Goal: Information Seeking & Learning: Check status

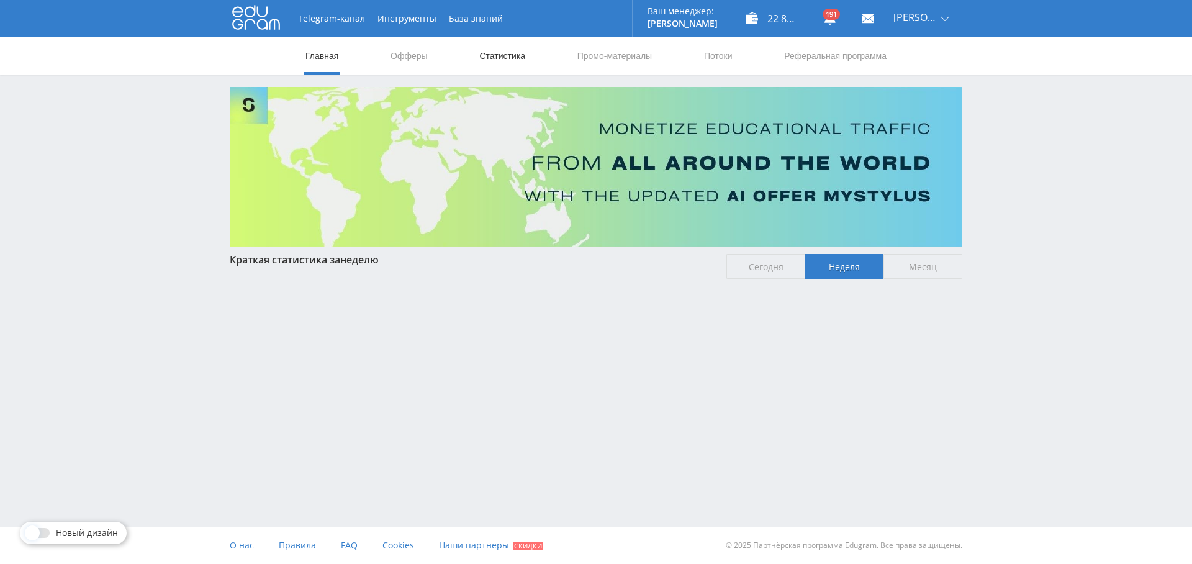
click at [502, 55] on link "Статистика" at bounding box center [502, 55] width 48 height 37
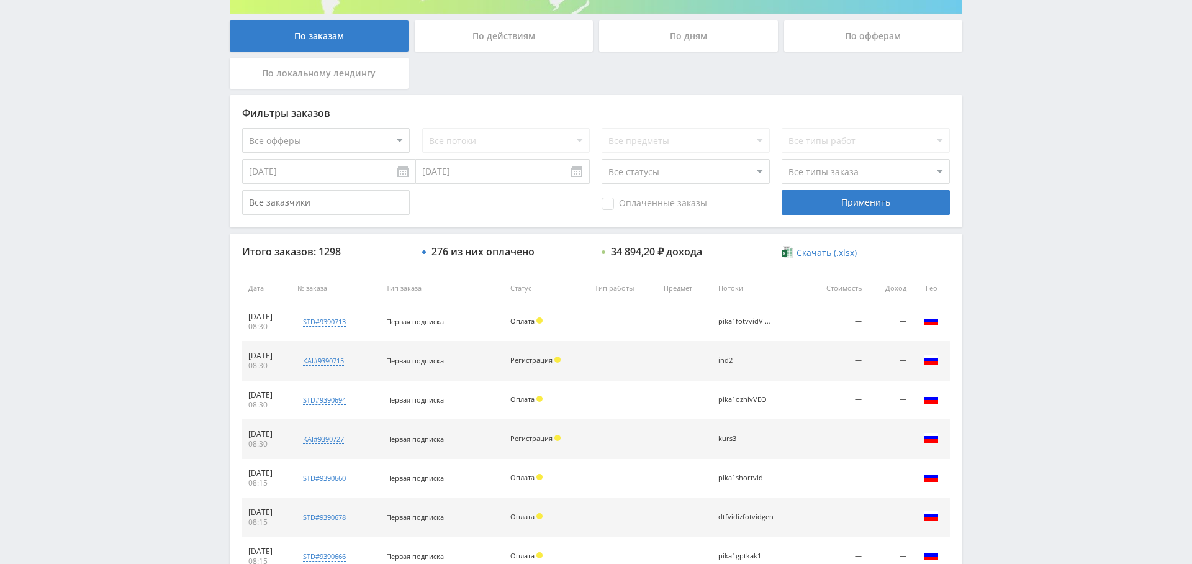
scroll to position [227, 0]
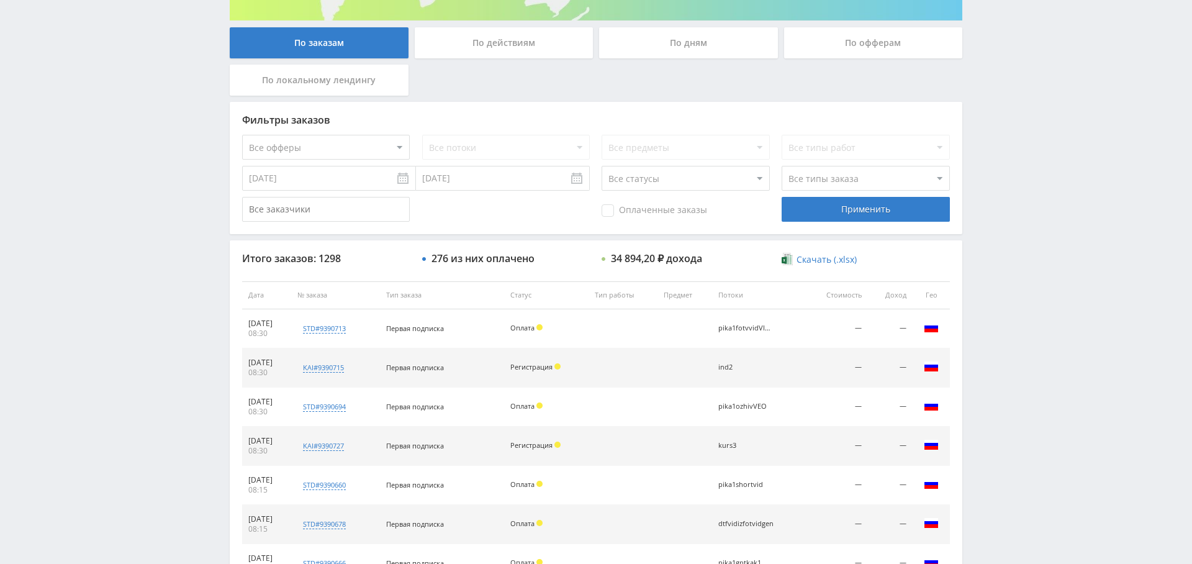
click at [370, 142] on select "Все офферы MyStylus MyStylus - Revshare Кампус AI Studybay Автор24 Studybay Bra…" at bounding box center [326, 147] width 168 height 25
select select "376"
click at [529, 148] on select "Все потоки pikaref1 pika1eng dtfuch1mid dtfuch1perp dtfuch1prez dtfuch1claude d…" at bounding box center [506, 147] width 168 height 25
click at [481, 143] on select "Все потоки pikaref1 pika1eng dtfuch1mid dtfuch1perp dtfuch1prez dtfuch1claude d…" at bounding box center [506, 147] width 168 height 25
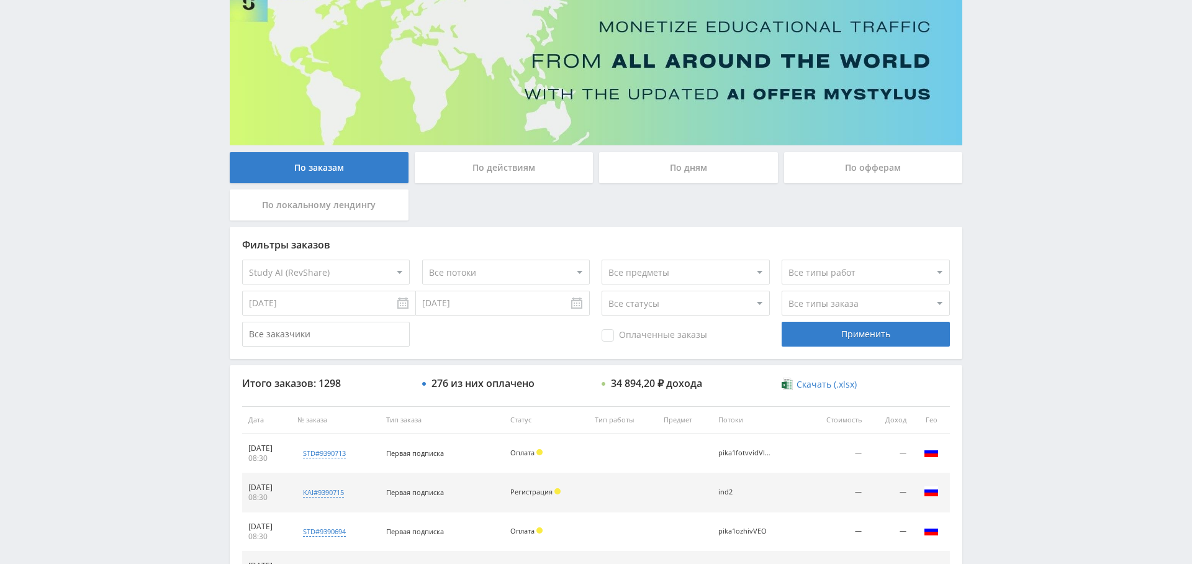
scroll to position [0, 0]
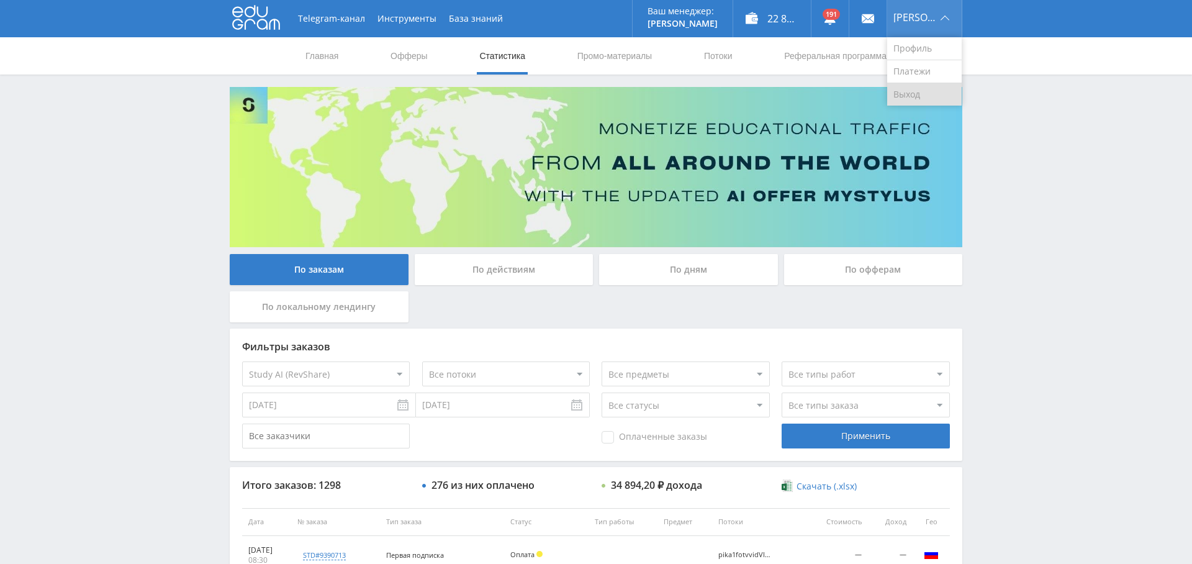
click at [925, 97] on link "Выход" at bounding box center [924, 94] width 75 height 22
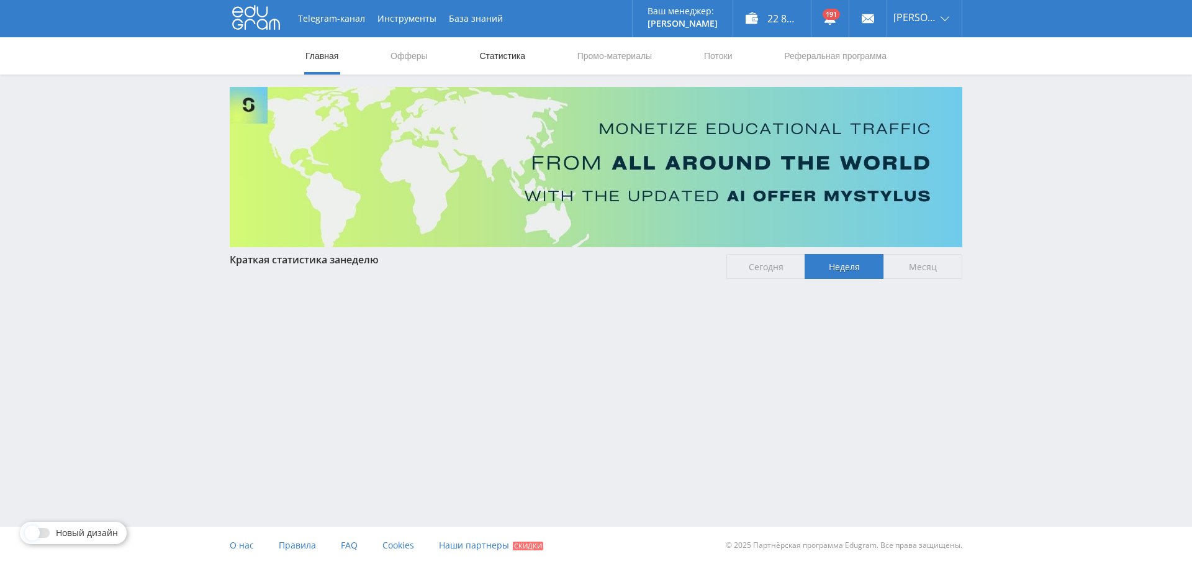
click at [494, 59] on link "Статистика" at bounding box center [502, 55] width 48 height 37
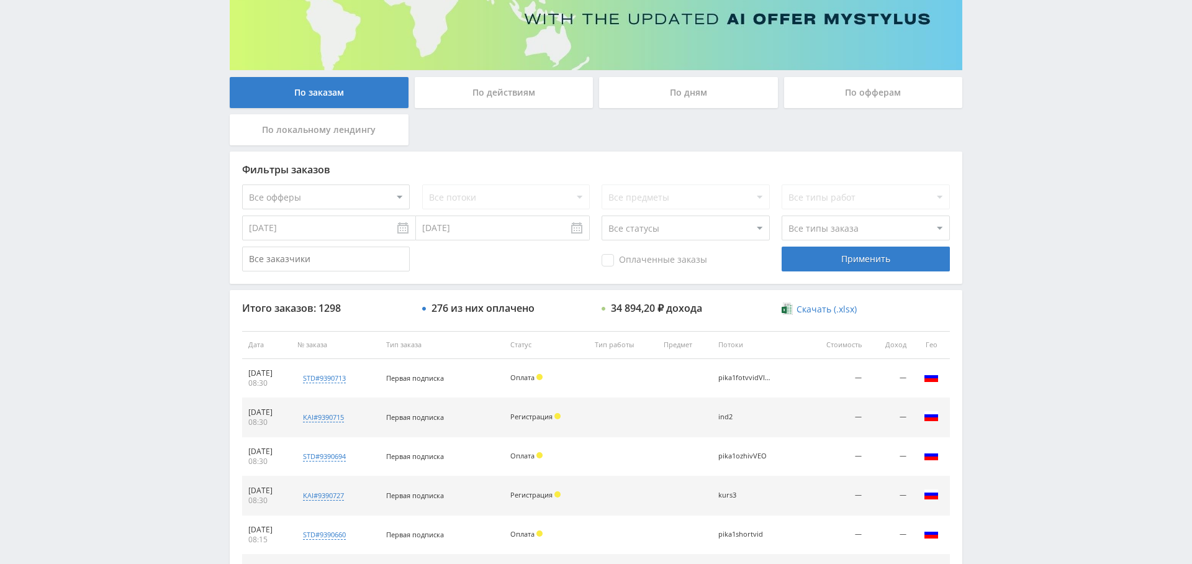
scroll to position [176, 0]
click at [343, 195] on select "Все офферы MyStylus MyStylus - Revshare Кампус AI Studybay Автор24 Studybay Bra…" at bounding box center [326, 197] width 168 height 25
select select "376"
click at [507, 194] on select "Все потоки pikaref1 pika1eng dtfuch1mid dtfuch1perp dtfuch1prez dtfuch1claude d…" at bounding box center [506, 197] width 168 height 25
select select "6641530"
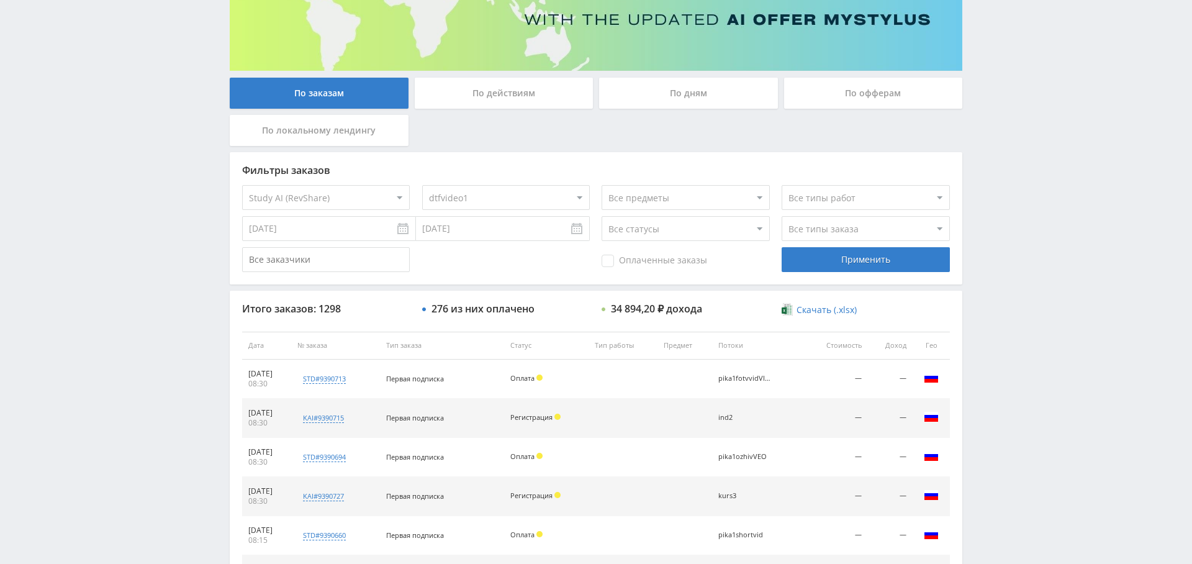
click at [422, 185] on select "Все потоки pikaref1 pika1eng dtfuch1mid dtfuch1perp dtfuch1prez dtfuch1claude d…" at bounding box center [506, 197] width 168 height 25
click at [902, 263] on div "Применить" at bounding box center [866, 259] width 168 height 25
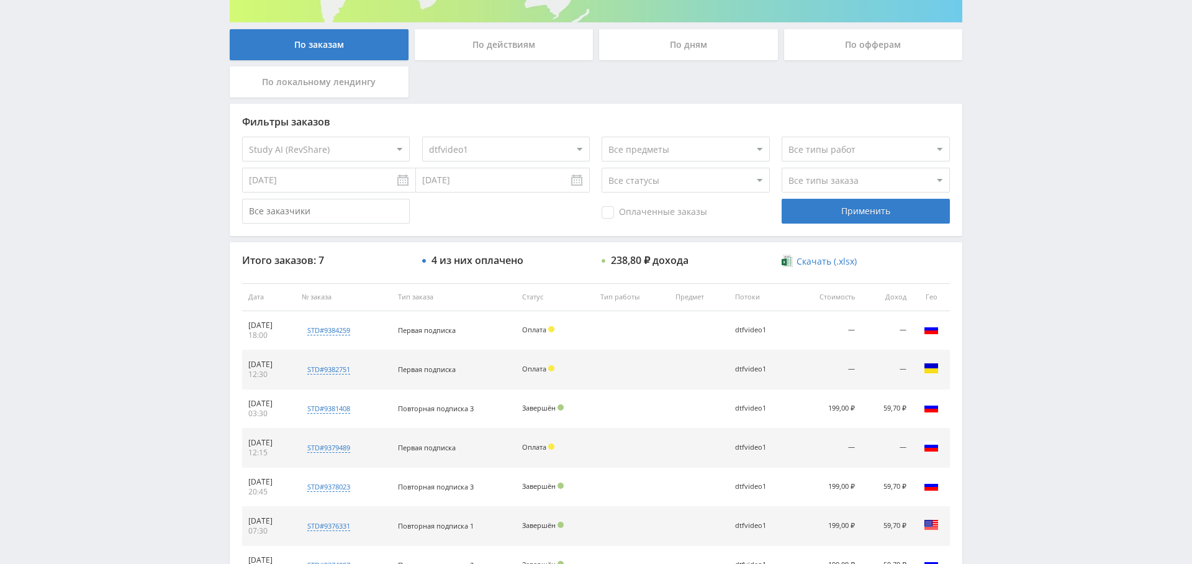
scroll to position [102, 0]
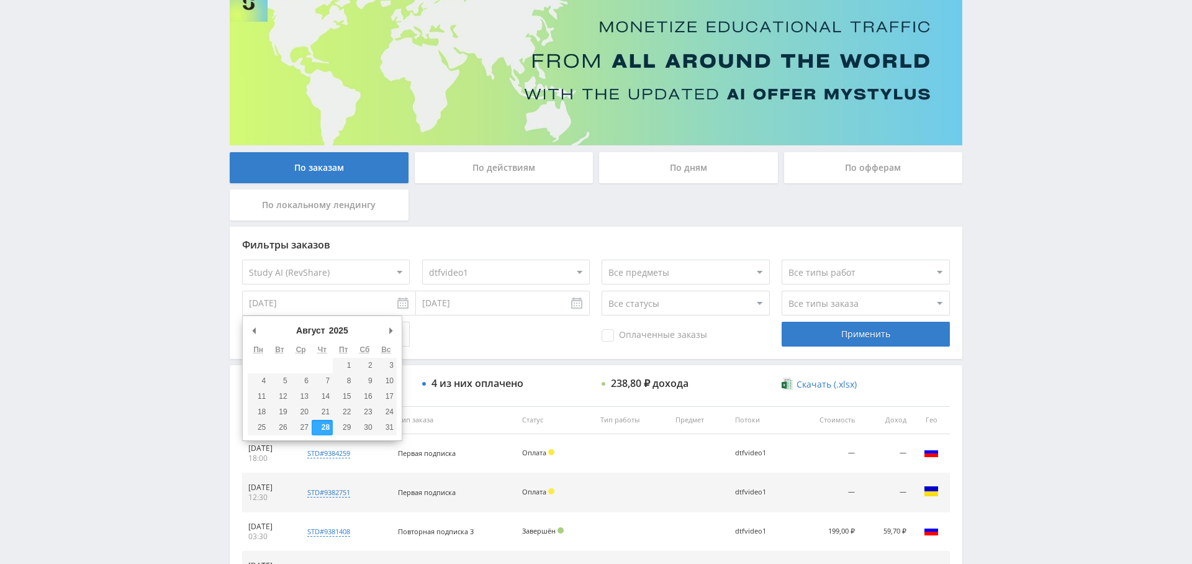
click at [376, 303] on input "[DATE]" at bounding box center [329, 303] width 174 height 25
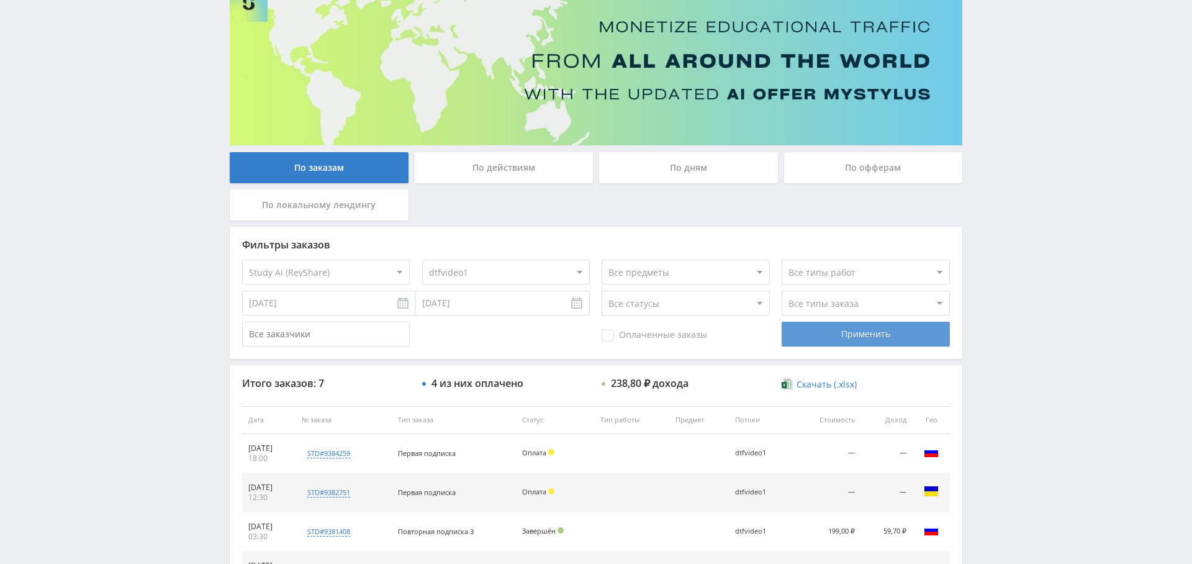
click at [886, 337] on div "Применить" at bounding box center [866, 334] width 168 height 25
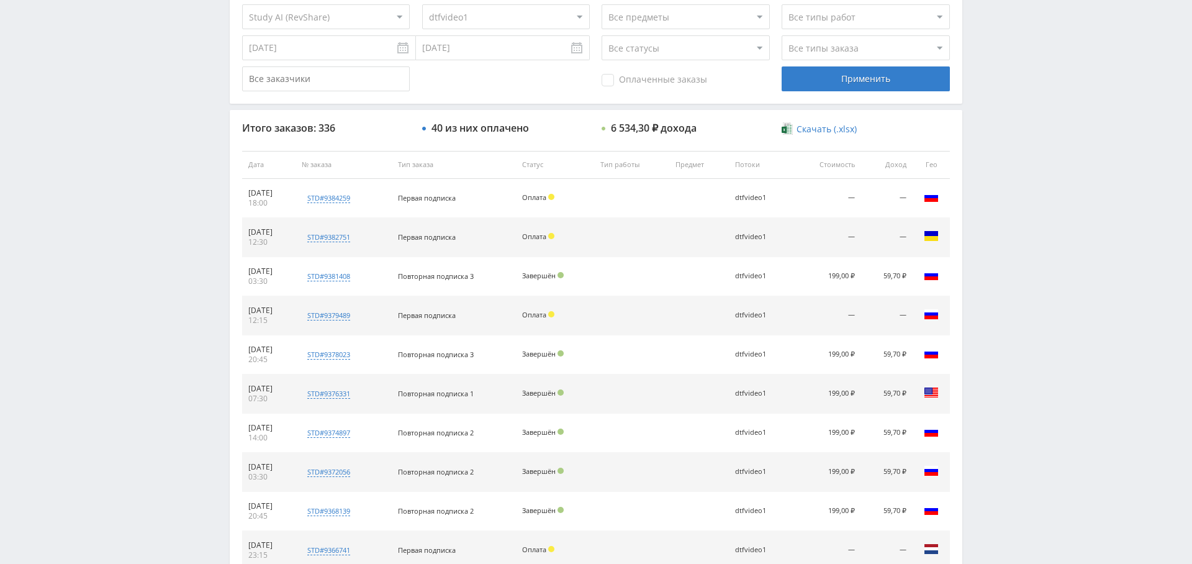
scroll to position [476, 0]
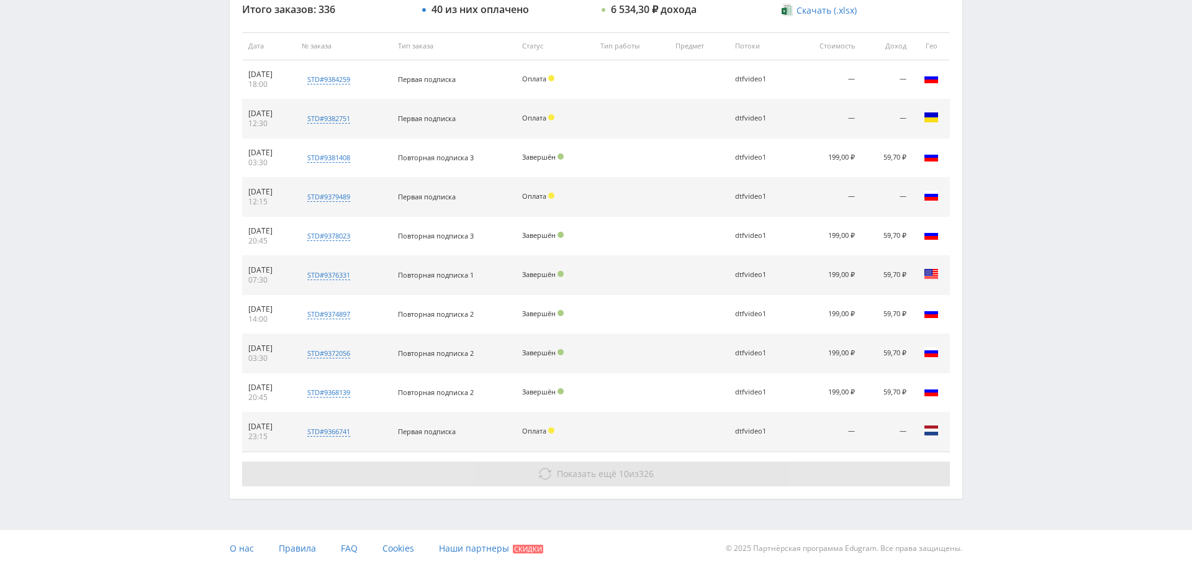
click at [596, 461] on button "Показать ещё 10 из 326" at bounding box center [596, 473] width 708 height 25
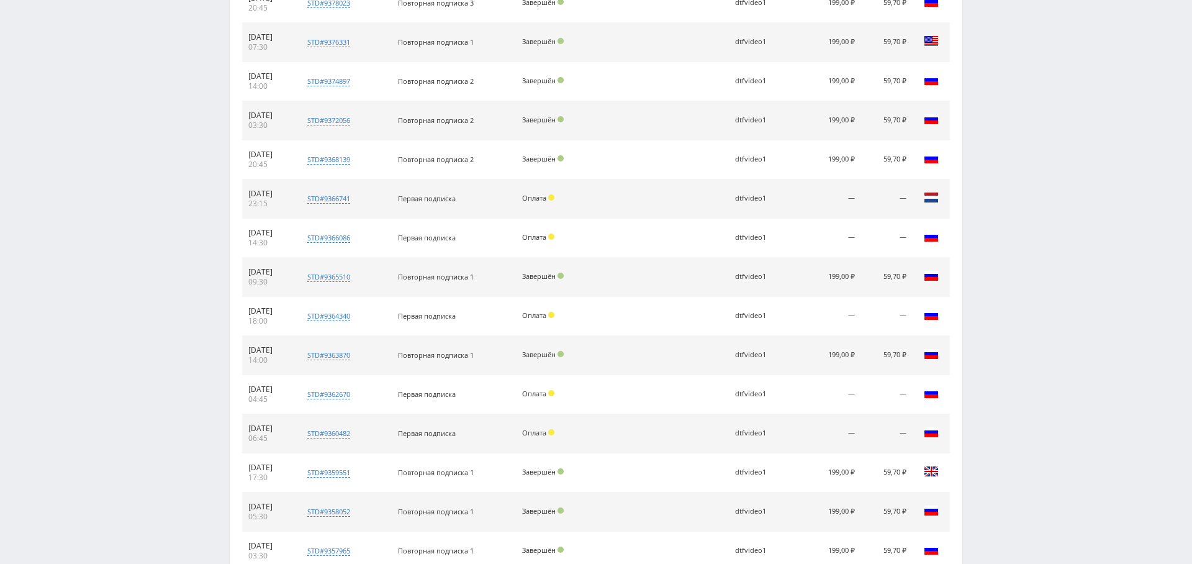
scroll to position [865, 0]
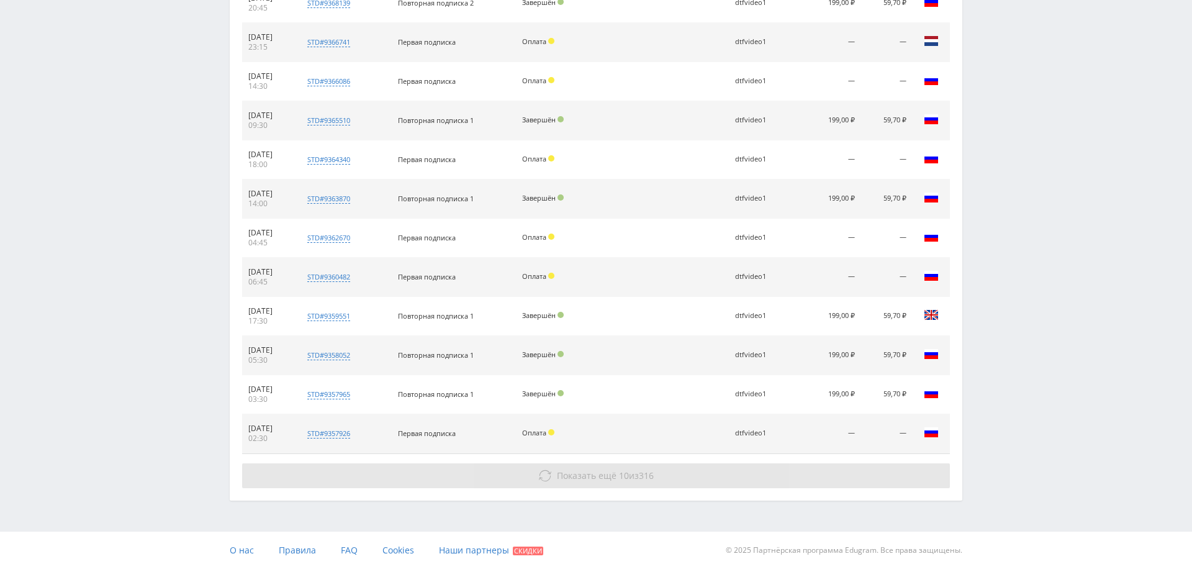
click at [587, 476] on span "Показать ещё" at bounding box center [587, 475] width 60 height 12
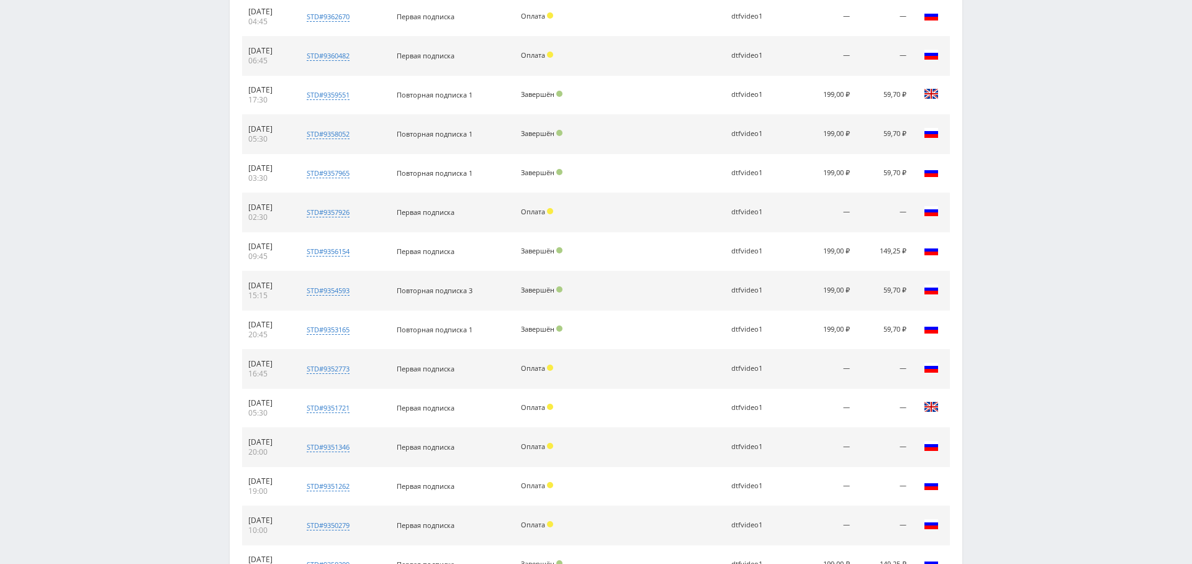
scroll to position [1254, 0]
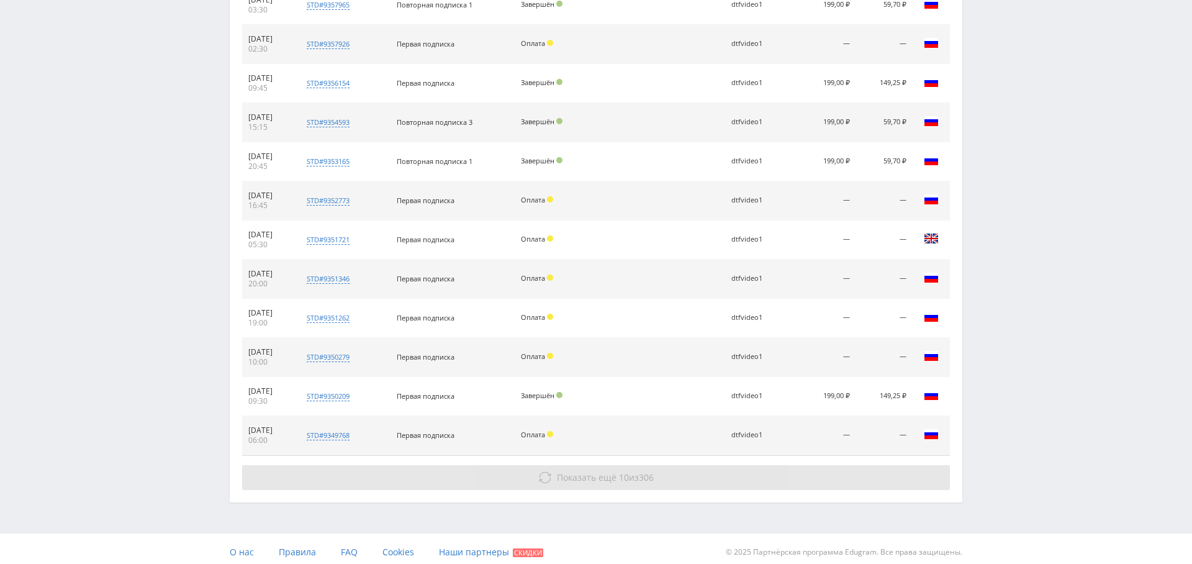
click at [606, 474] on span "Показать ещё" at bounding box center [587, 477] width 60 height 12
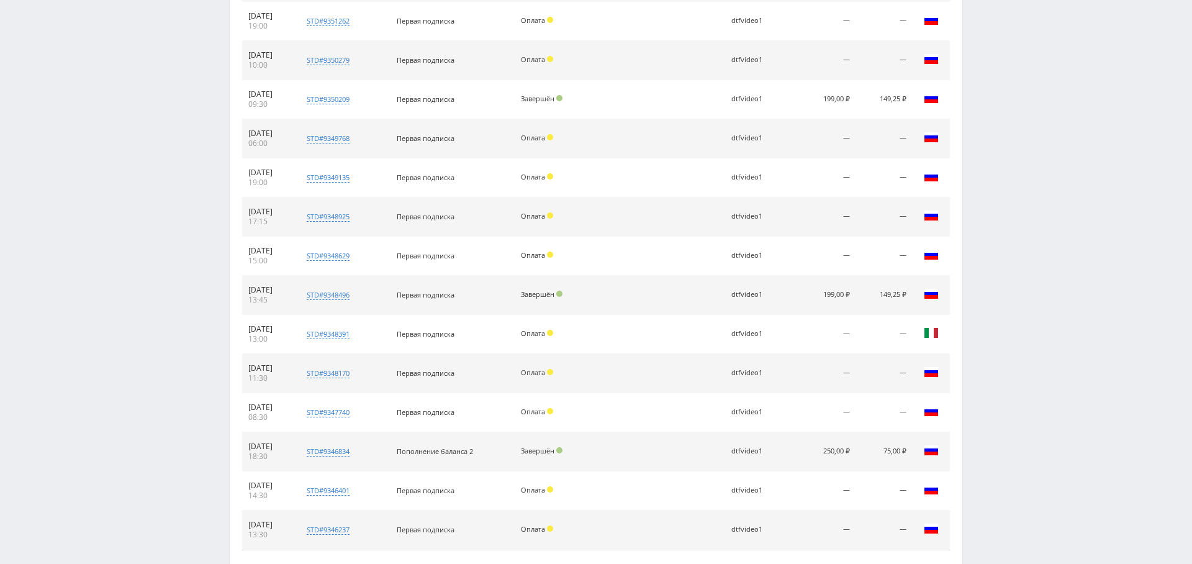
scroll to position [1643, 0]
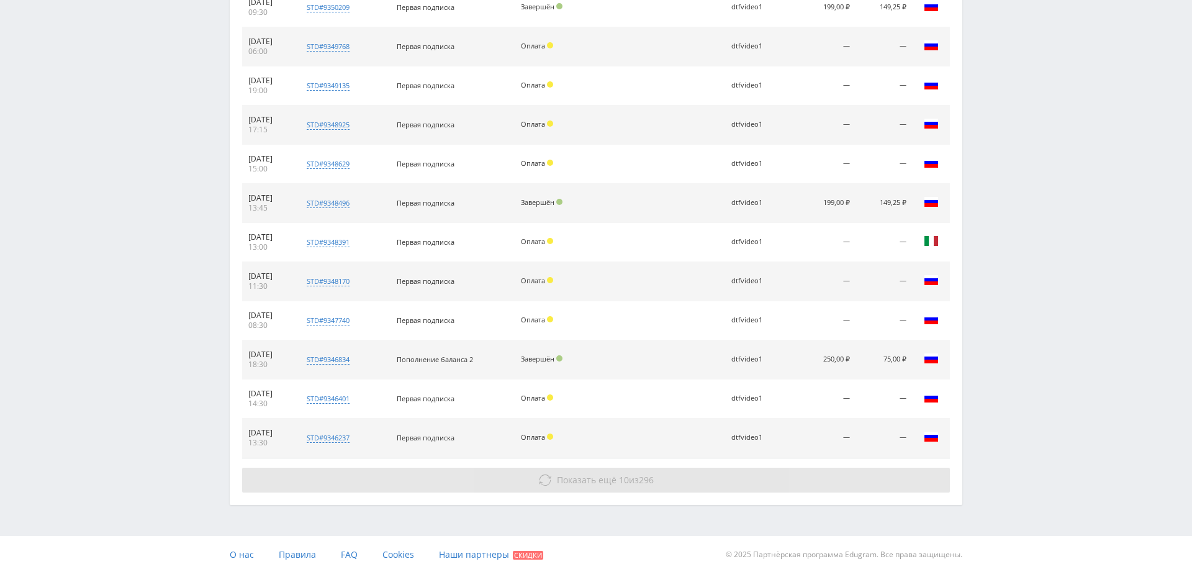
click at [623, 474] on span "10" at bounding box center [624, 480] width 10 height 12
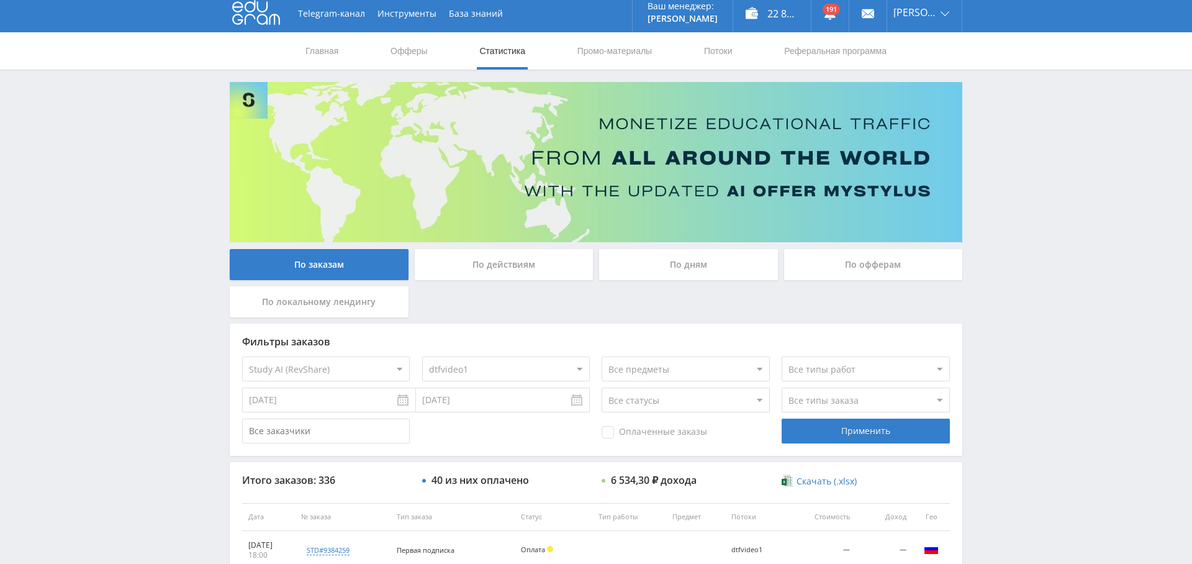
scroll to position [0, 0]
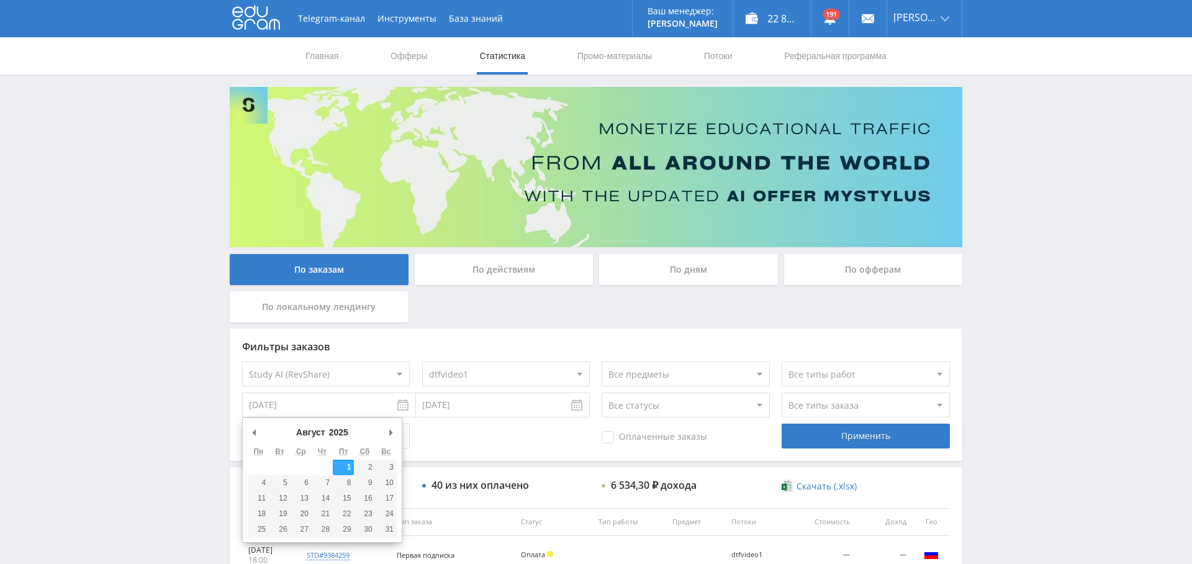
click at [299, 406] on input "01.08.2025" at bounding box center [329, 404] width 174 height 25
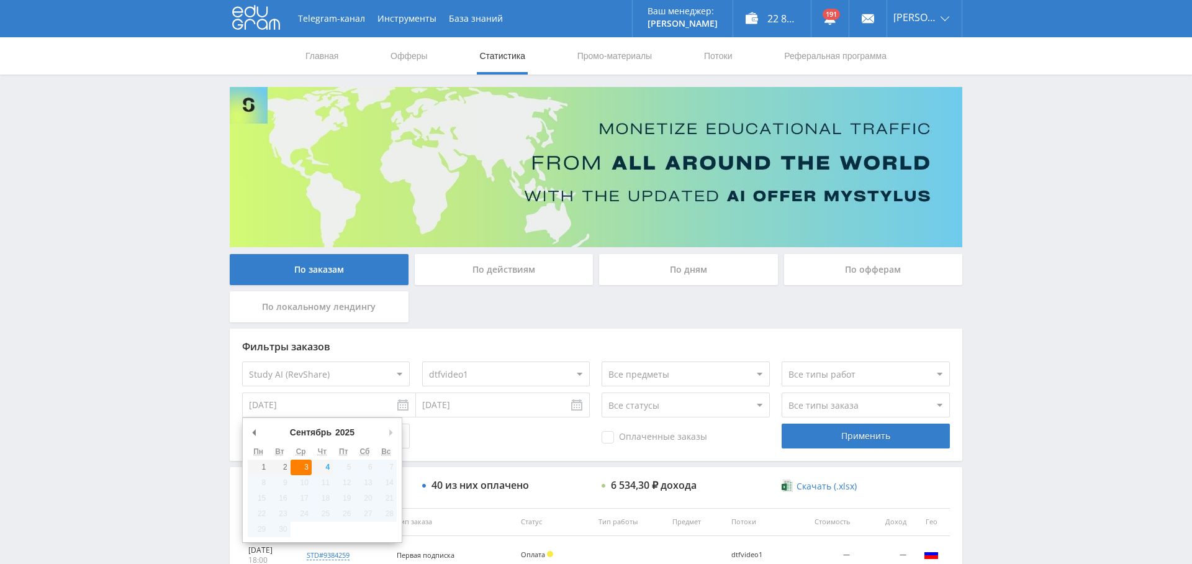
type input "03.09.2025"
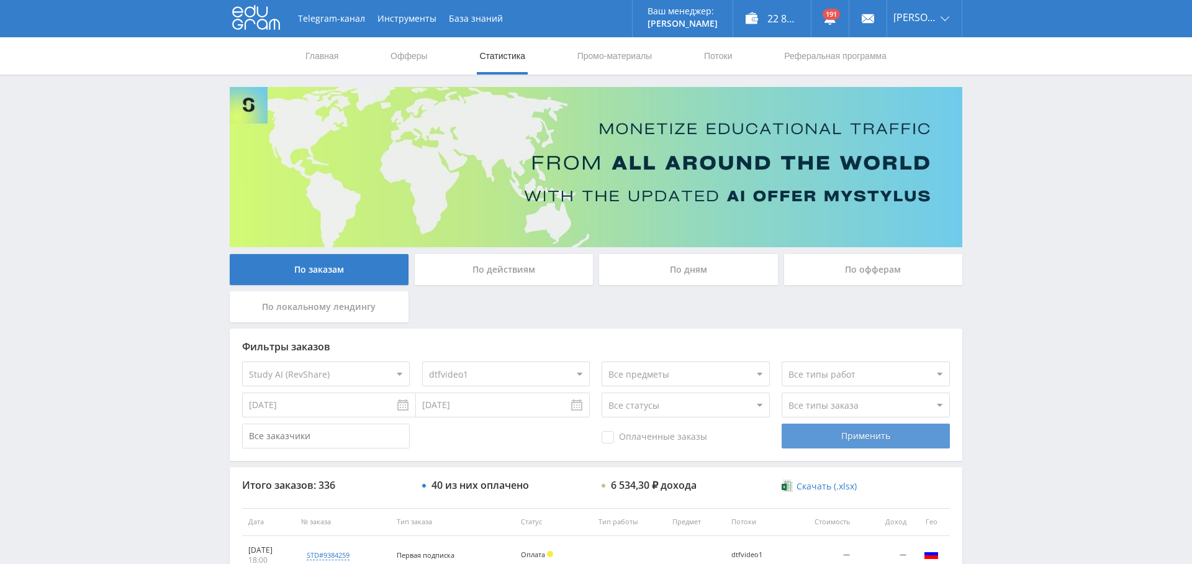
click at [874, 442] on div "Применить" at bounding box center [866, 435] width 168 height 25
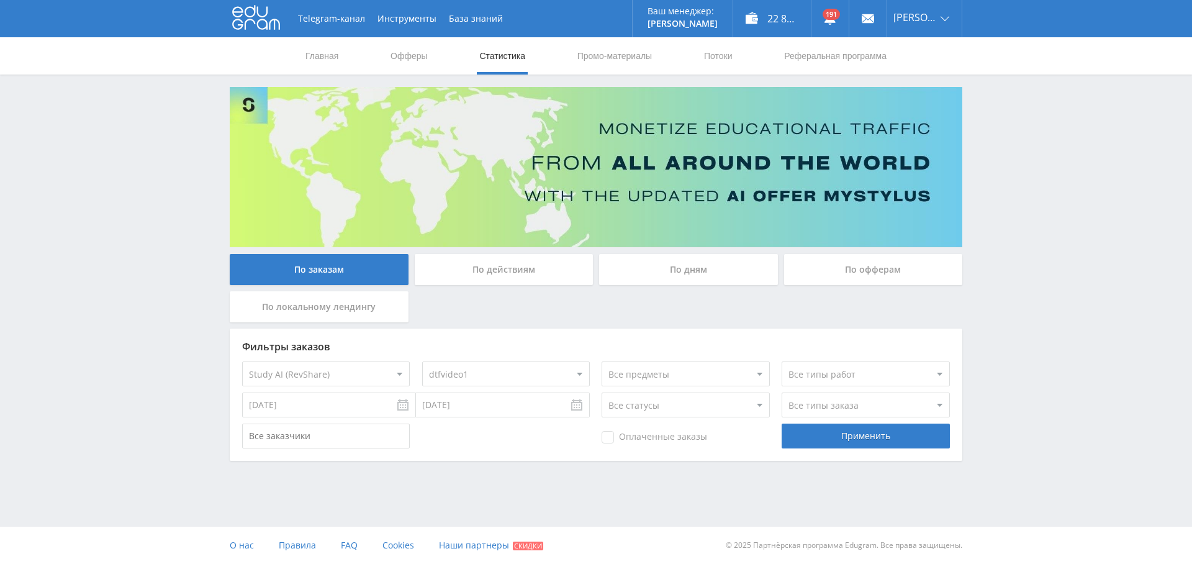
click at [473, 366] on select "Все потоки pikaref1 pika1eng dtfuch1mid dtfuch1perp dtfuch1prez dtfuch1claude d…" at bounding box center [506, 373] width 168 height 25
select select "0"
click at [422, 361] on select "Все потоки pikaref1 pika1eng dtfuch1mid dtfuch1perp dtfuch1prez dtfuch1claude d…" at bounding box center [506, 373] width 168 height 25
click at [838, 442] on div "Применить" at bounding box center [866, 435] width 168 height 25
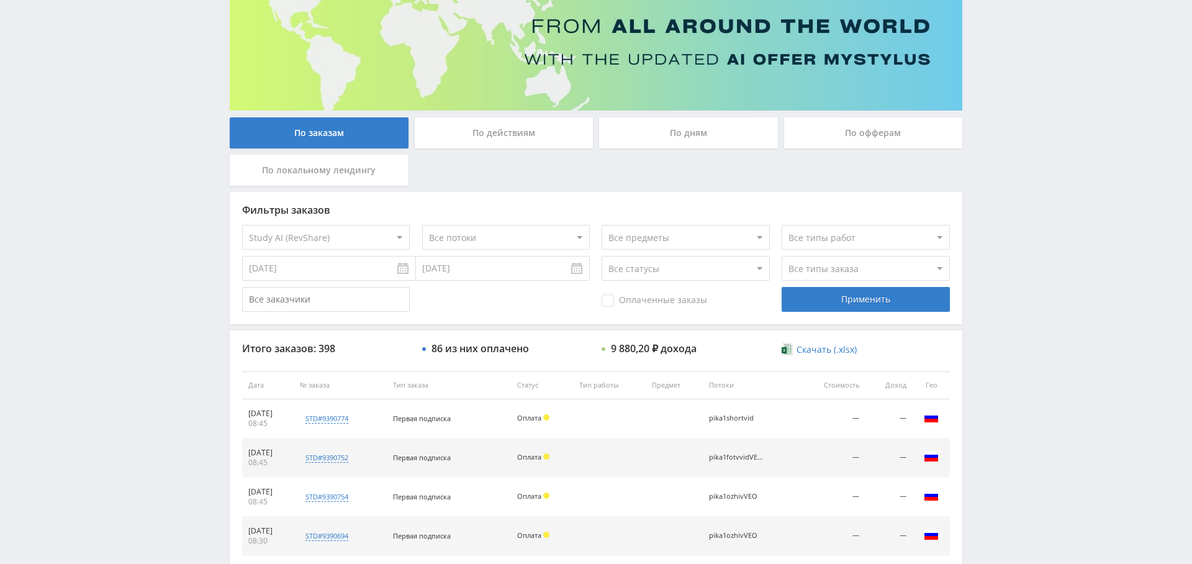
scroll to position [138, 0]
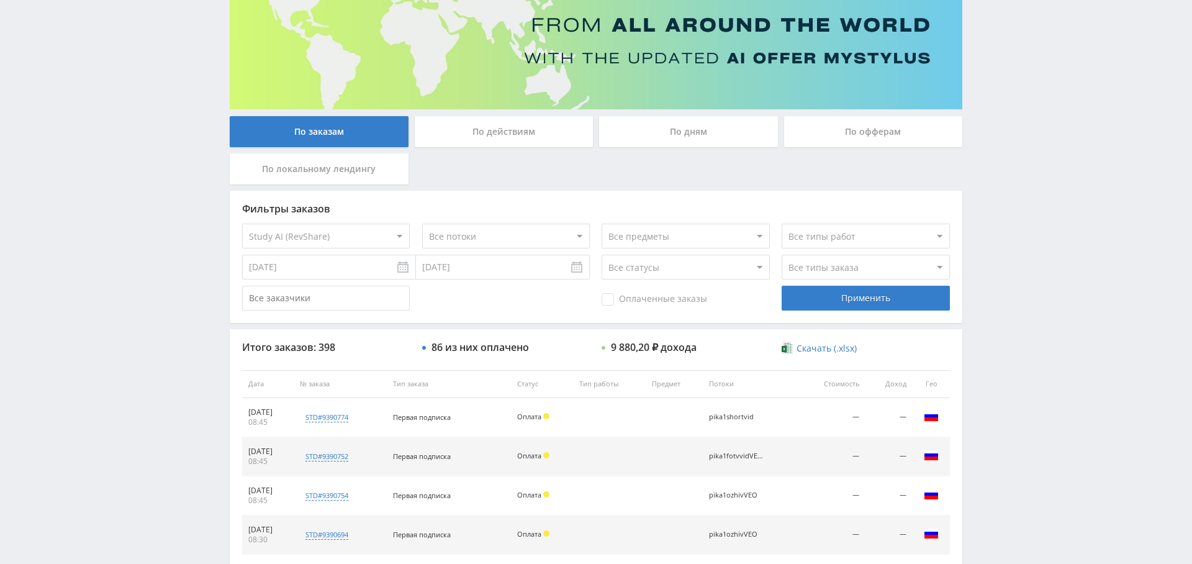
click at [465, 263] on input "[DATE]" at bounding box center [503, 267] width 174 height 25
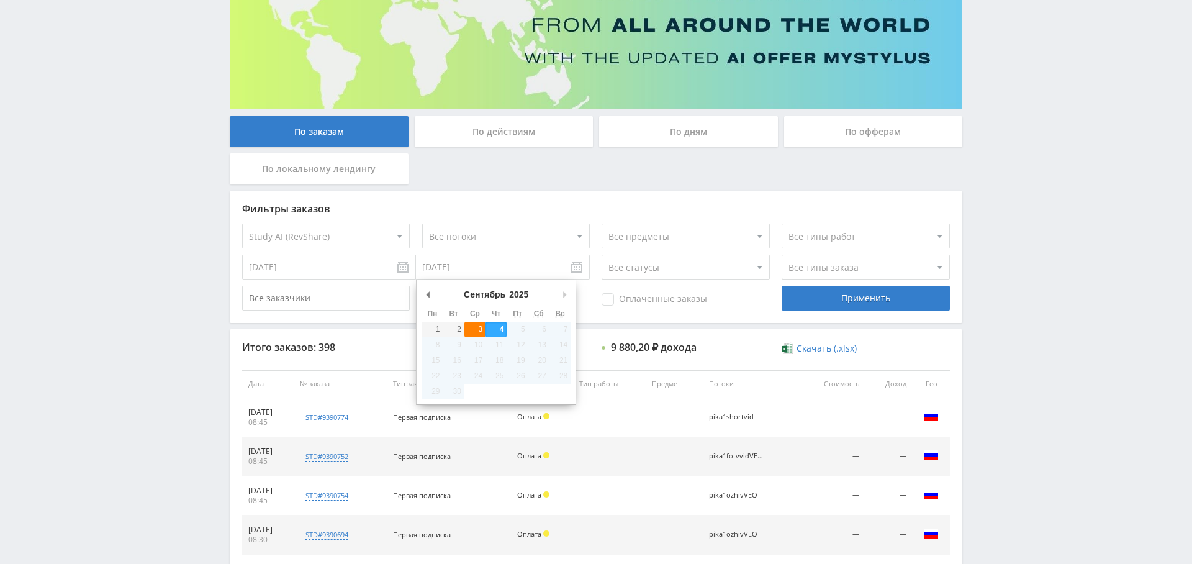
type input "03.09.2025"
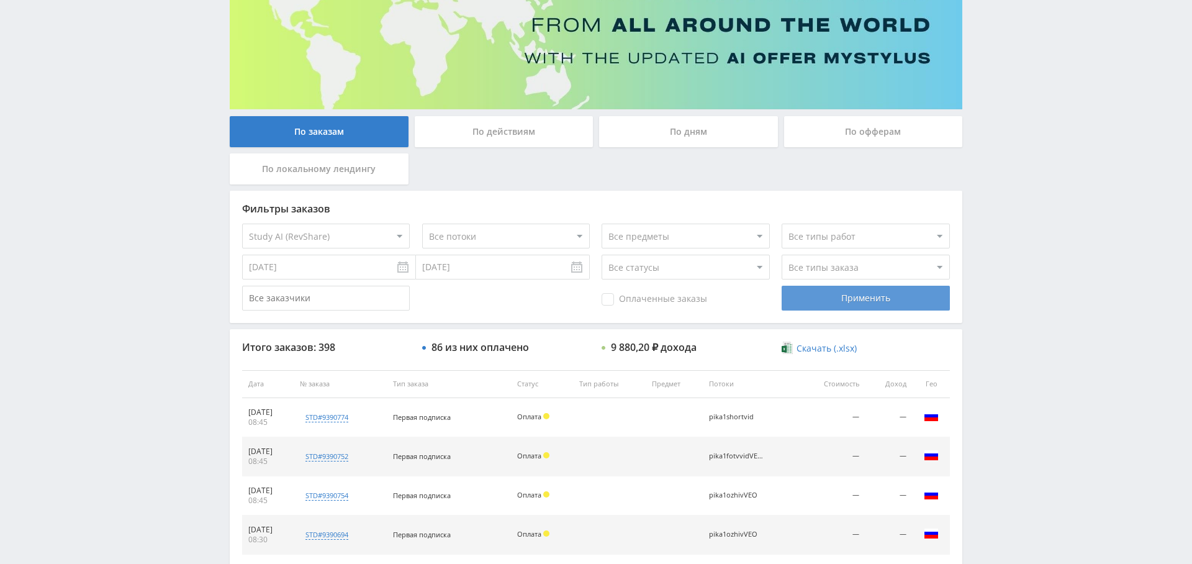
click at [882, 297] on div "Применить" at bounding box center [866, 298] width 168 height 25
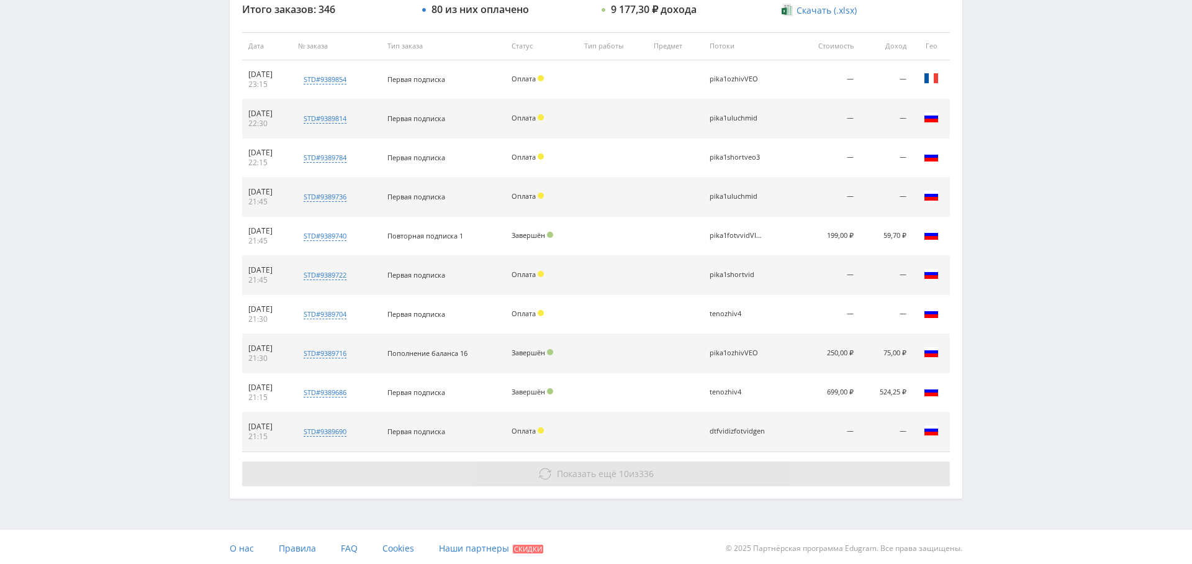
click at [758, 469] on button "Показать ещё 10 из 336" at bounding box center [596, 473] width 708 height 25
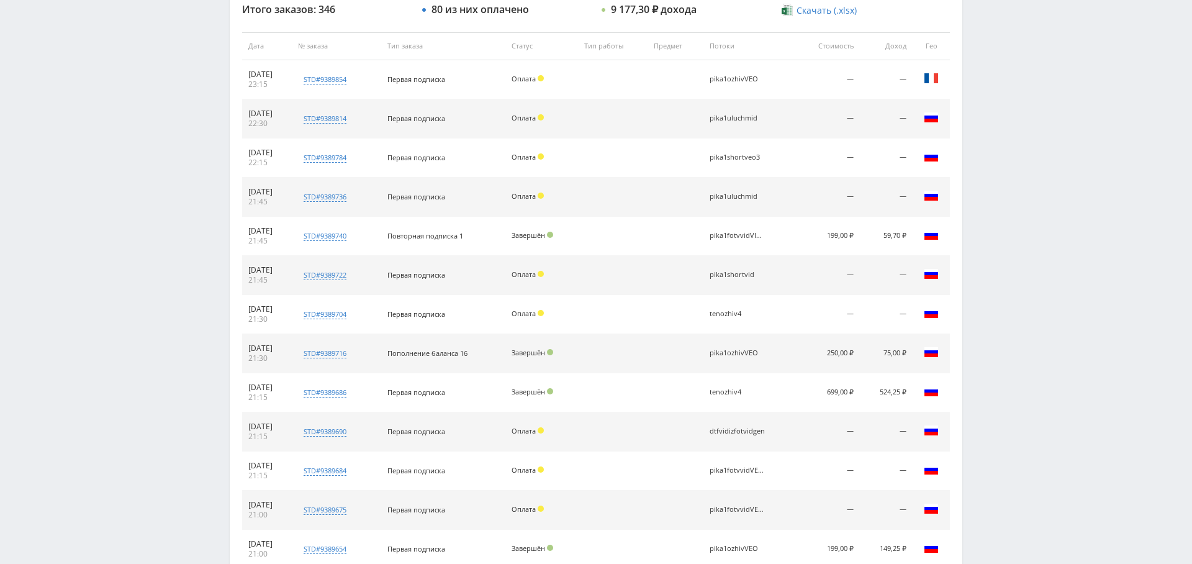
scroll to position [865, 0]
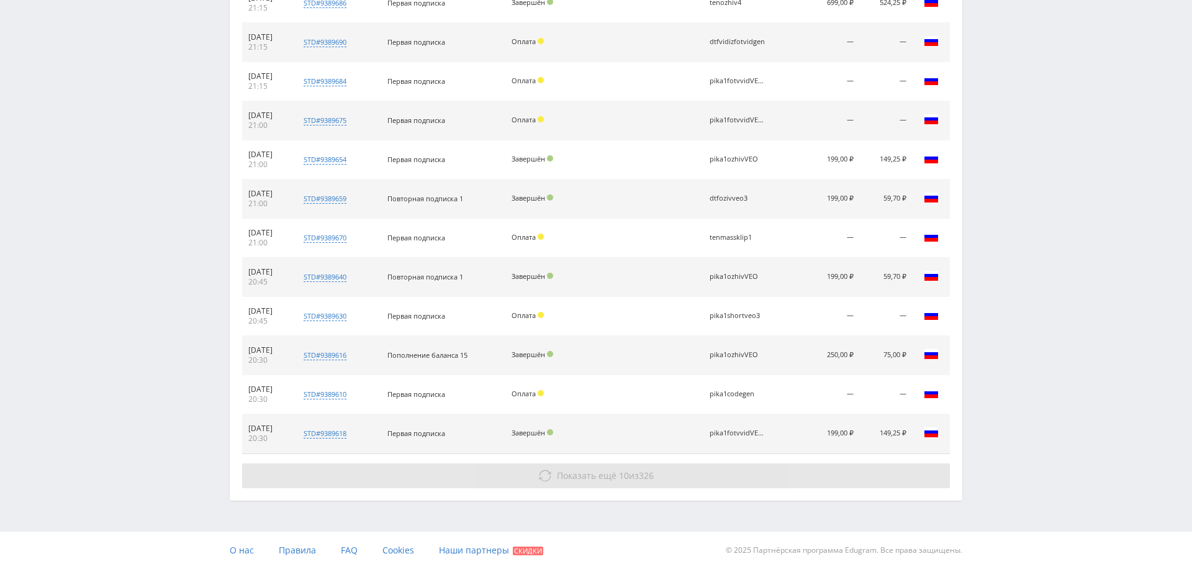
click at [681, 465] on button "Показать ещё 10 из 326" at bounding box center [596, 475] width 708 height 25
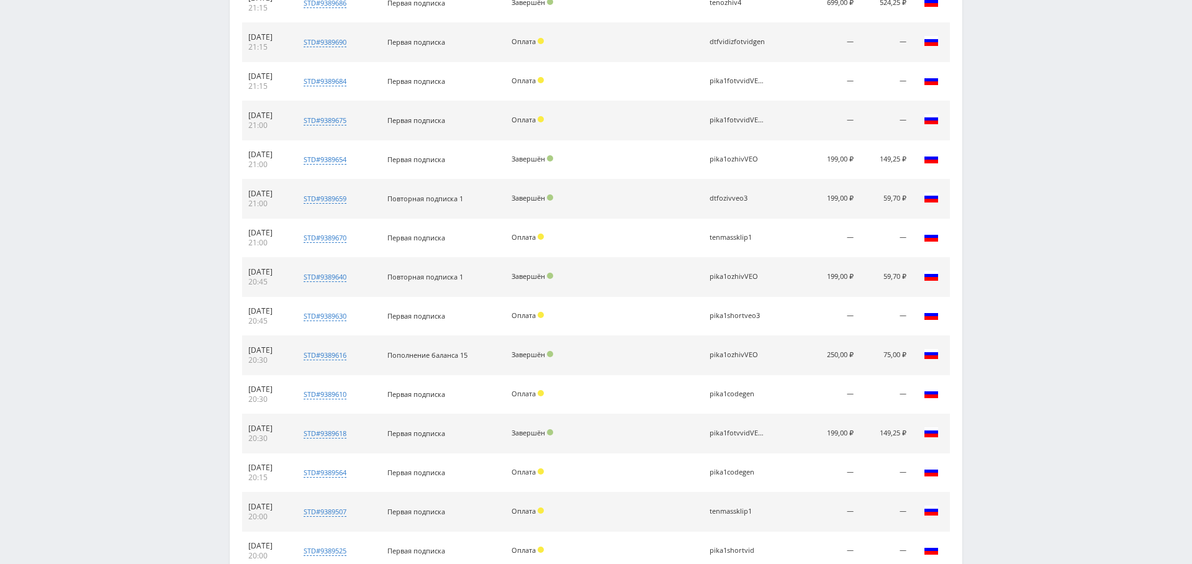
scroll to position [1176, 0]
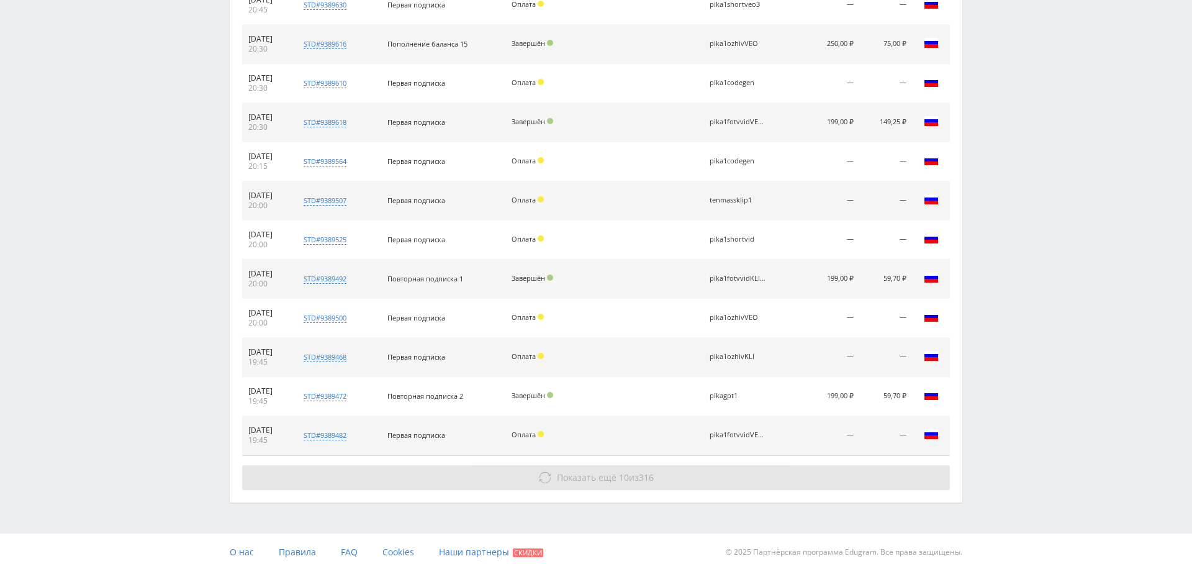
click at [620, 476] on button "Показать ещё 10 из 316" at bounding box center [596, 477] width 708 height 25
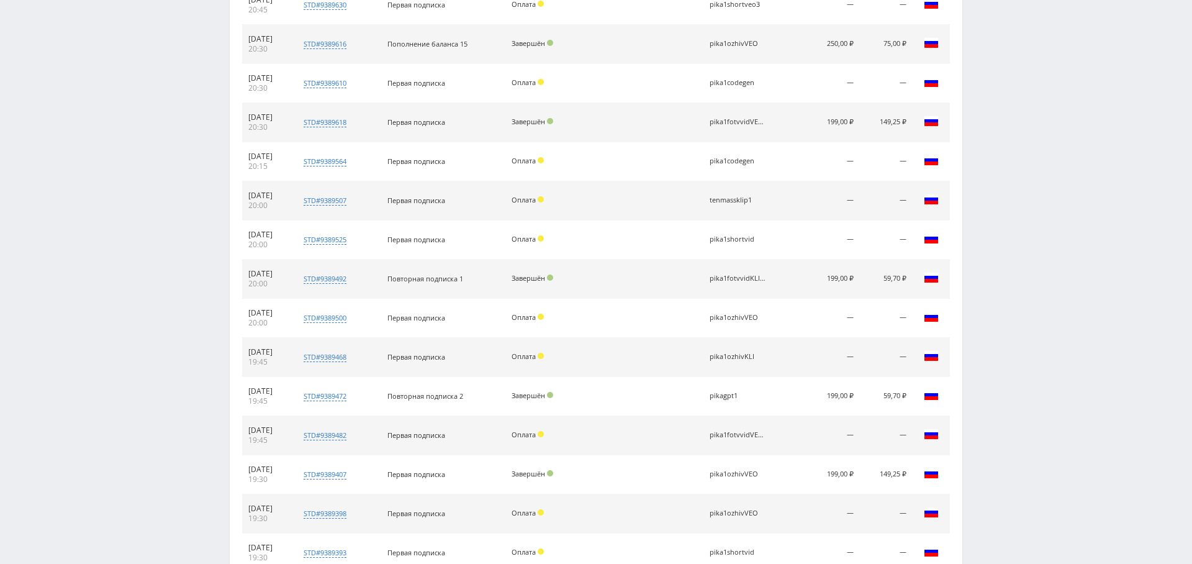
scroll to position [1565, 0]
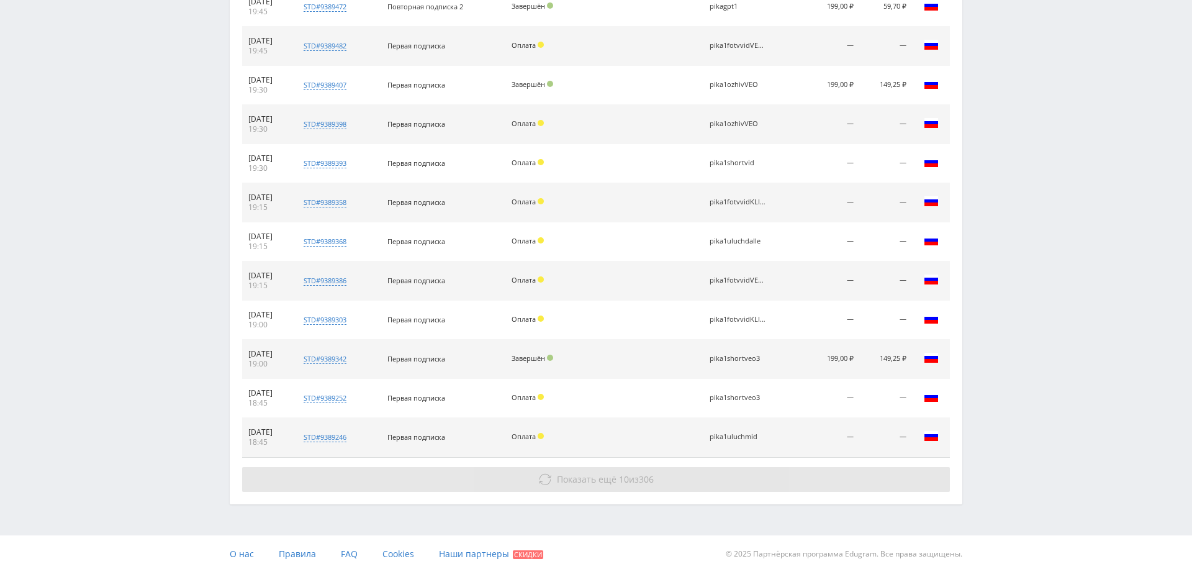
click at [595, 478] on button "Показать ещё 10 из 306" at bounding box center [596, 479] width 708 height 25
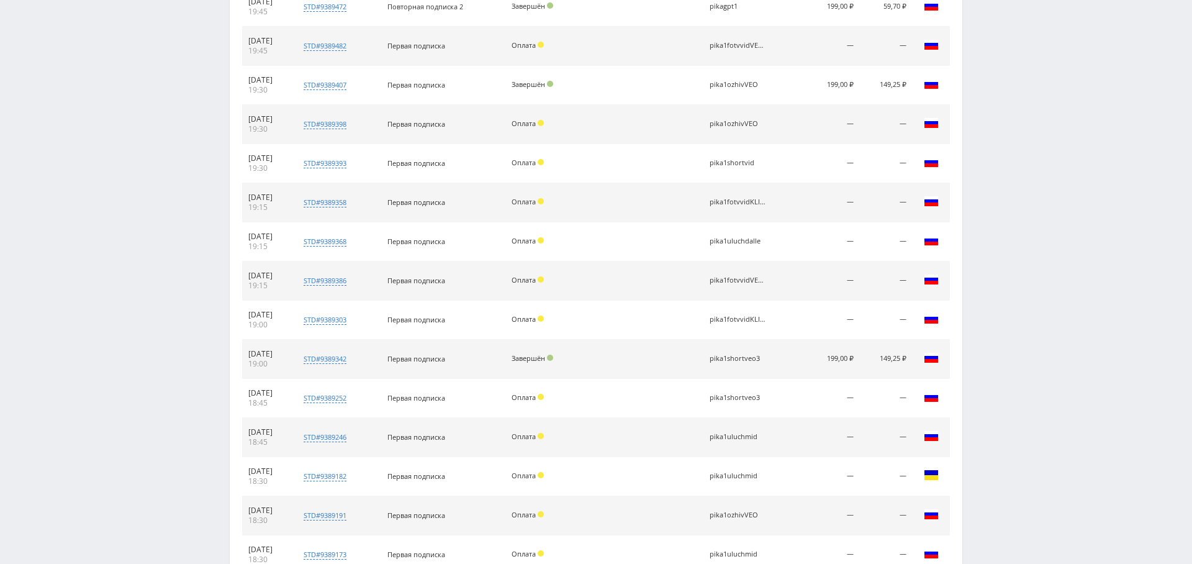
scroll to position [1916, 0]
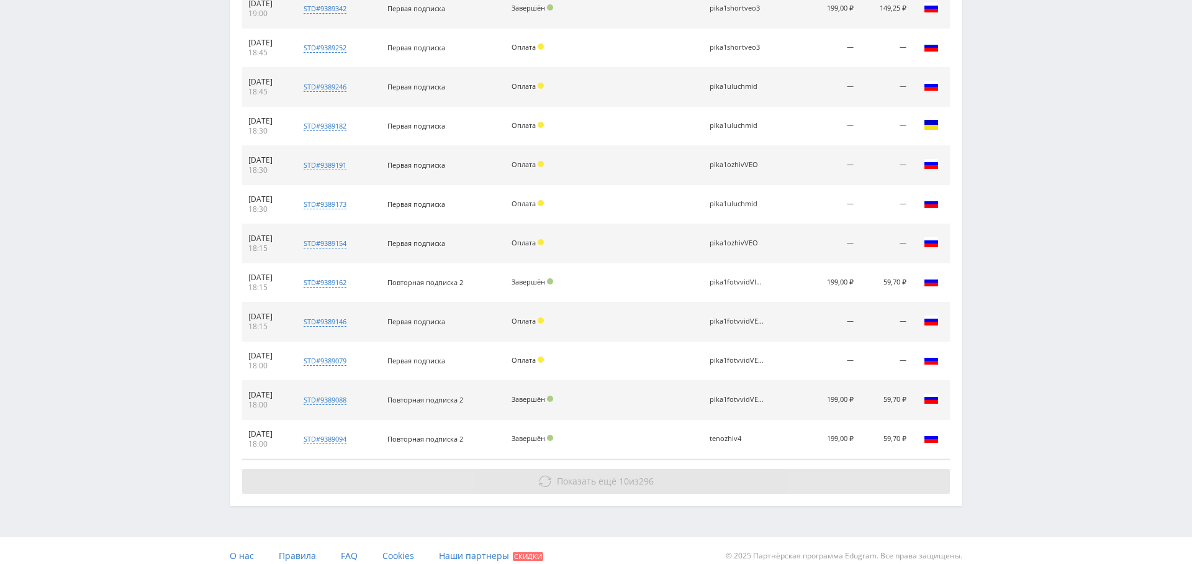
click at [628, 469] on button "Показать ещё 10 из 296" at bounding box center [596, 481] width 708 height 25
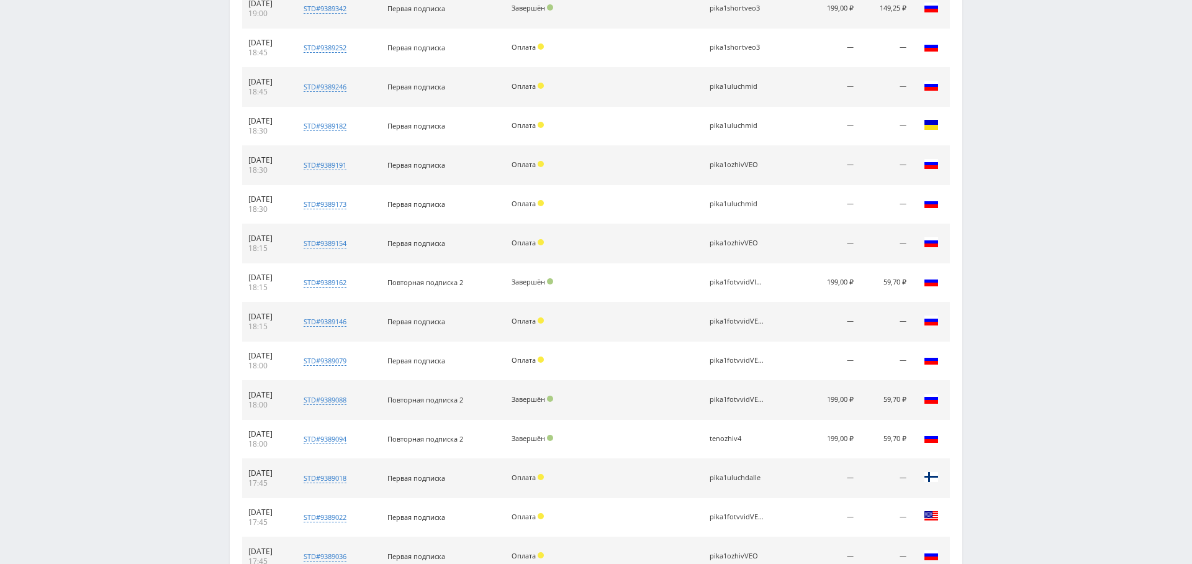
scroll to position [2305, 0]
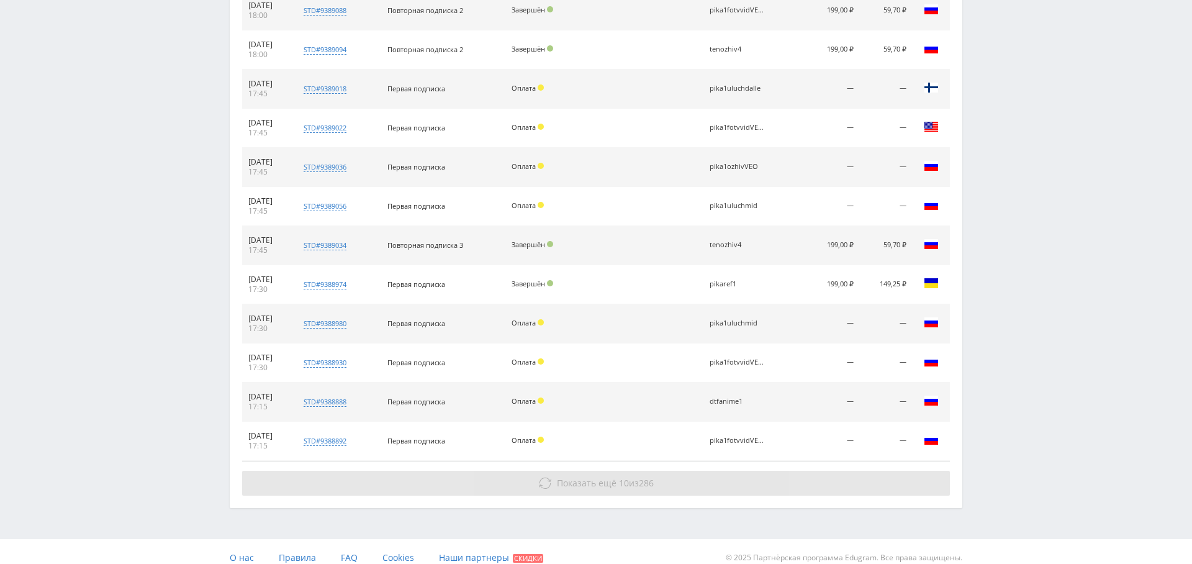
click at [665, 478] on button "Показать ещё 10 из 286" at bounding box center [596, 483] width 708 height 25
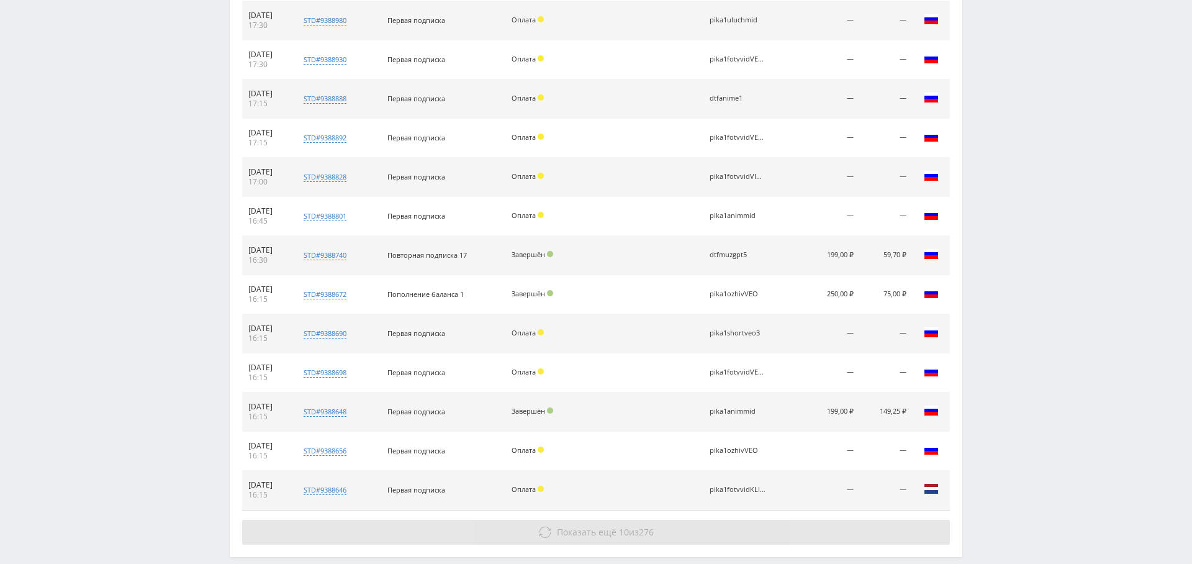
scroll to position [2655, 0]
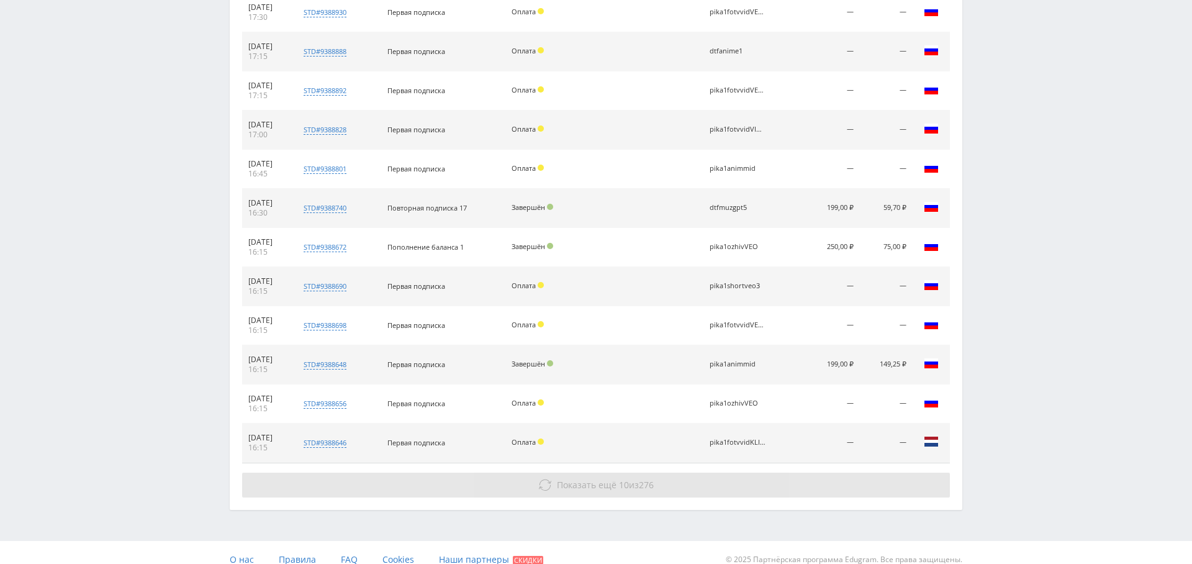
click at [645, 473] on button "Показать ещё 10 из 276" at bounding box center [596, 485] width 708 height 25
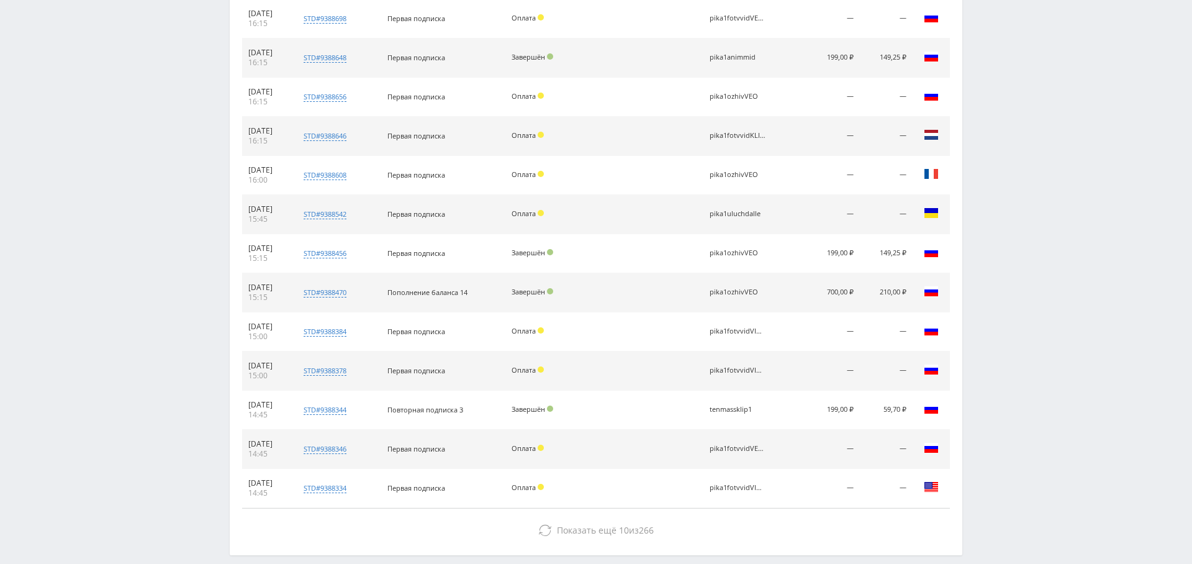
scroll to position [3005, 0]
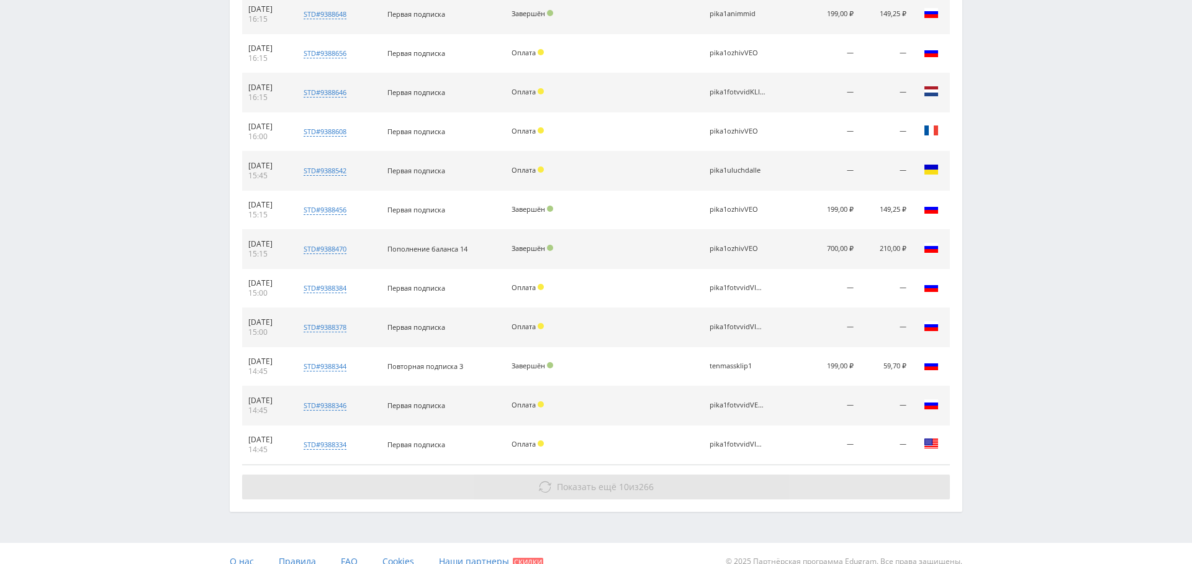
click at [596, 481] on span "Показать ещё" at bounding box center [587, 487] width 60 height 12
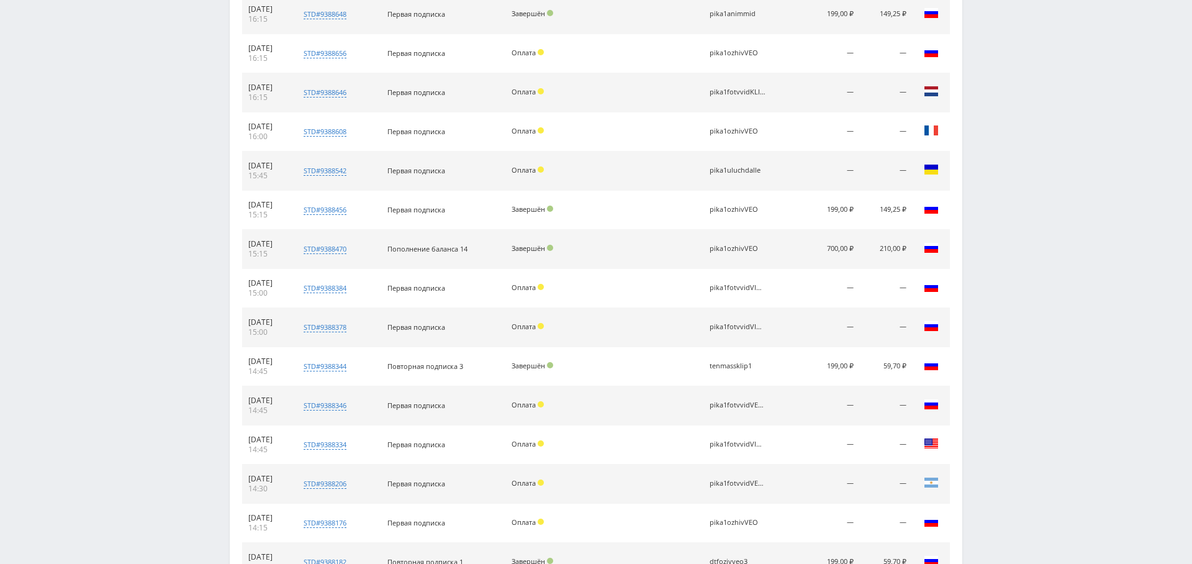
scroll to position [3356, 0]
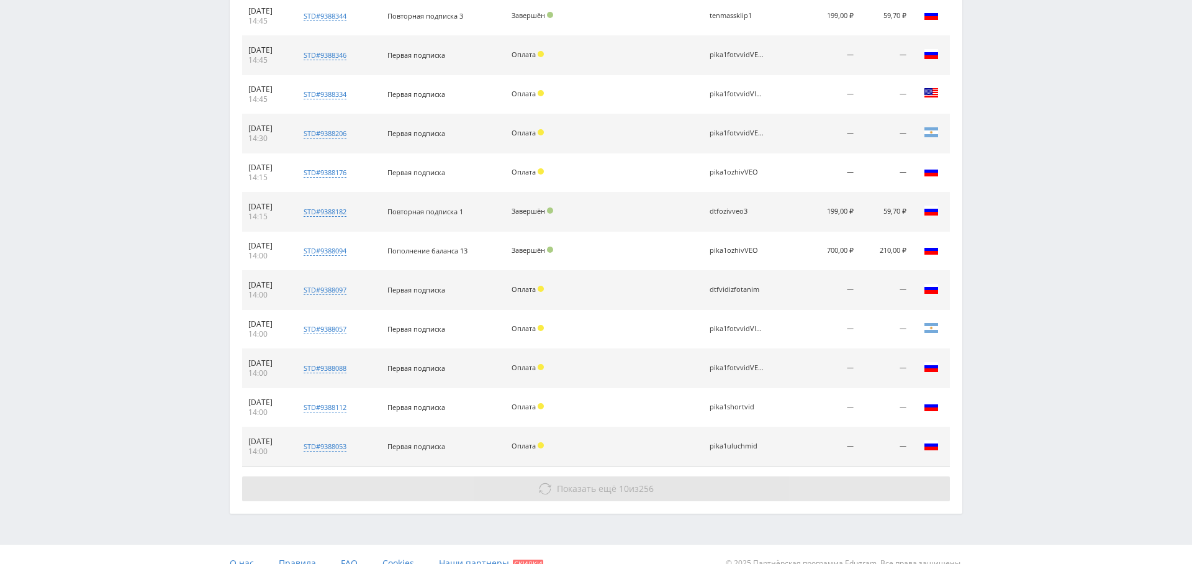
click at [601, 482] on span "Показать ещё" at bounding box center [587, 488] width 60 height 12
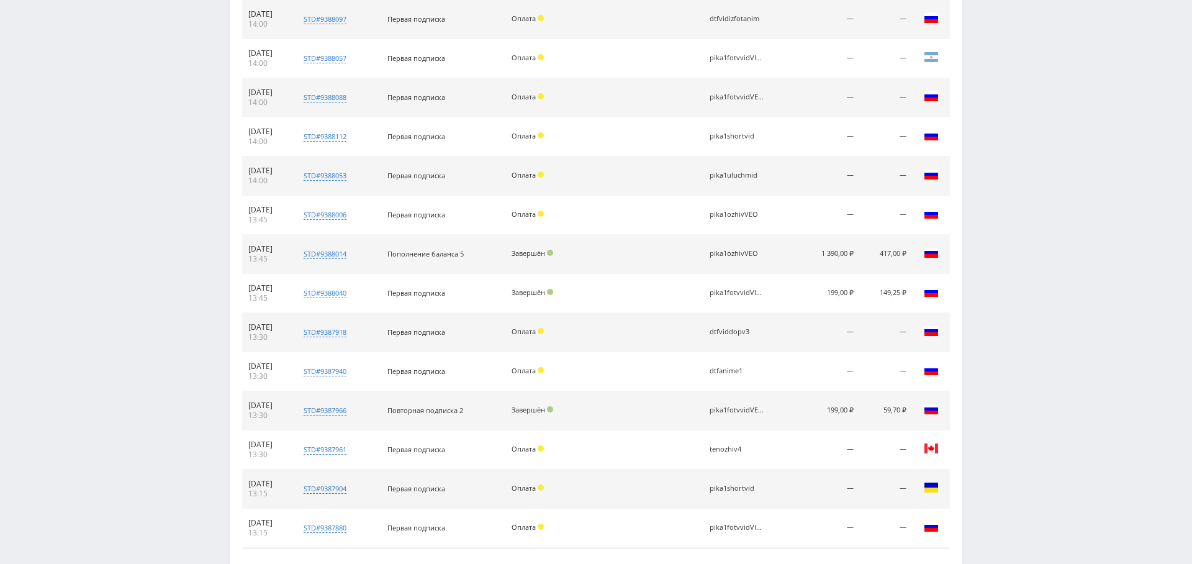
scroll to position [3706, 0]
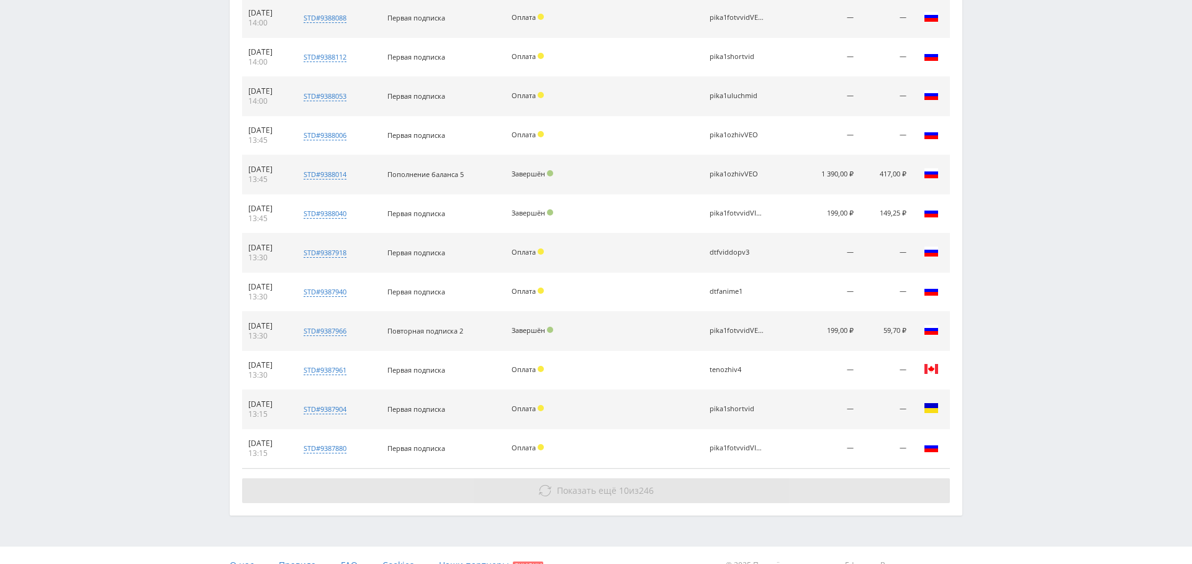
click at [622, 484] on span "10" at bounding box center [624, 490] width 10 height 12
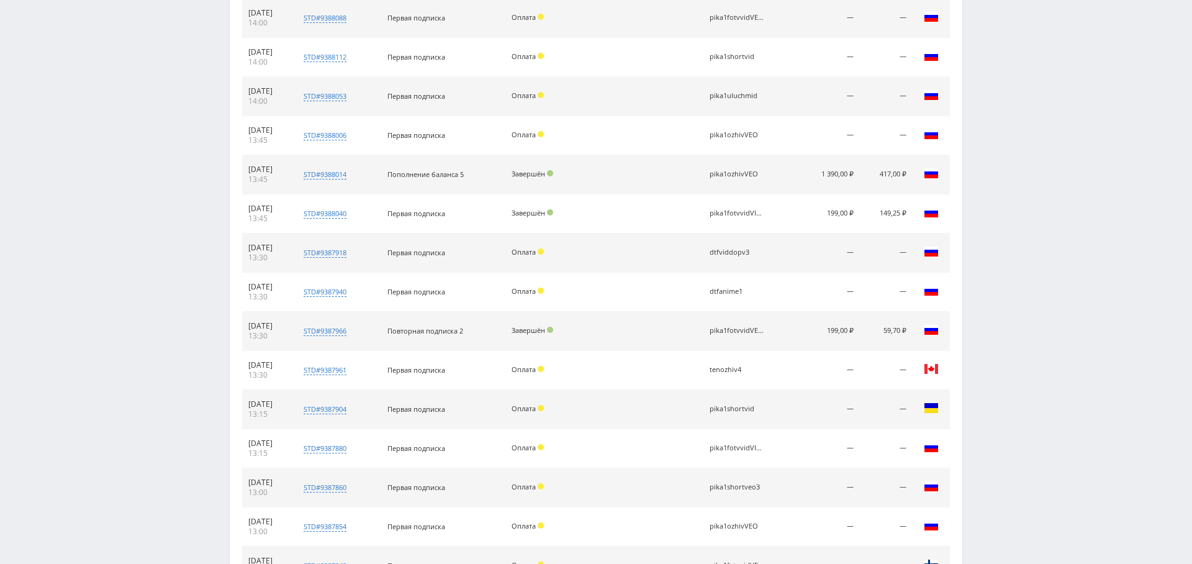
scroll to position [4095, 0]
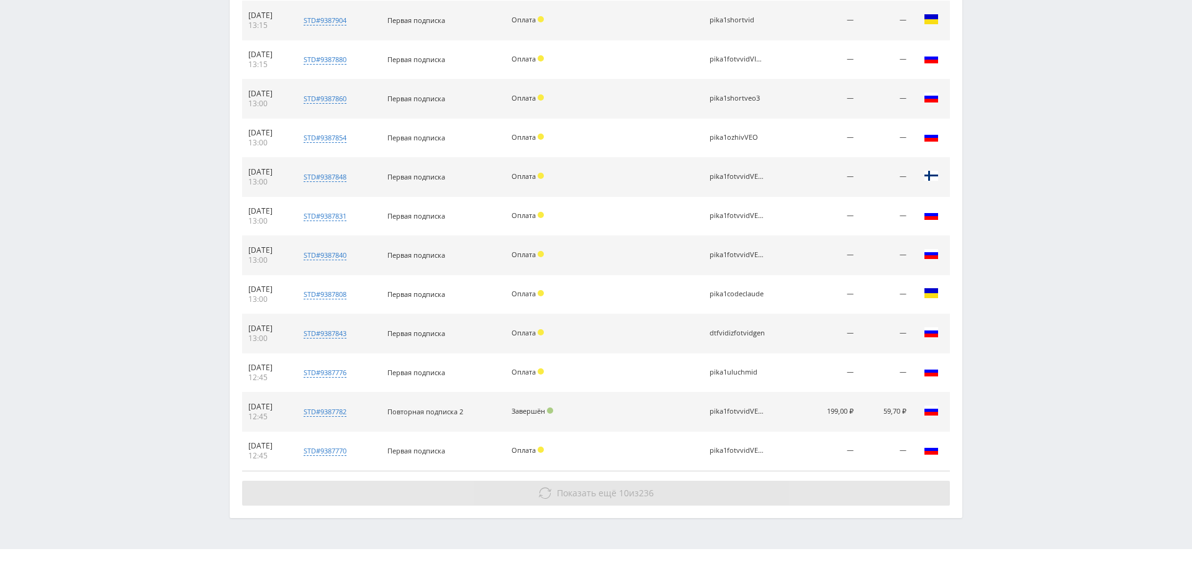
click at [616, 481] on button "Показать ещё 10 из 236" at bounding box center [596, 493] width 708 height 25
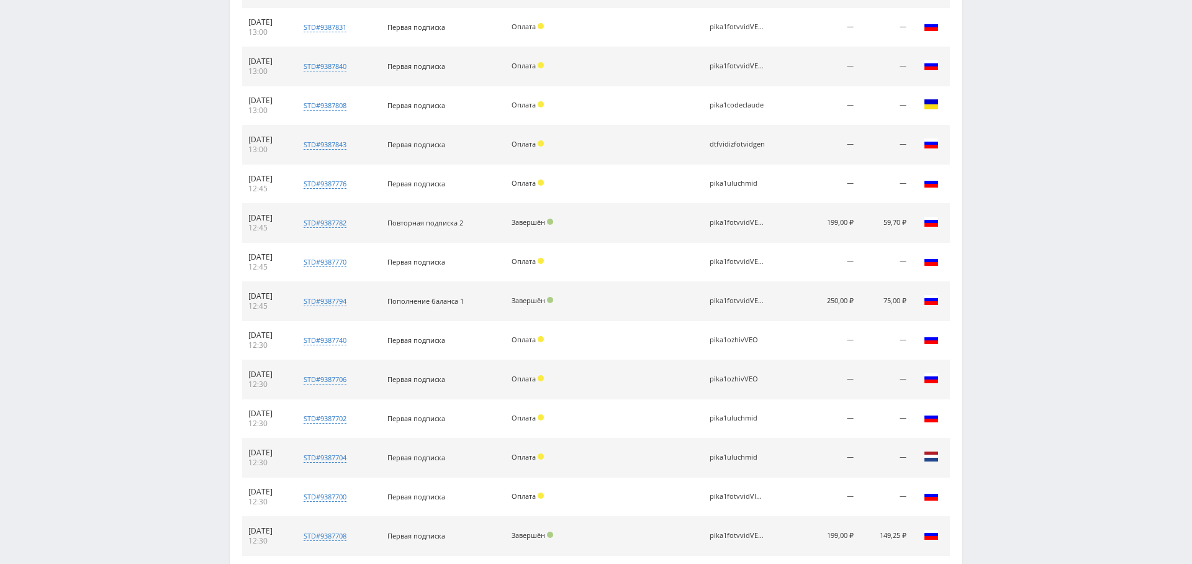
scroll to position [4445, 0]
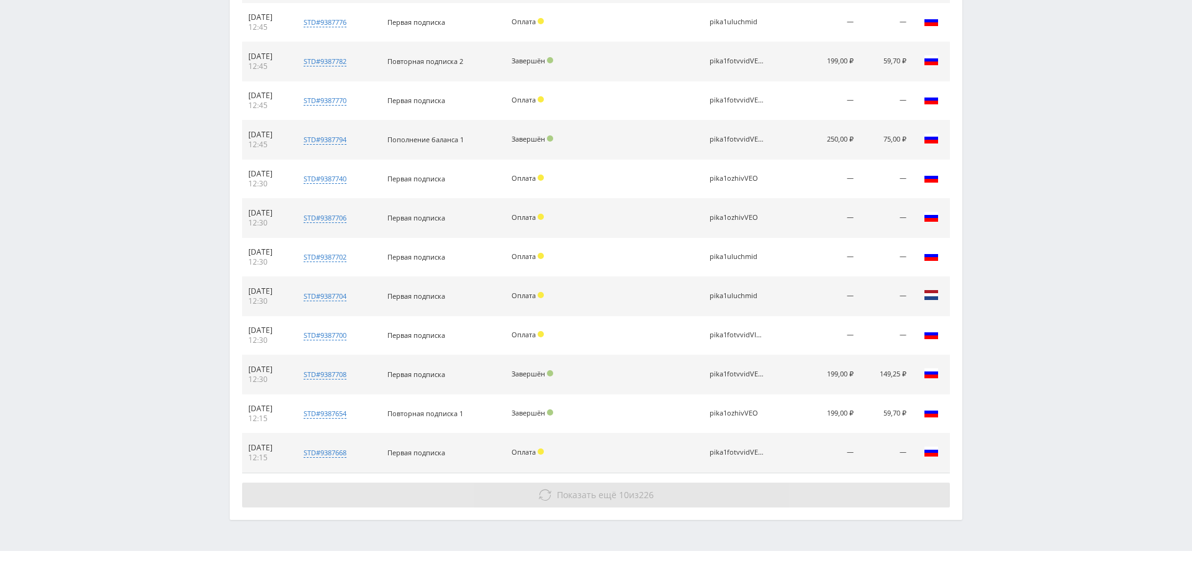
click at [619, 489] on span "10" at bounding box center [624, 495] width 10 height 12
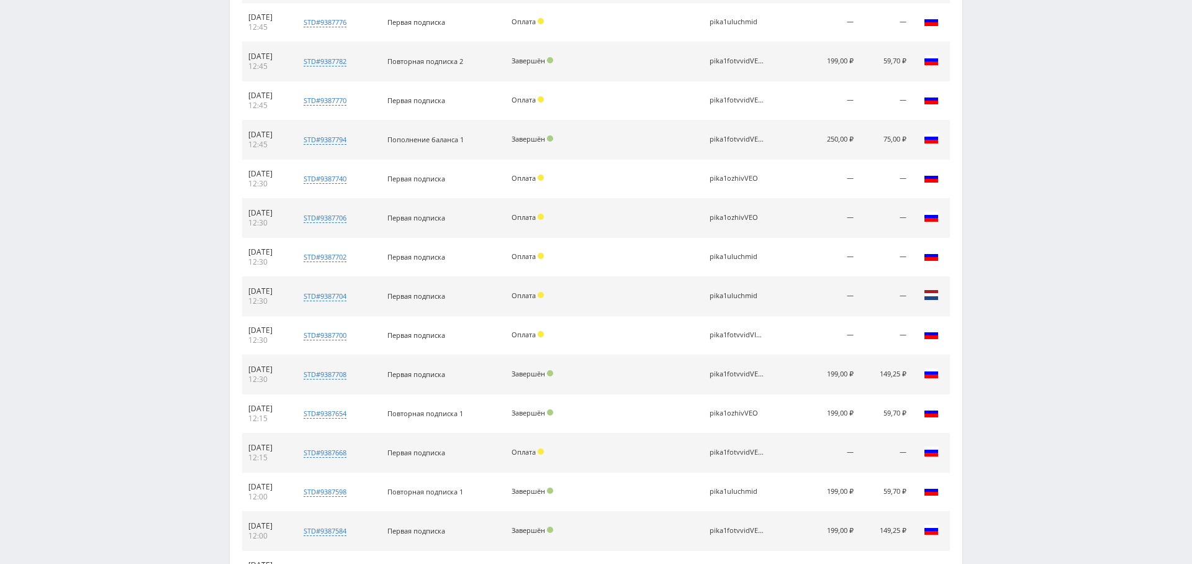
scroll to position [4834, 0]
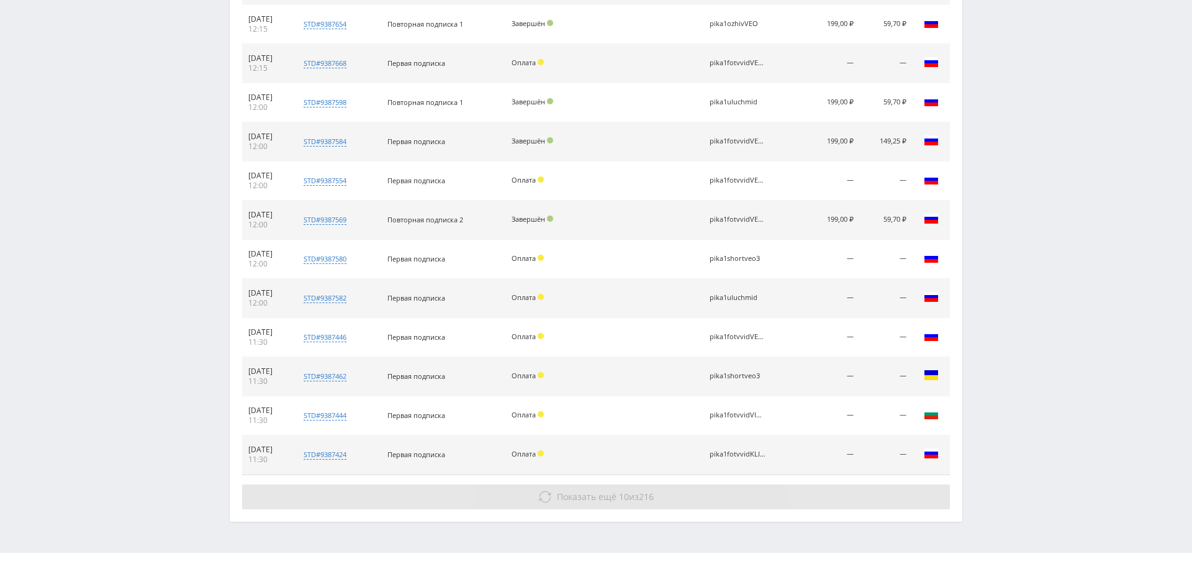
drag, startPoint x: 596, startPoint y: 463, endPoint x: 598, endPoint y: 471, distance: 7.9
click at [595, 484] on button "Показать ещё 10 из 216" at bounding box center [596, 496] width 708 height 25
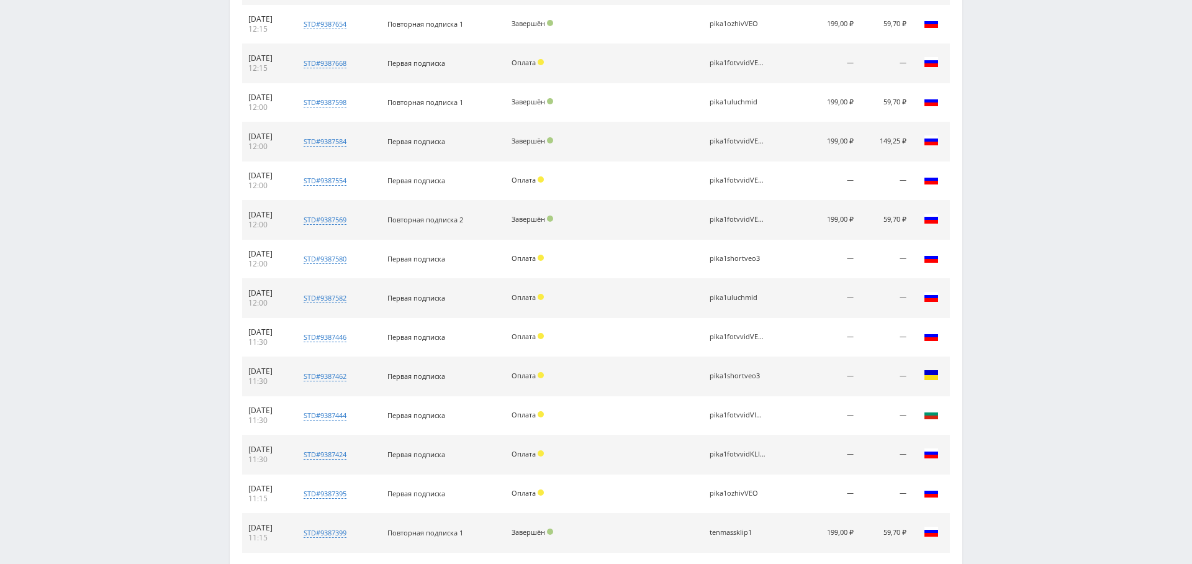
scroll to position [5224, 0]
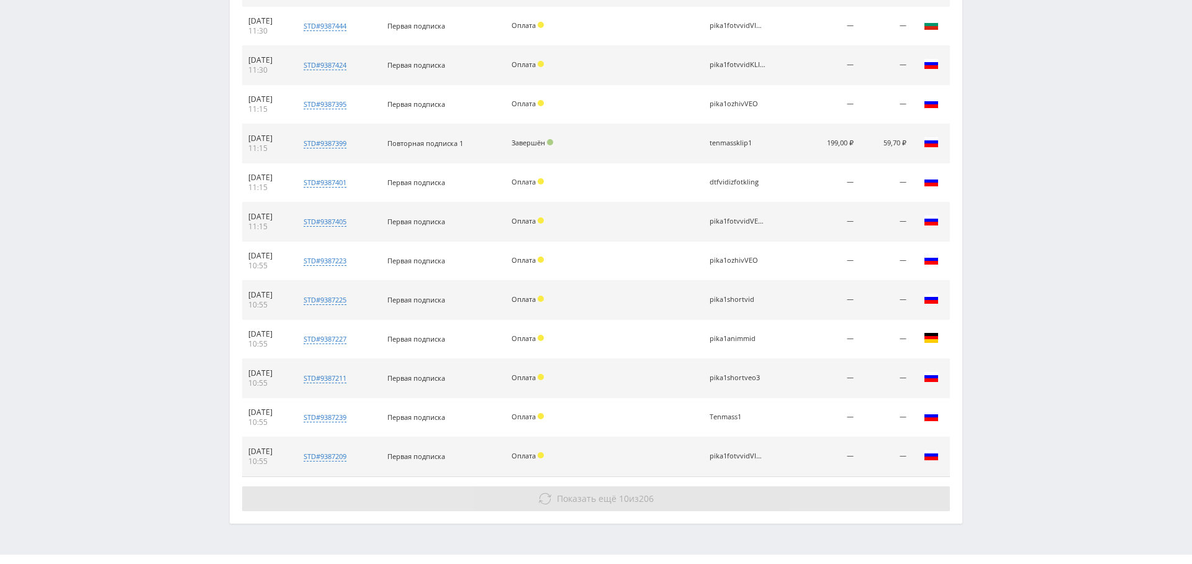
click at [618, 486] on button "Показать ещё 10 из 206" at bounding box center [596, 498] width 708 height 25
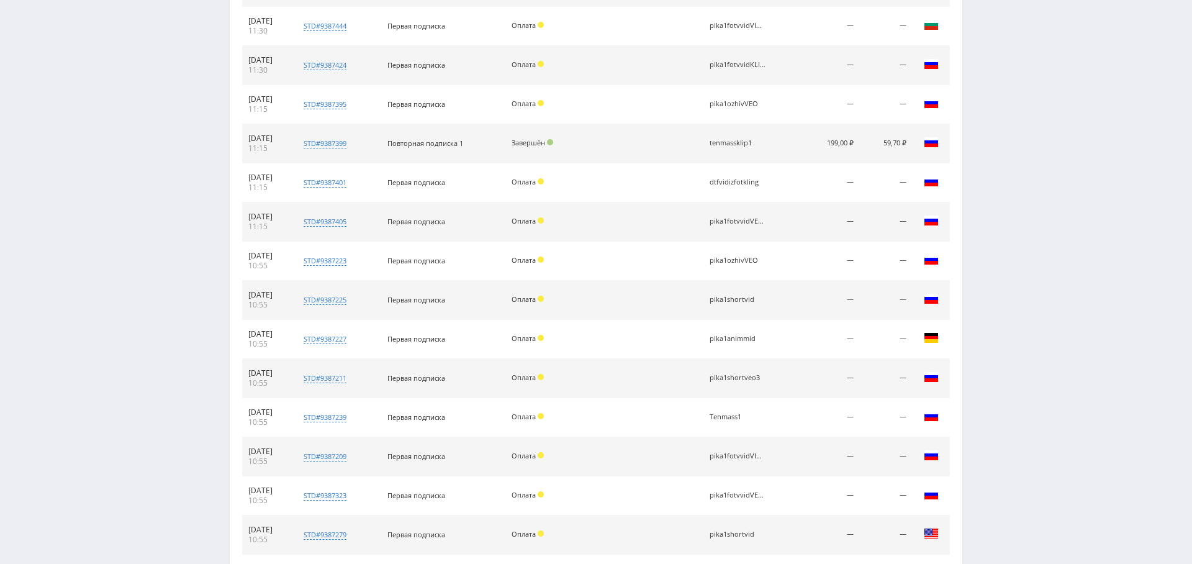
scroll to position [5379, 0]
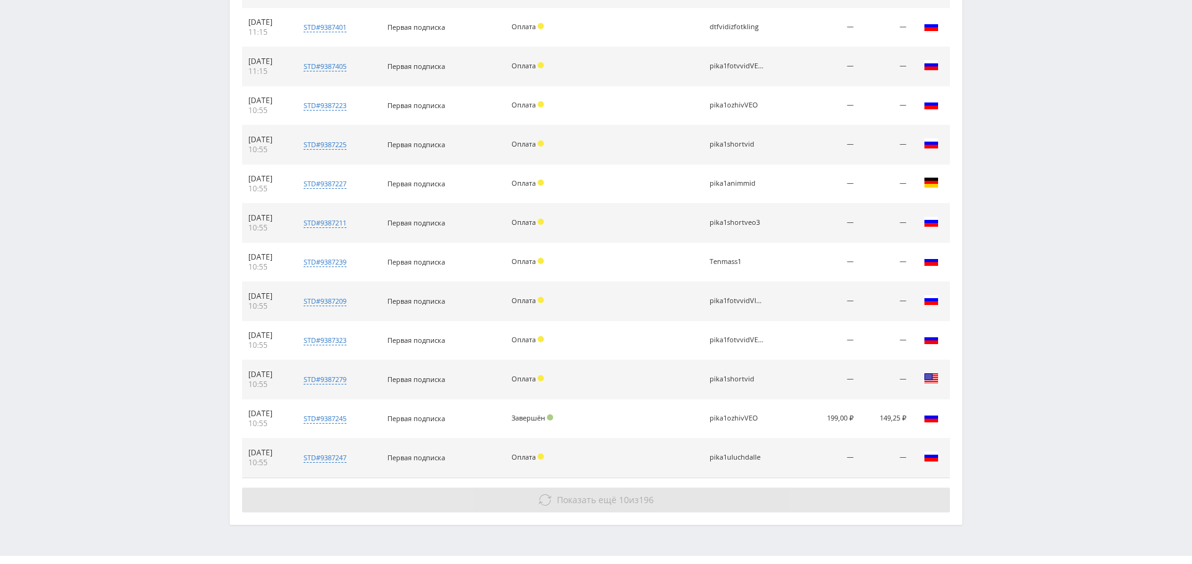
drag, startPoint x: 641, startPoint y: 486, endPoint x: 645, endPoint y: 470, distance: 16.4
click at [645, 494] on span "196" at bounding box center [646, 500] width 15 height 12
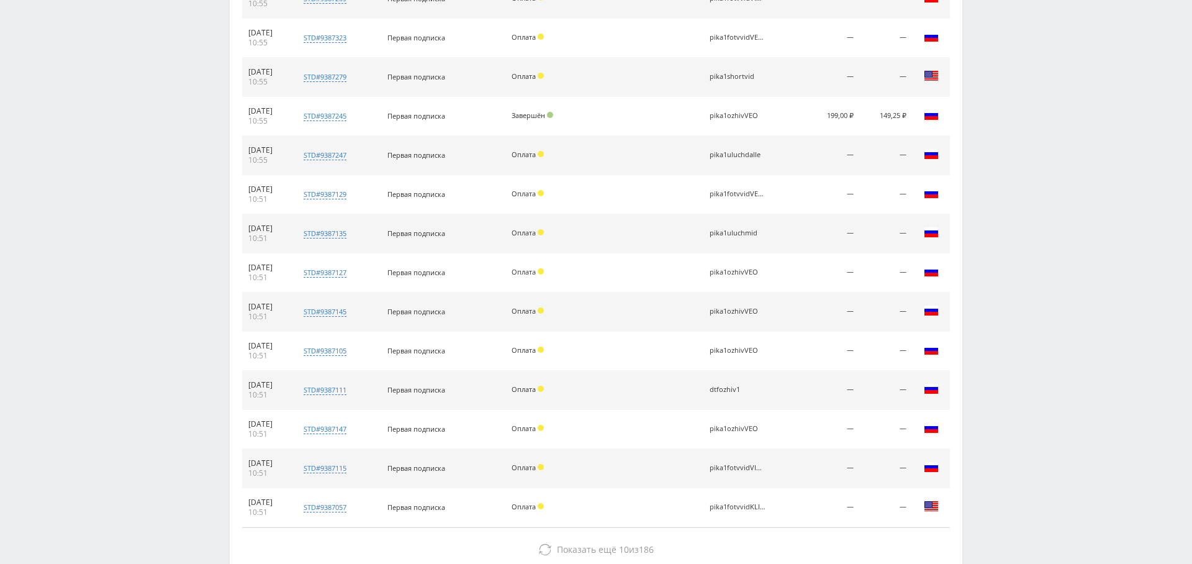
scroll to position [5729, 0]
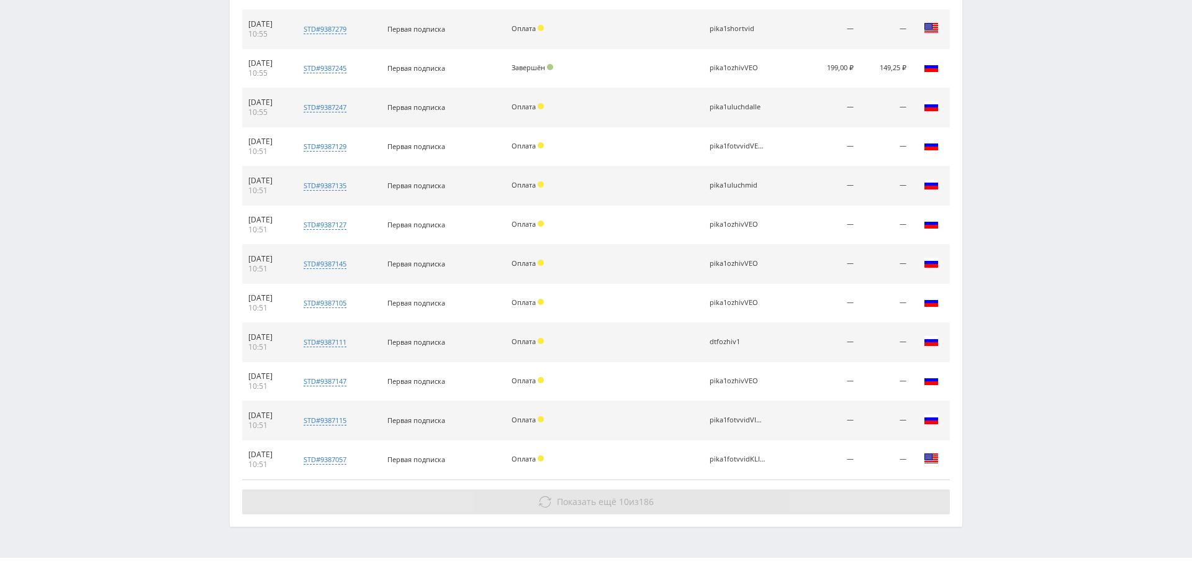
click at [614, 496] on span "Показать ещё 10 из 186" at bounding box center [605, 502] width 97 height 12
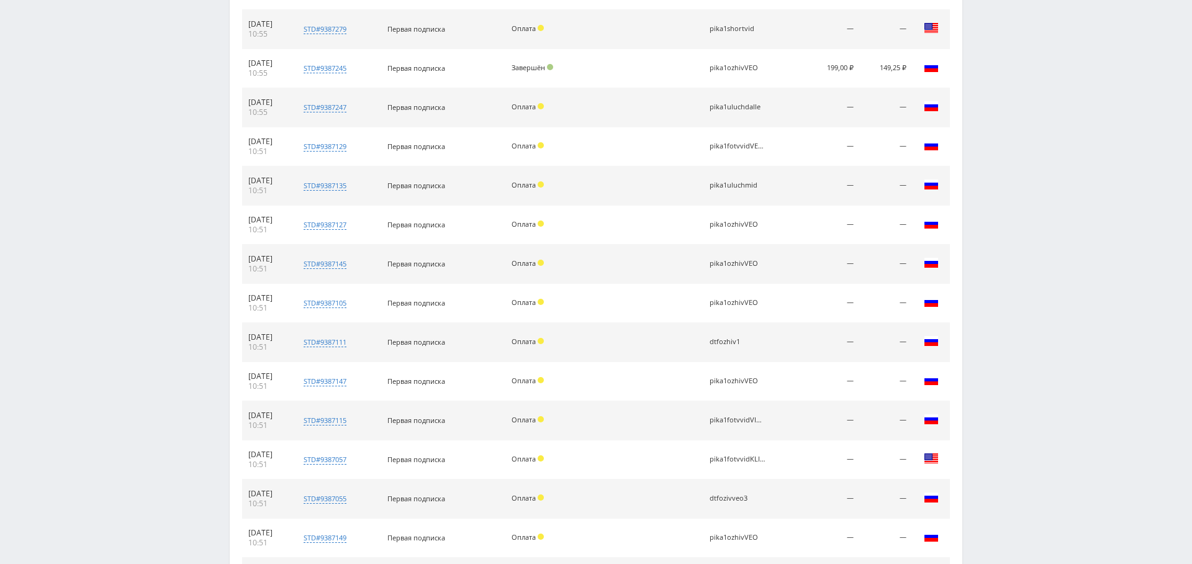
scroll to position [5924, 0]
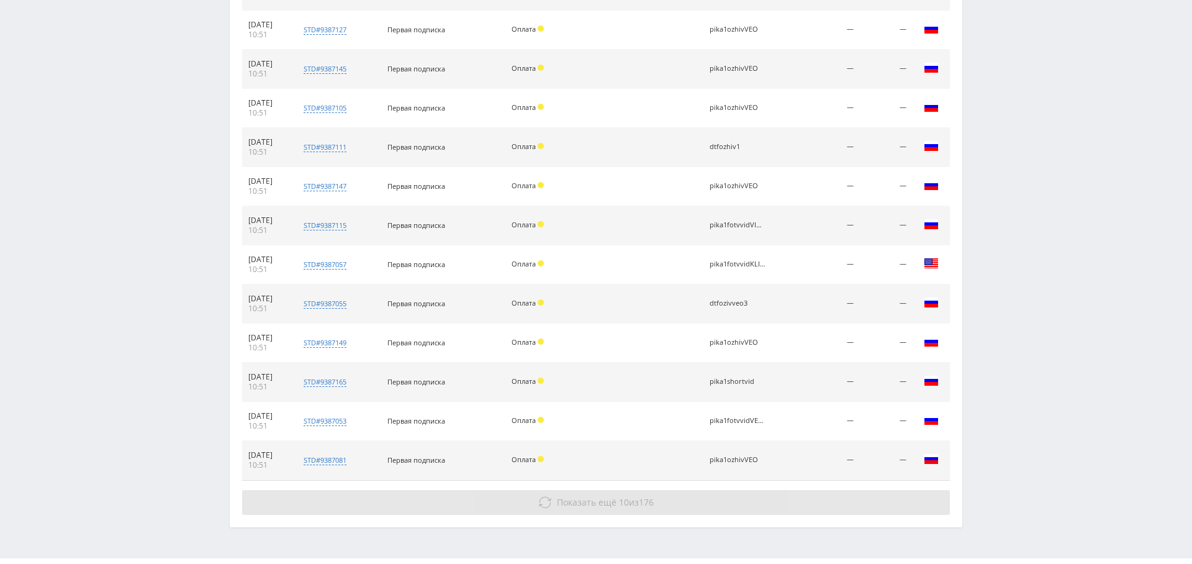
click at [606, 490] on button "Показать ещё 10 из 176" at bounding box center [596, 502] width 708 height 25
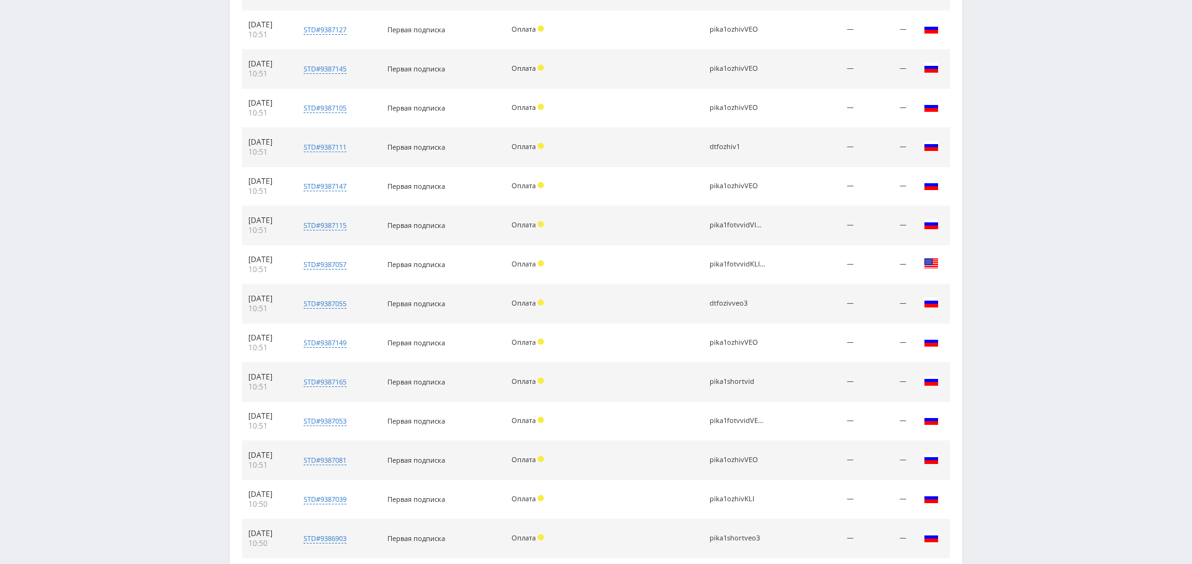
scroll to position [6313, 0]
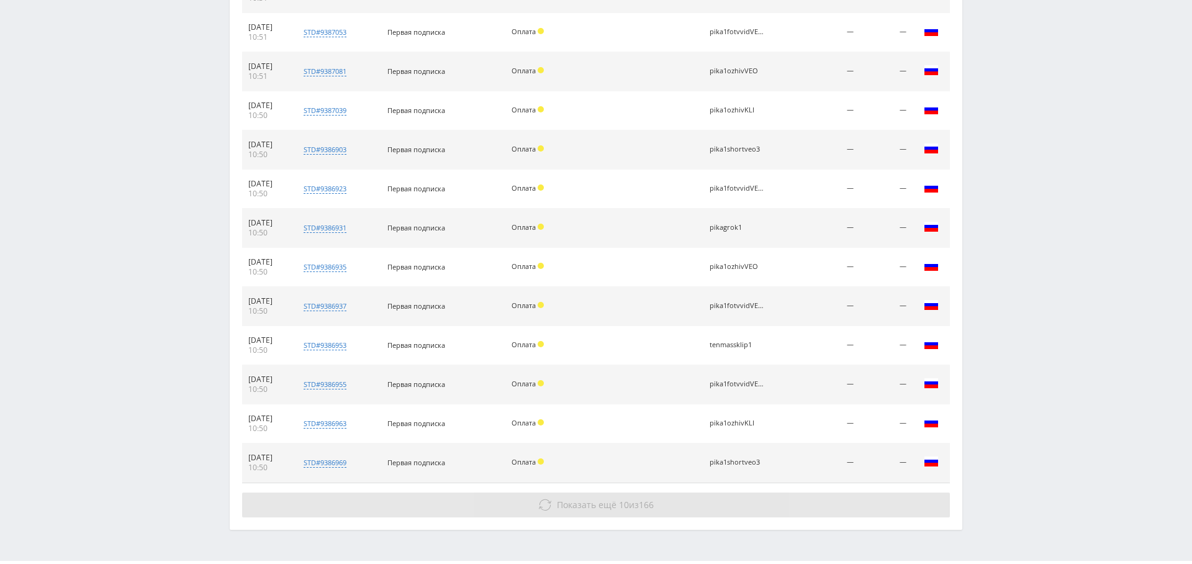
click at [597, 499] on span "Показать ещё" at bounding box center [587, 505] width 60 height 12
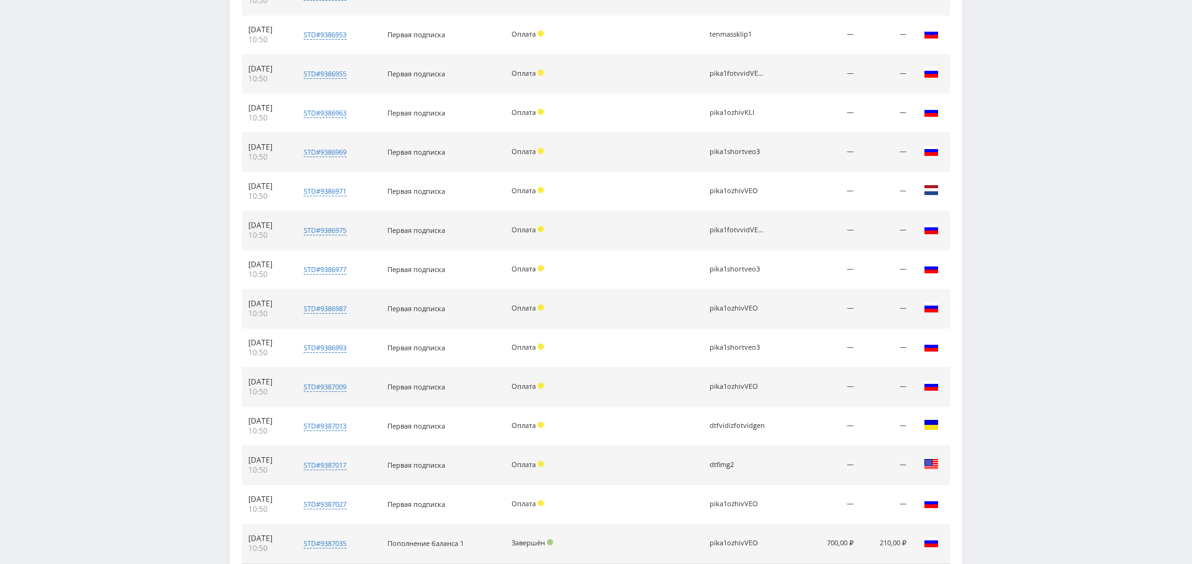
scroll to position [6702, 0]
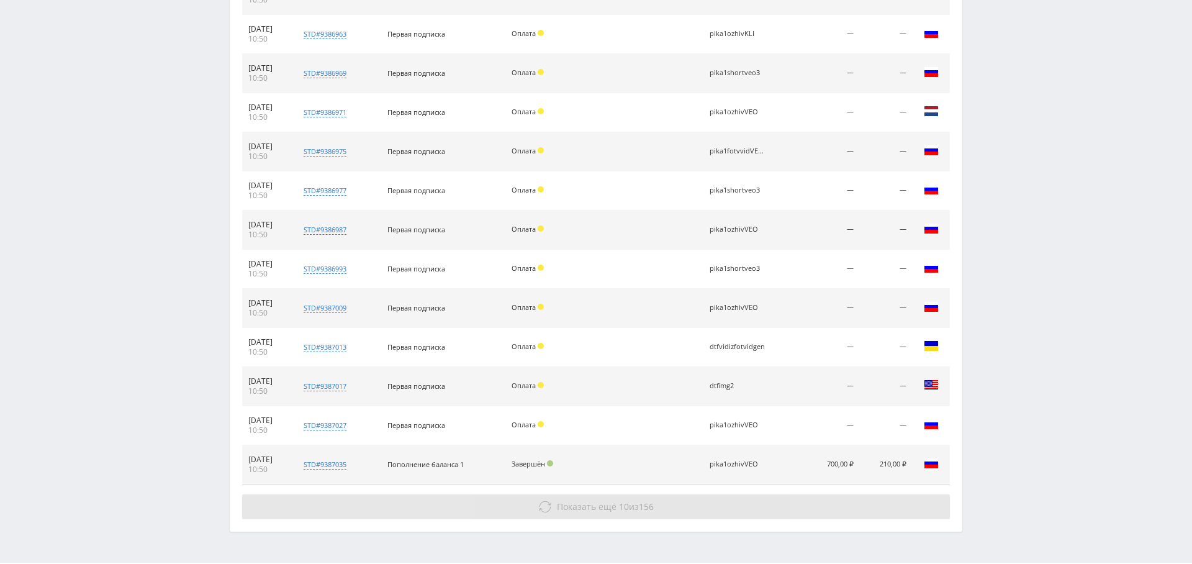
click at [624, 500] on span "10" at bounding box center [624, 506] width 10 height 12
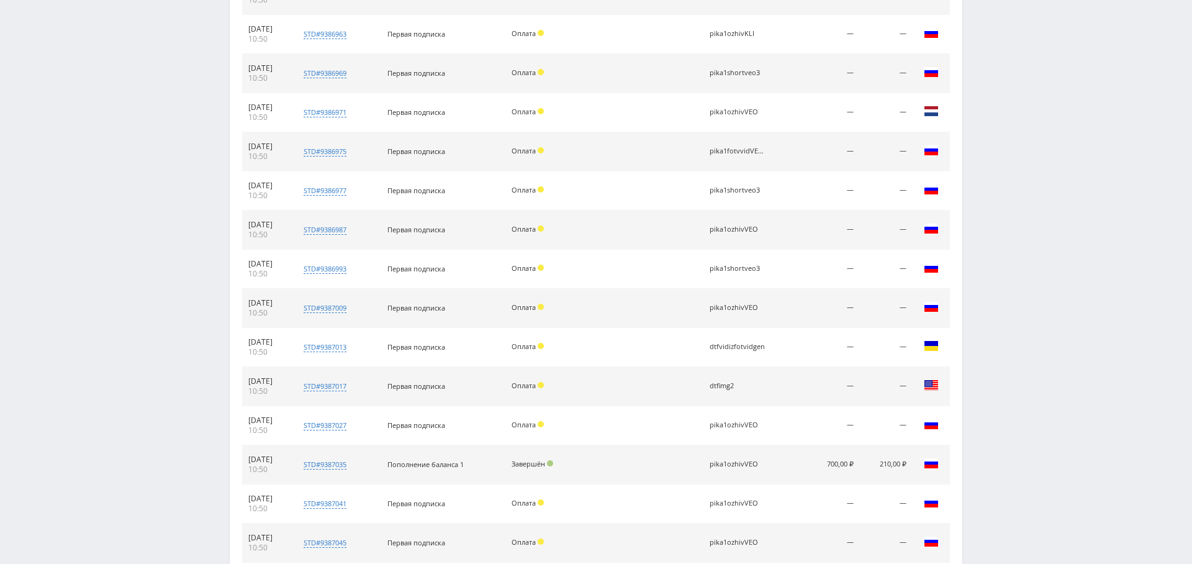
scroll to position [7091, 0]
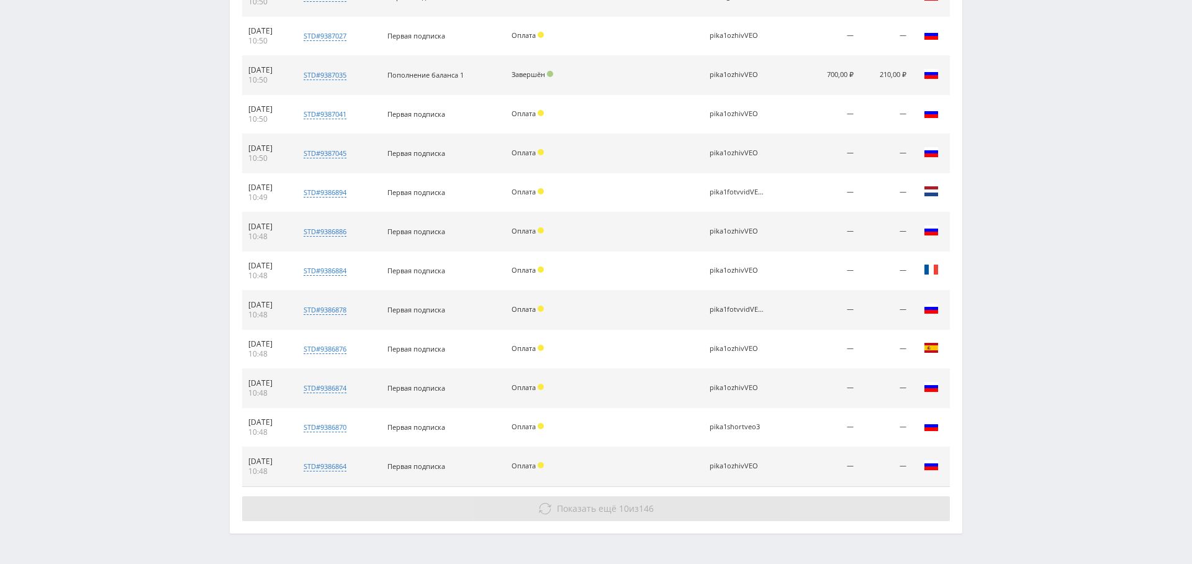
click at [606, 502] on span "Показать ещё" at bounding box center [587, 508] width 60 height 12
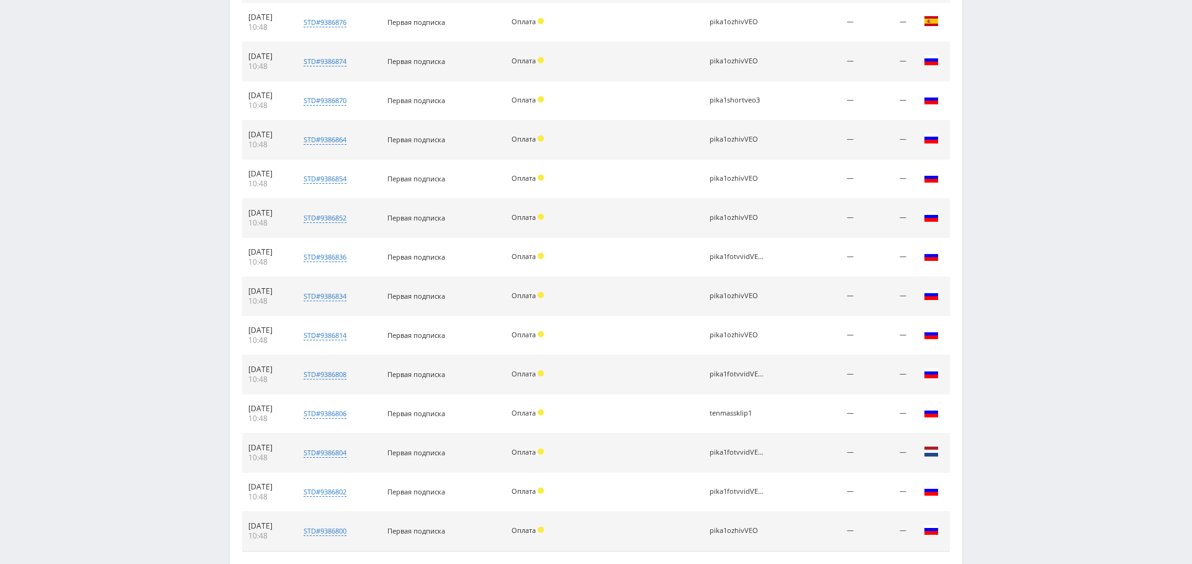
scroll to position [7480, 0]
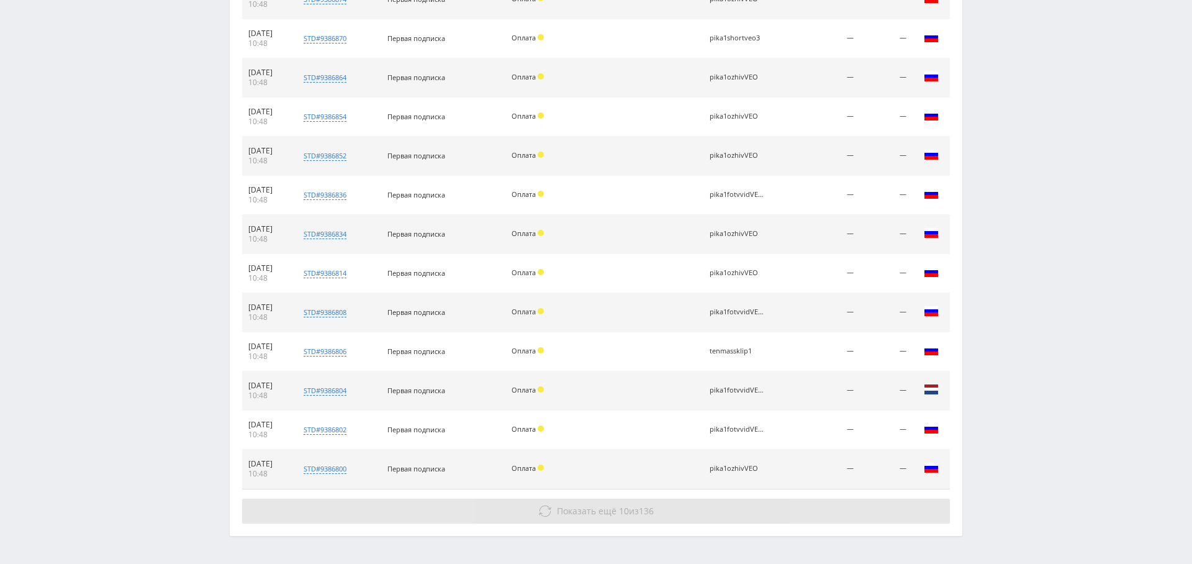
click at [645, 505] on span "136" at bounding box center [646, 511] width 15 height 12
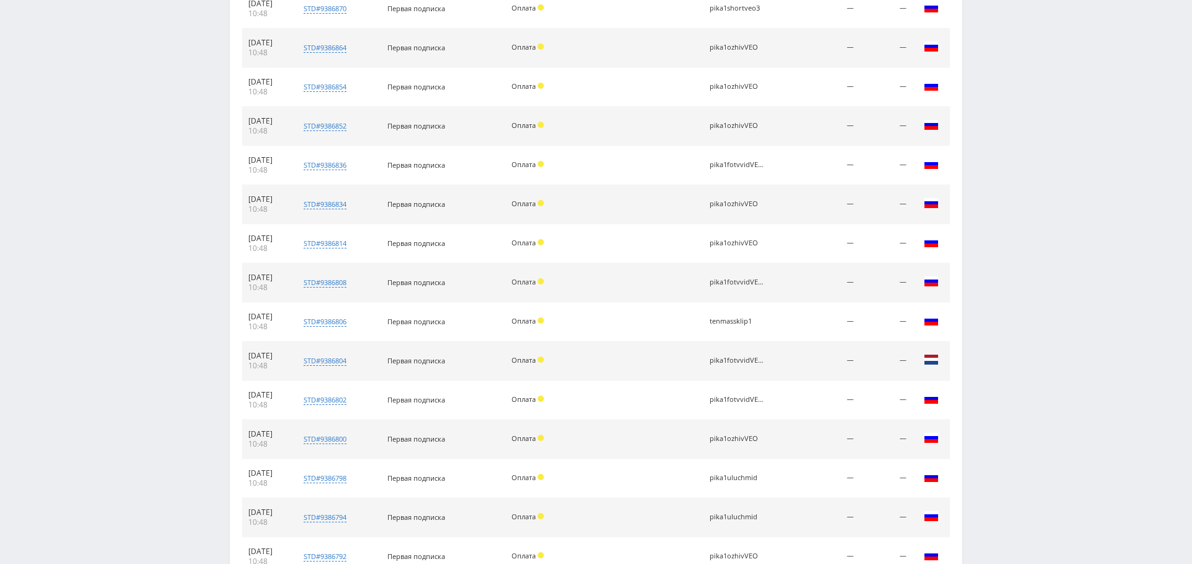
scroll to position [7870, 0]
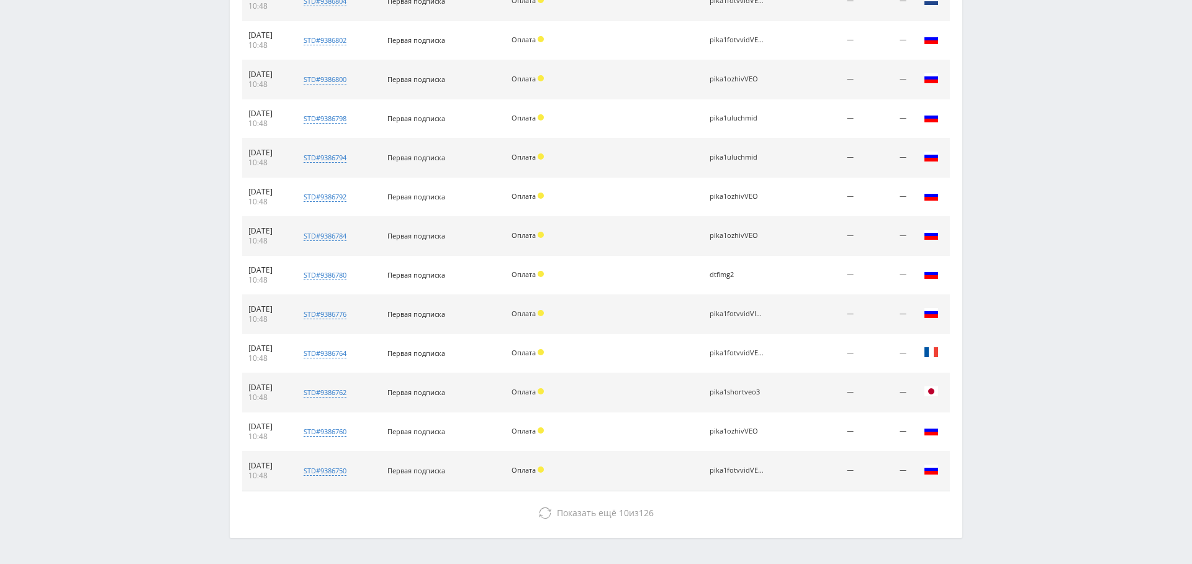
click at [594, 500] on div "Показать ещё 10 из 126" at bounding box center [596, 512] width 708 height 25
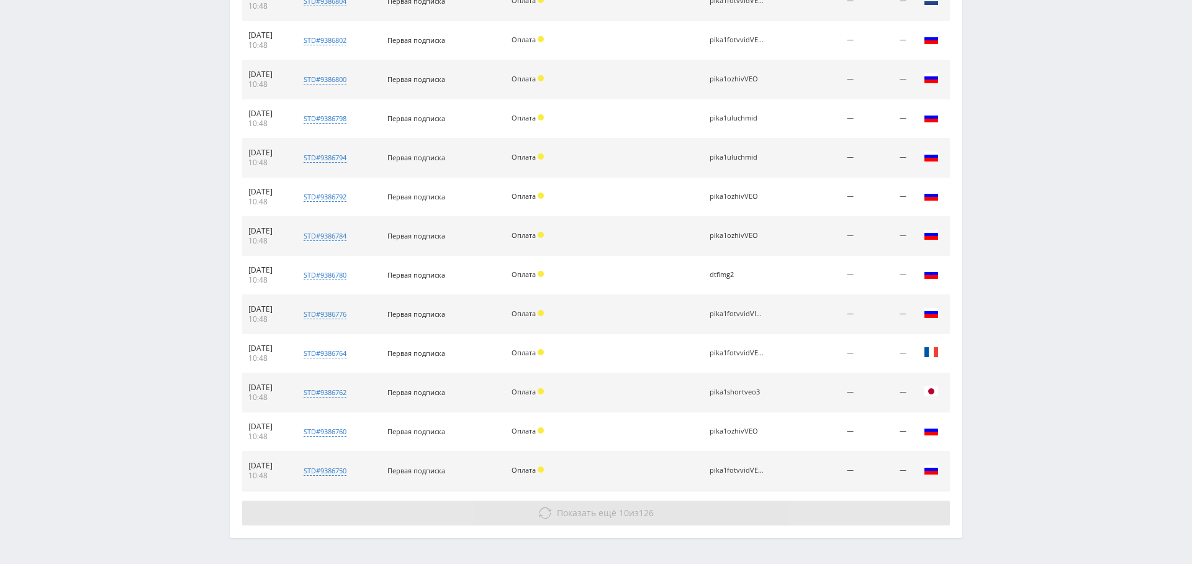
click at [581, 507] on span "Показать ещё" at bounding box center [587, 513] width 60 height 12
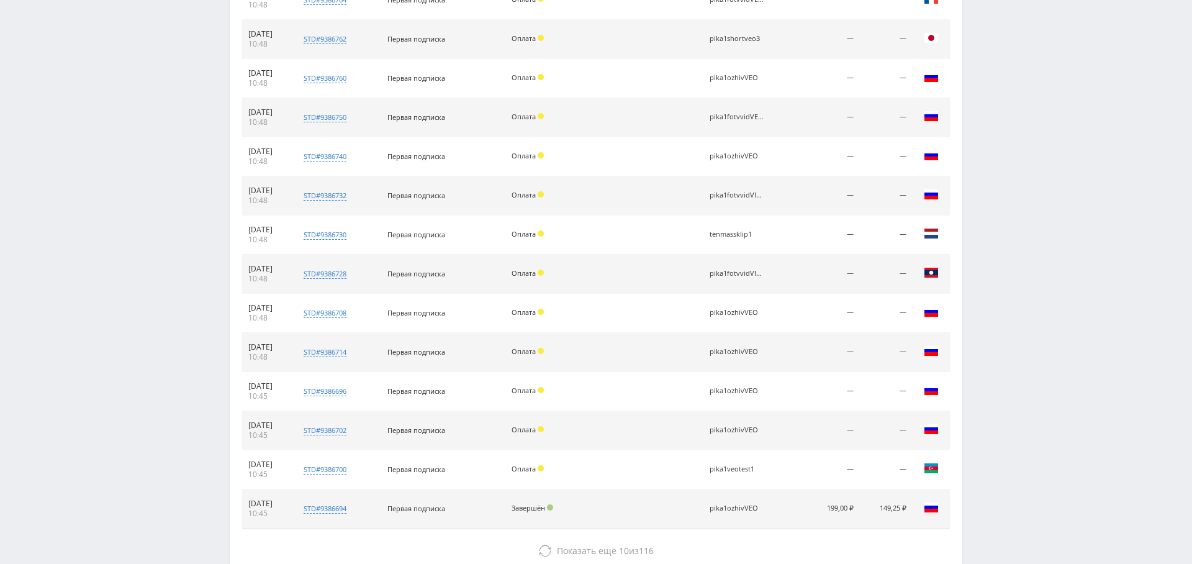
scroll to position [8259, 0]
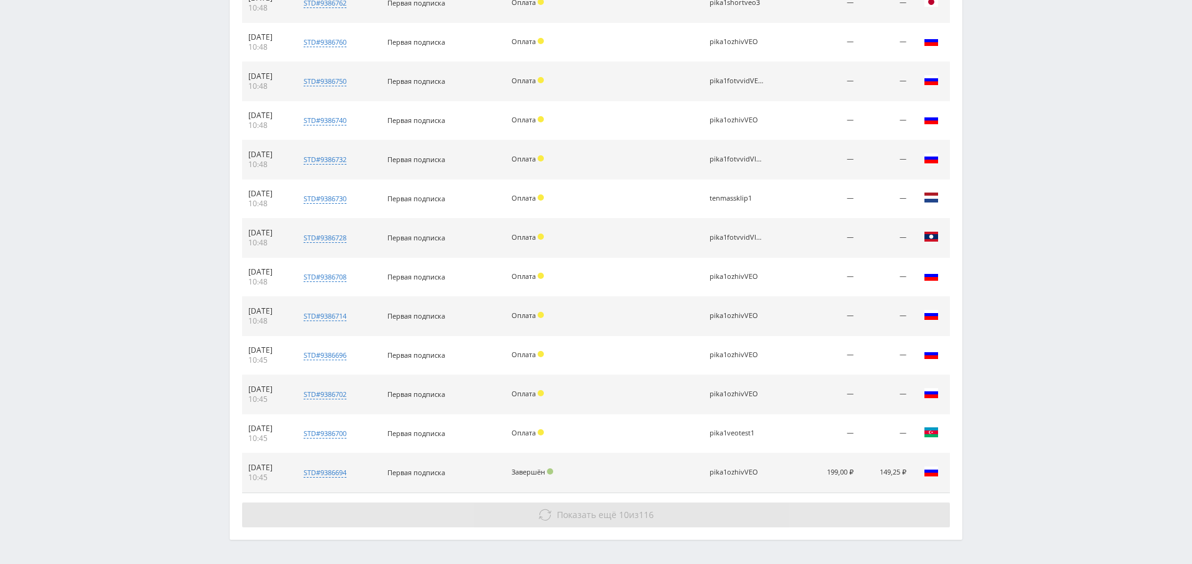
drag, startPoint x: 626, startPoint y: 453, endPoint x: 622, endPoint y: 466, distance: 13.7
click at [621, 509] on span "10" at bounding box center [624, 515] width 10 height 12
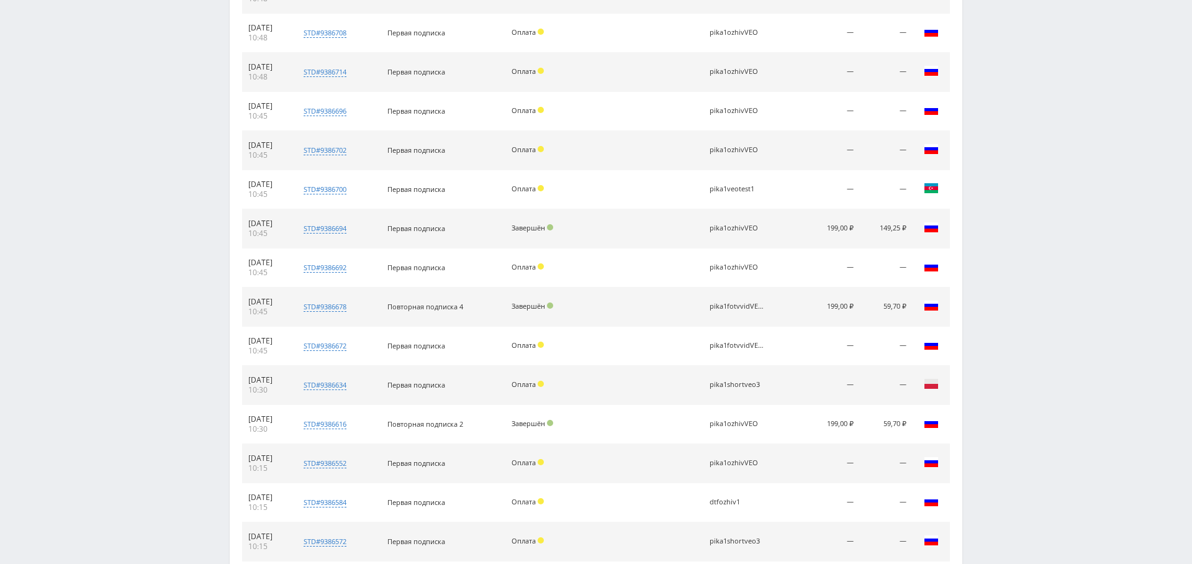
scroll to position [8648, 0]
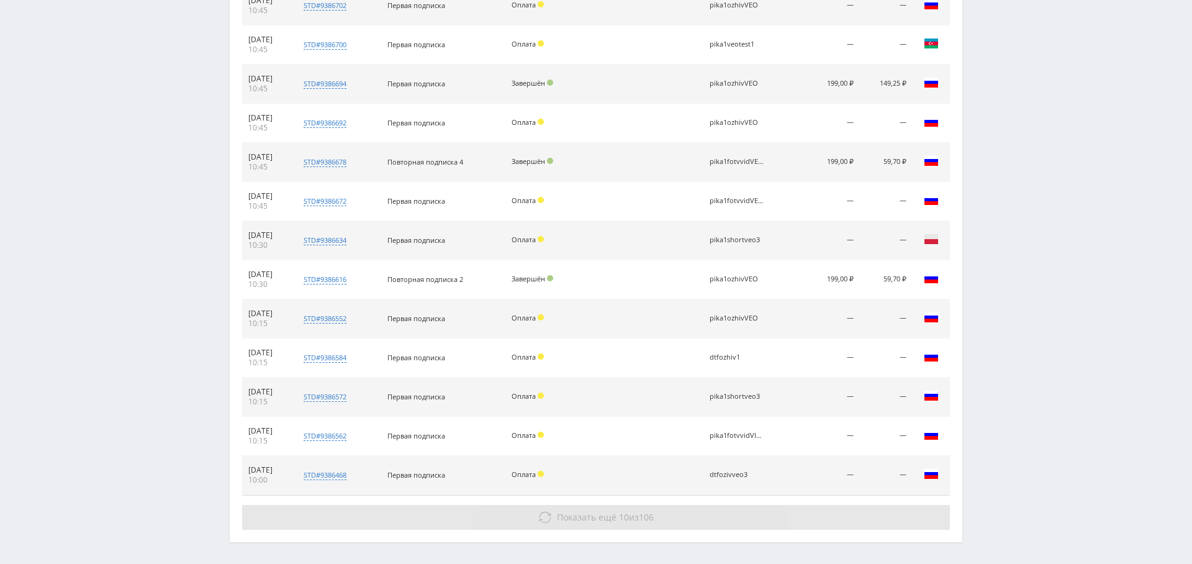
click at [581, 511] on span "Показать ещё" at bounding box center [587, 517] width 60 height 12
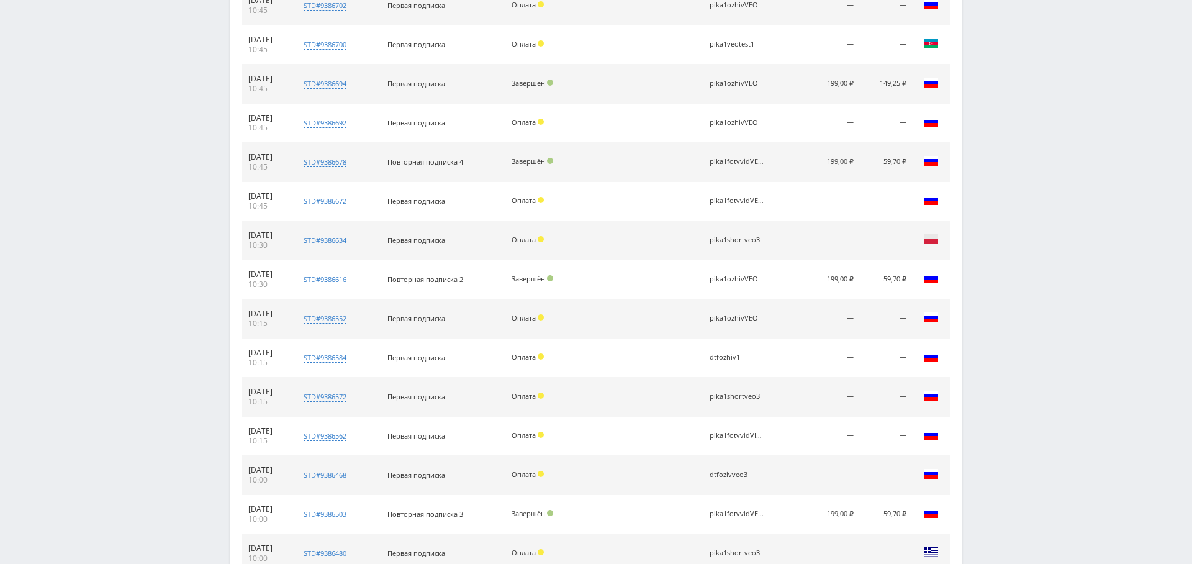
scroll to position [9037, 0]
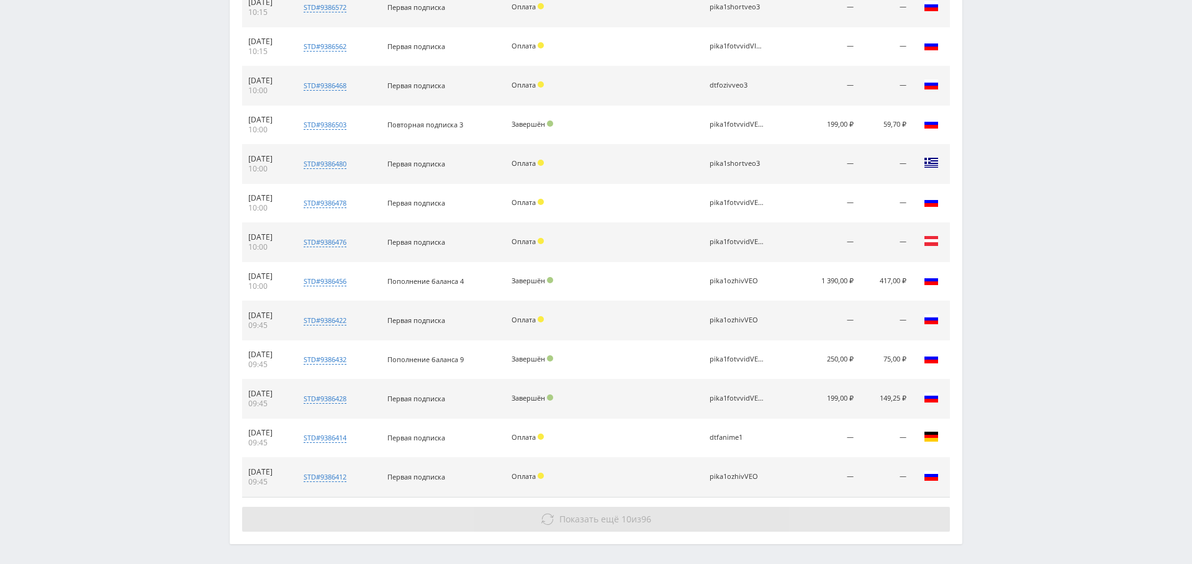
click at [609, 507] on button "Показать ещё 10 из 96" at bounding box center [596, 519] width 708 height 25
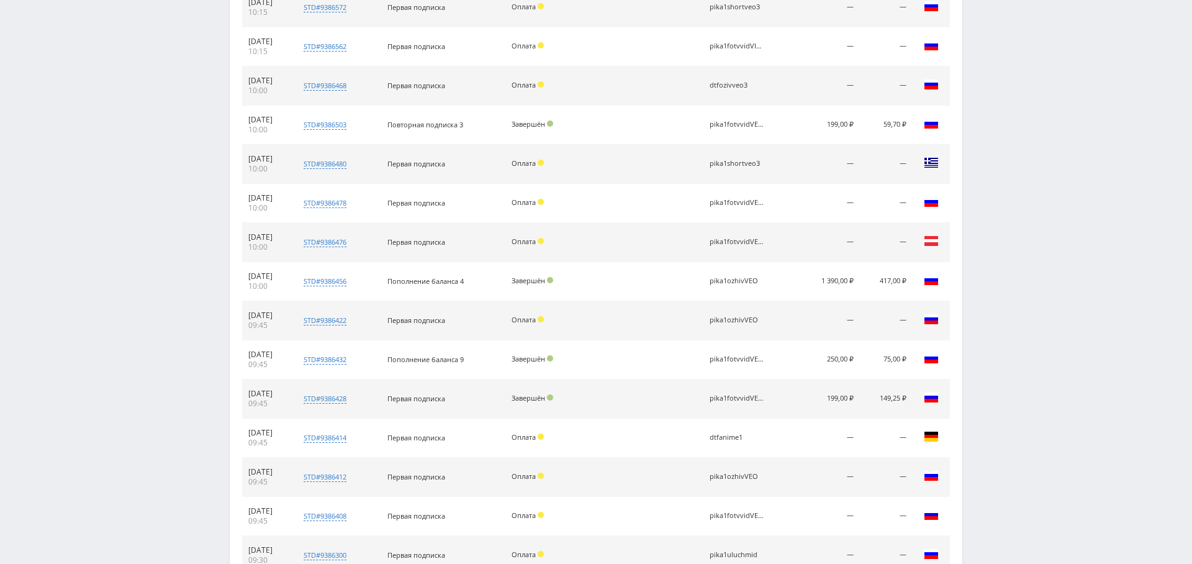
scroll to position [9426, 0]
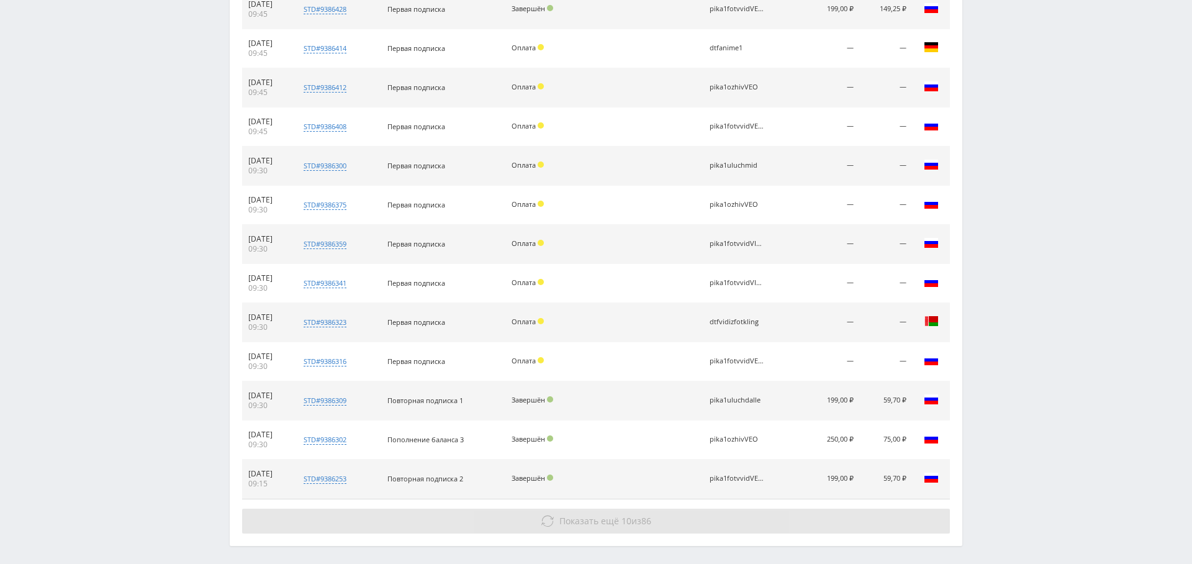
click at [581, 515] on span "Показать ещё" at bounding box center [589, 521] width 60 height 12
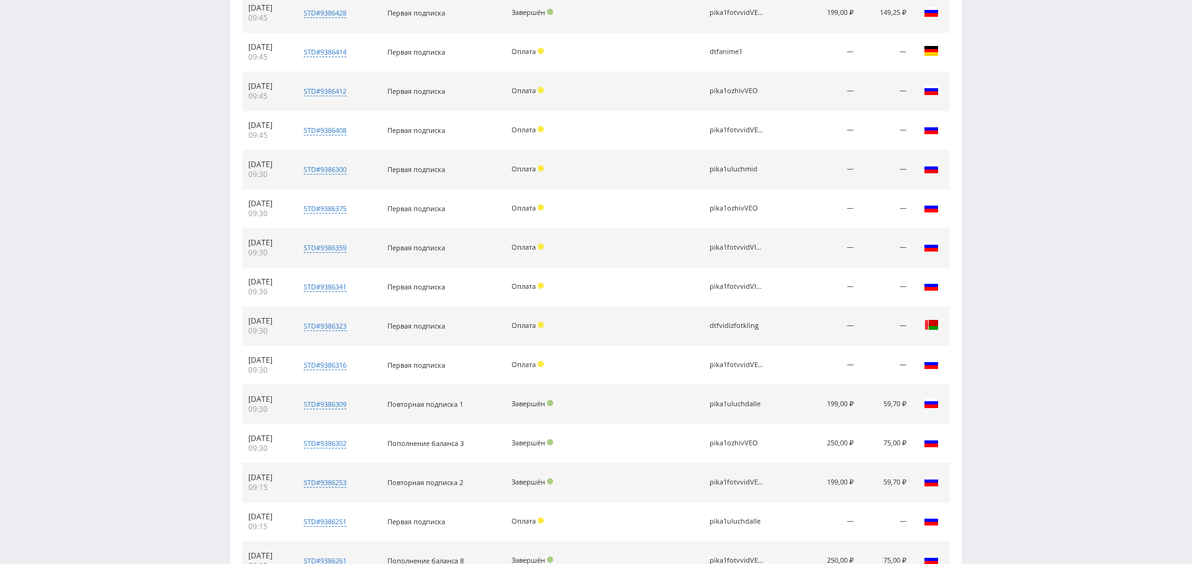
scroll to position [9420, 0]
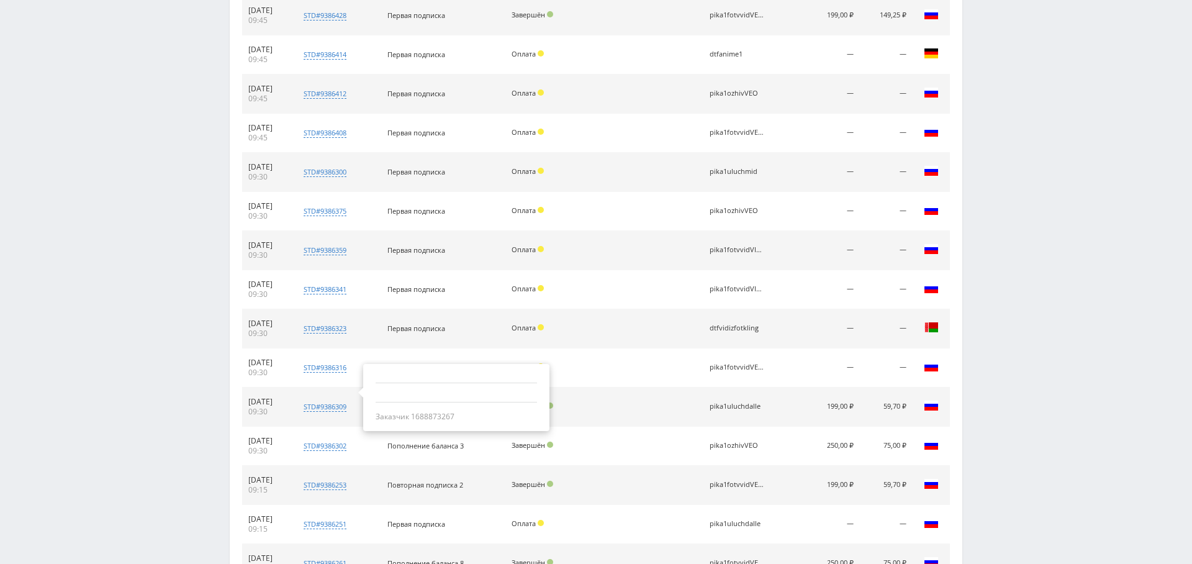
click at [451, 412] on div "Заказчик 1688873267" at bounding box center [456, 417] width 161 height 10
copy div "1688873267"
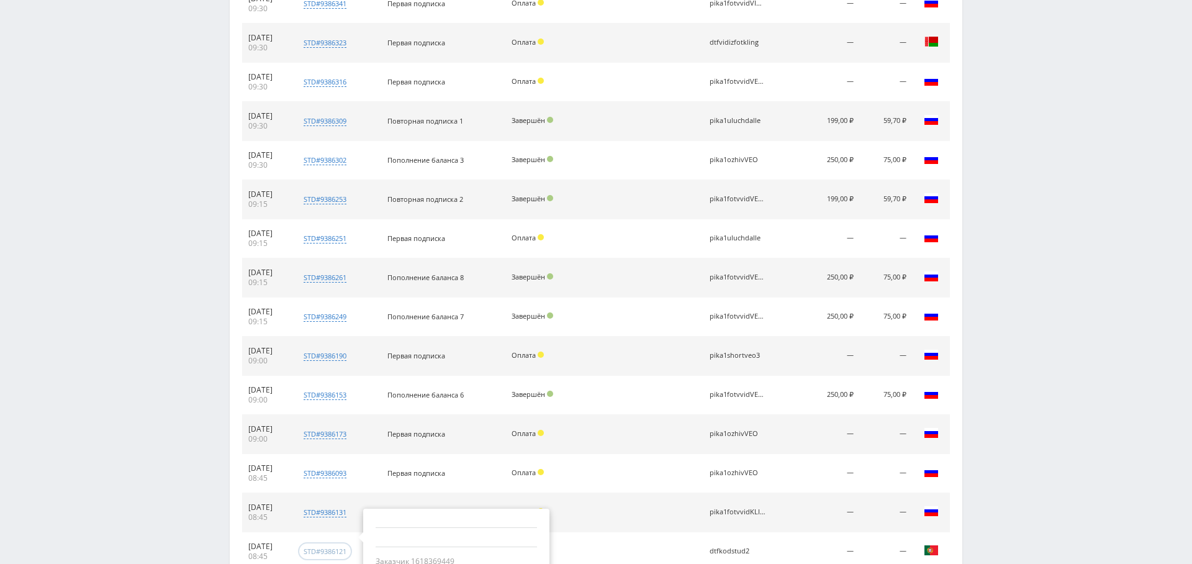
scroll to position [9768, 0]
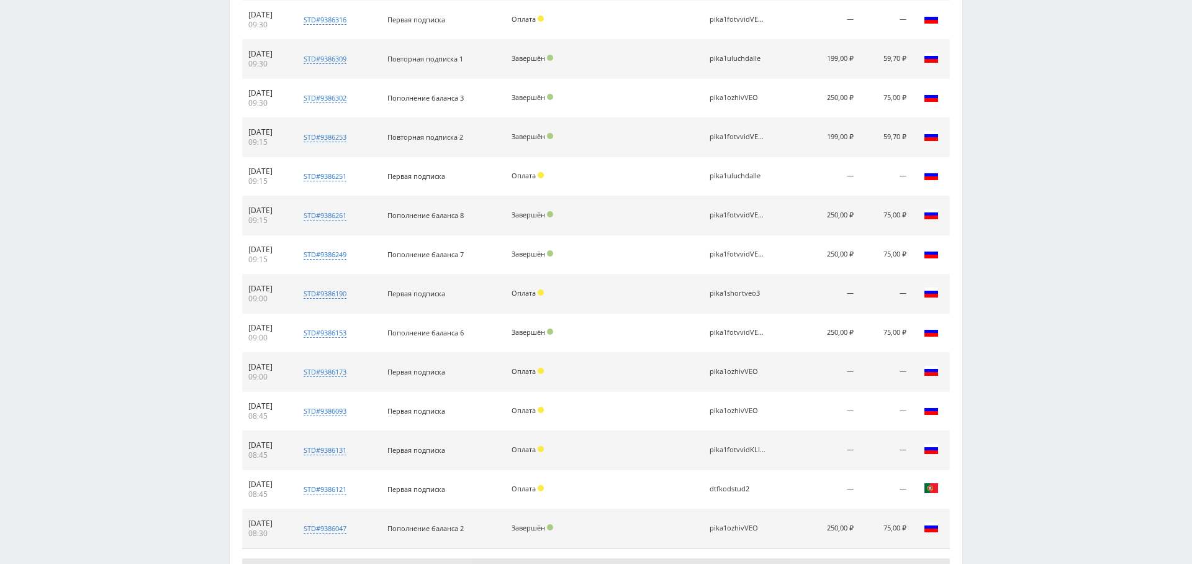
click at [634, 563] on span "Показать ещё 10 из 76" at bounding box center [605, 570] width 92 height 12
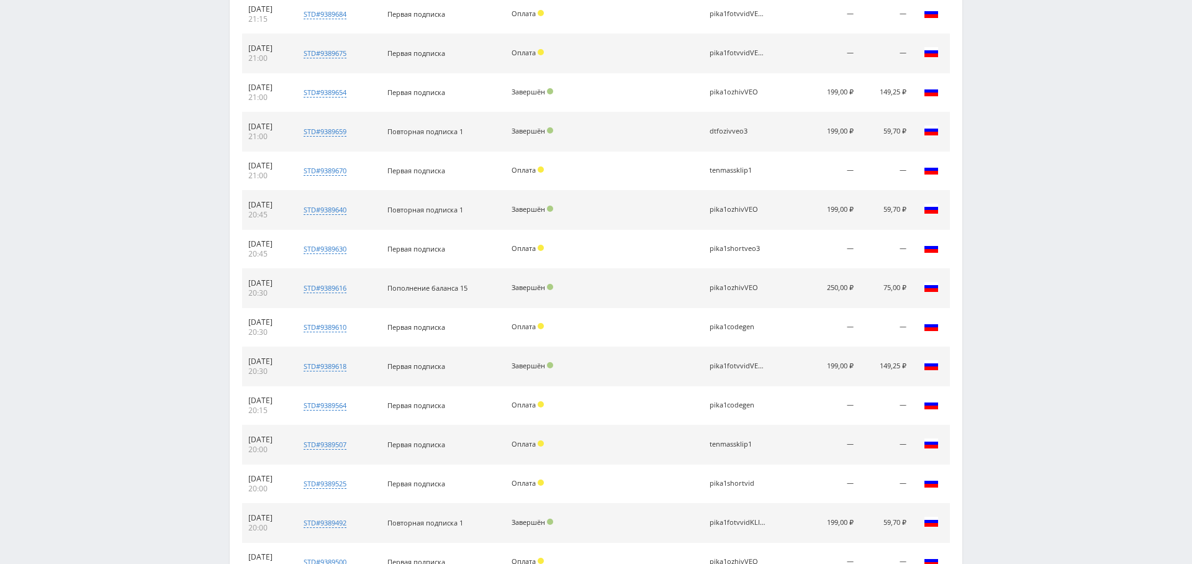
scroll to position [0, 0]
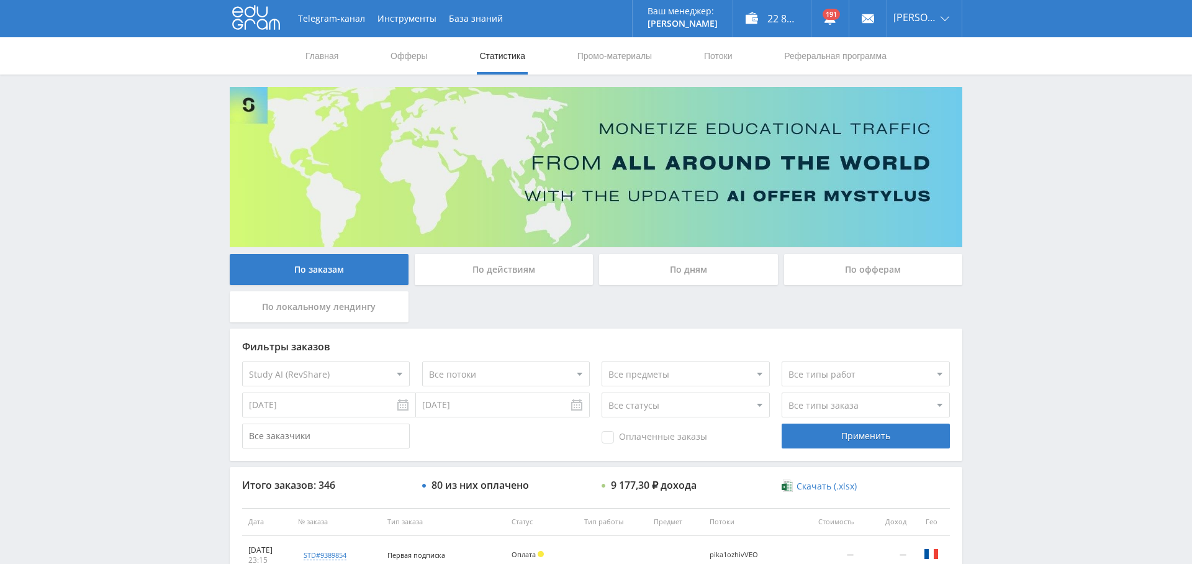
click at [725, 371] on select "Все предметы" at bounding box center [686, 373] width 168 height 25
drag, startPoint x: 450, startPoint y: 356, endPoint x: 463, endPoint y: 368, distance: 17.6
click at [450, 356] on div "Фильтры заказов Все офферы MyStylus MyStylus - Revshare Кампус AI Studybay Авто…" at bounding box center [596, 394] width 733 height 132
click at [470, 373] on select "Все потоки pikaref1 pika1eng dtfuch1mid dtfuch1perp dtfuch1prez dtfuch1claude d…" at bounding box center [506, 373] width 168 height 25
select select "6642467"
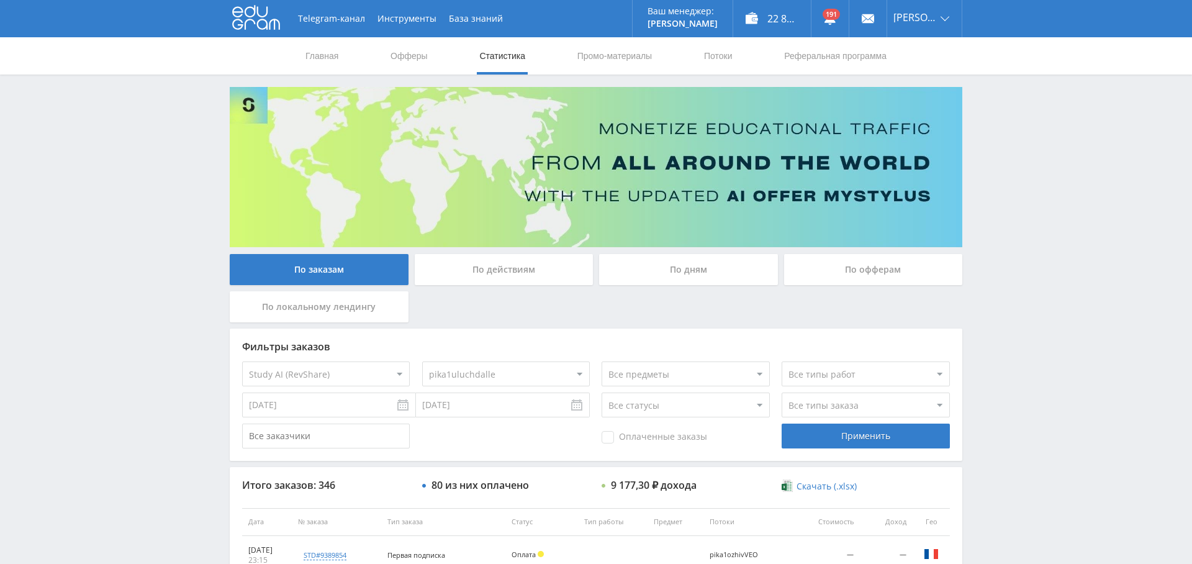
click at [422, 361] on select "Все потоки pikaref1 pika1eng dtfuch1mid dtfuch1perp dtfuch1prez dtfuch1claude d…" at bounding box center [506, 373] width 168 height 25
click at [841, 439] on div "Применить" at bounding box center [866, 435] width 168 height 25
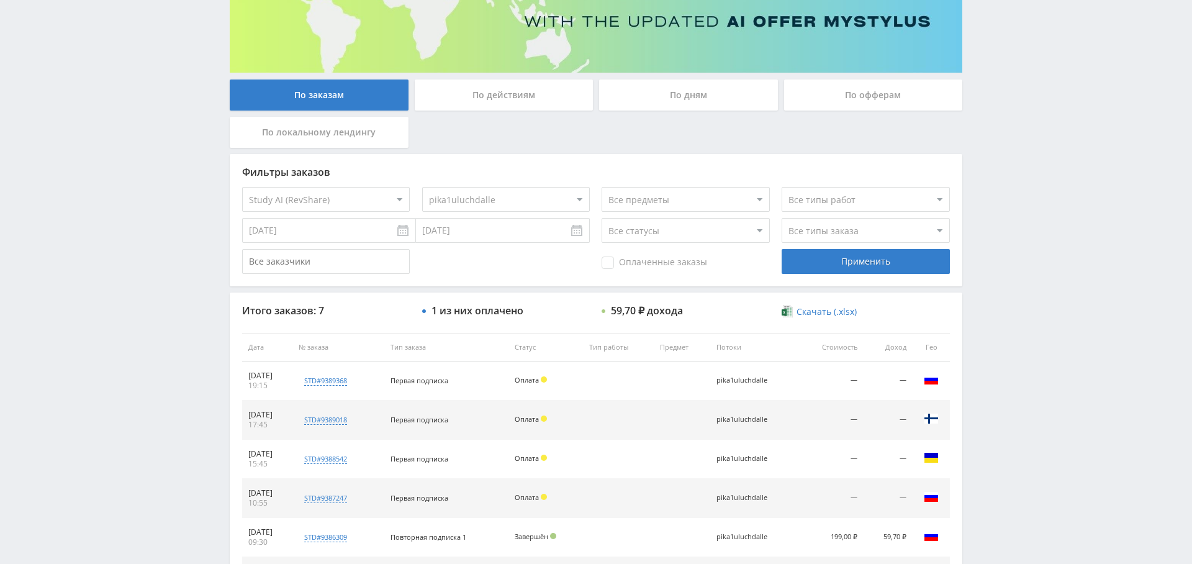
scroll to position [178, 0]
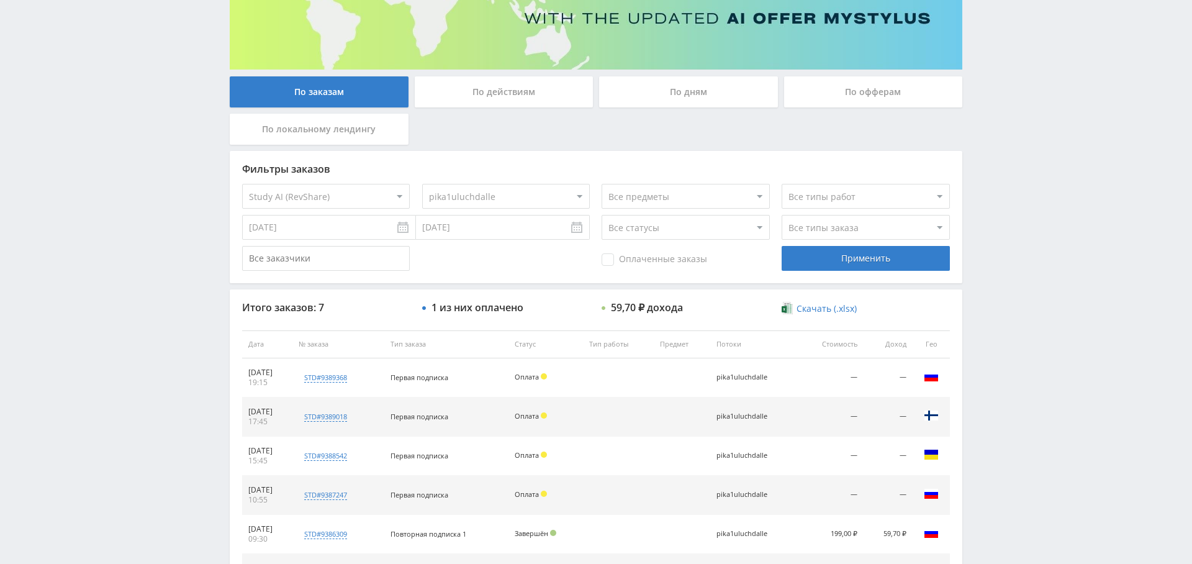
click at [343, 227] on input "03.09.2025" at bounding box center [329, 227] width 174 height 25
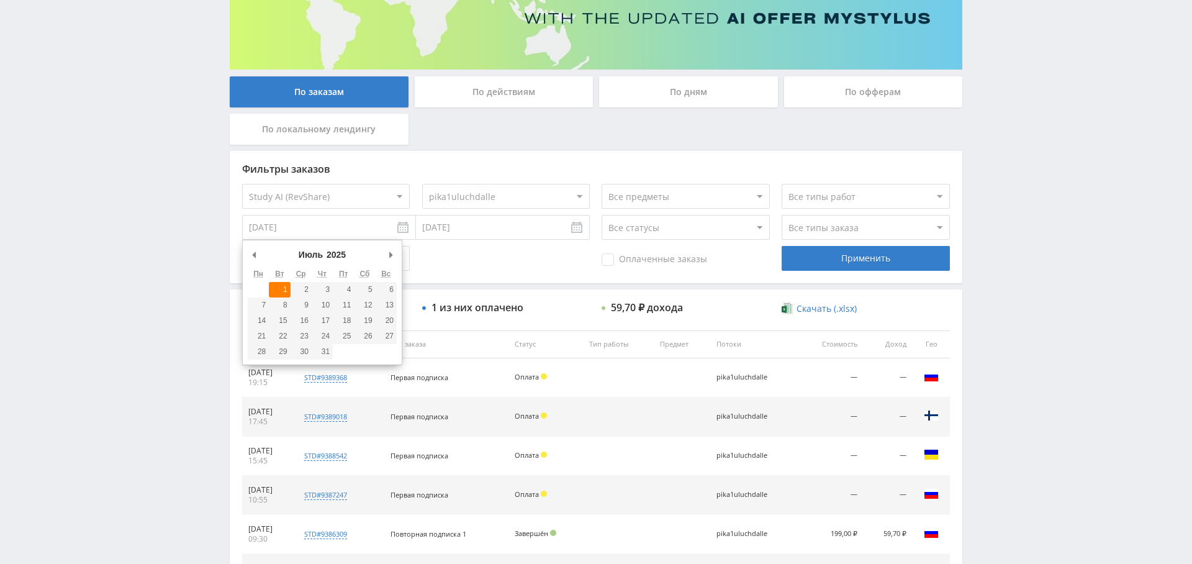
type input "01.07.2025"
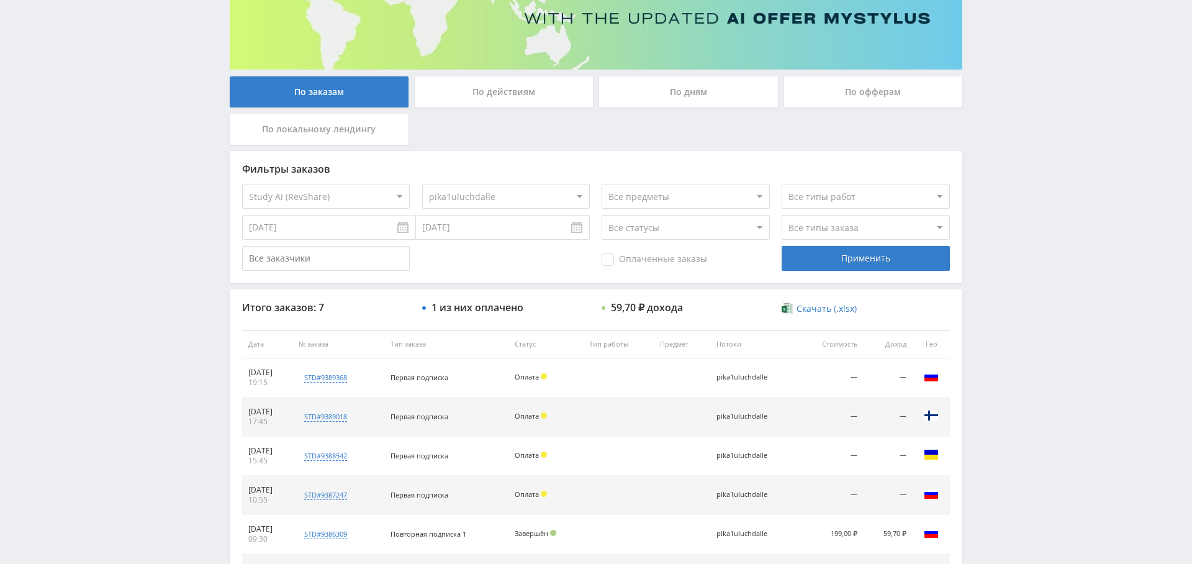
click at [840, 258] on div "Применить" at bounding box center [866, 258] width 168 height 25
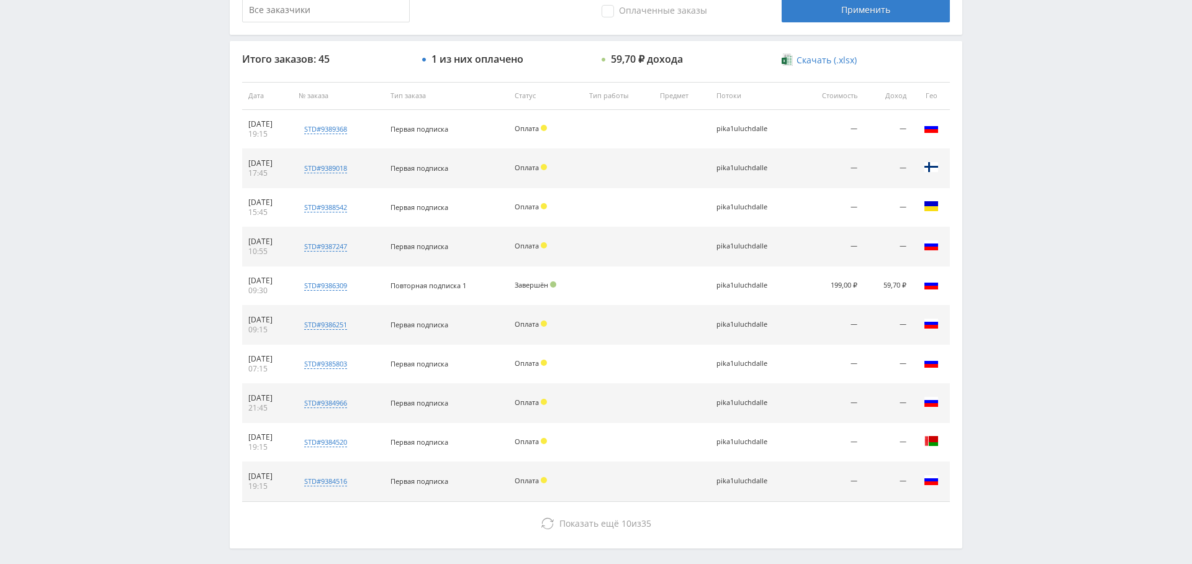
scroll to position [473, 0]
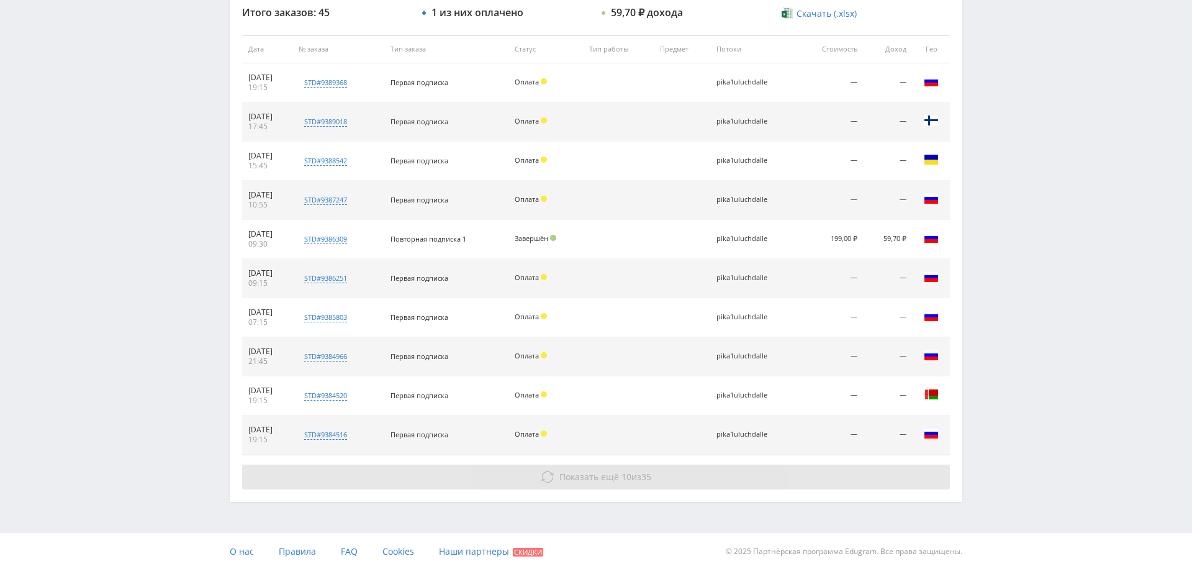
click at [612, 476] on span "Показать ещё" at bounding box center [589, 477] width 60 height 12
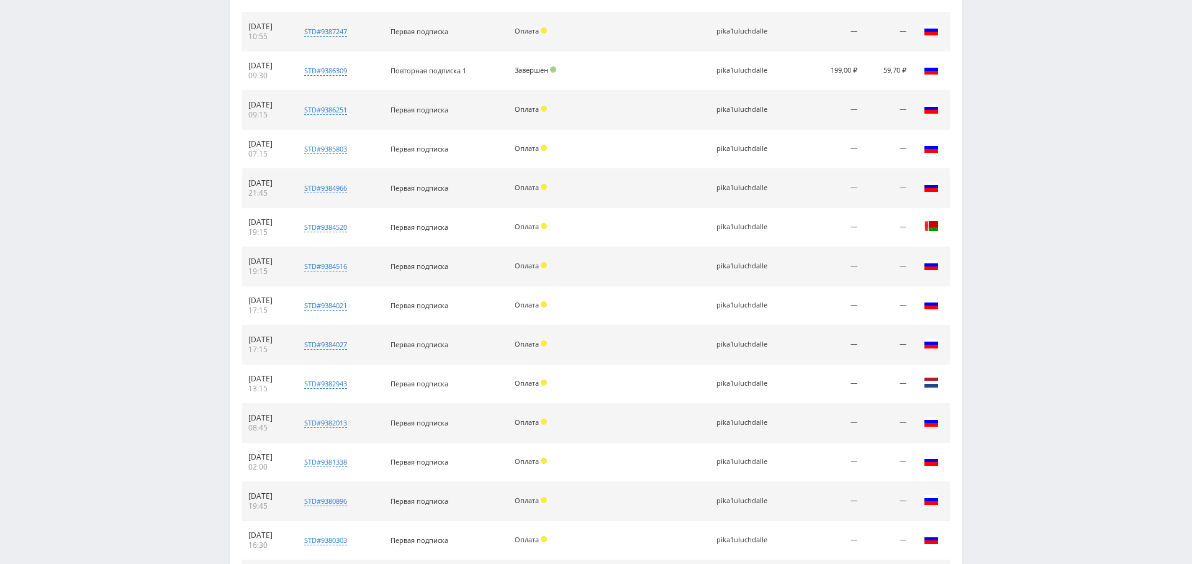
scroll to position [865, 0]
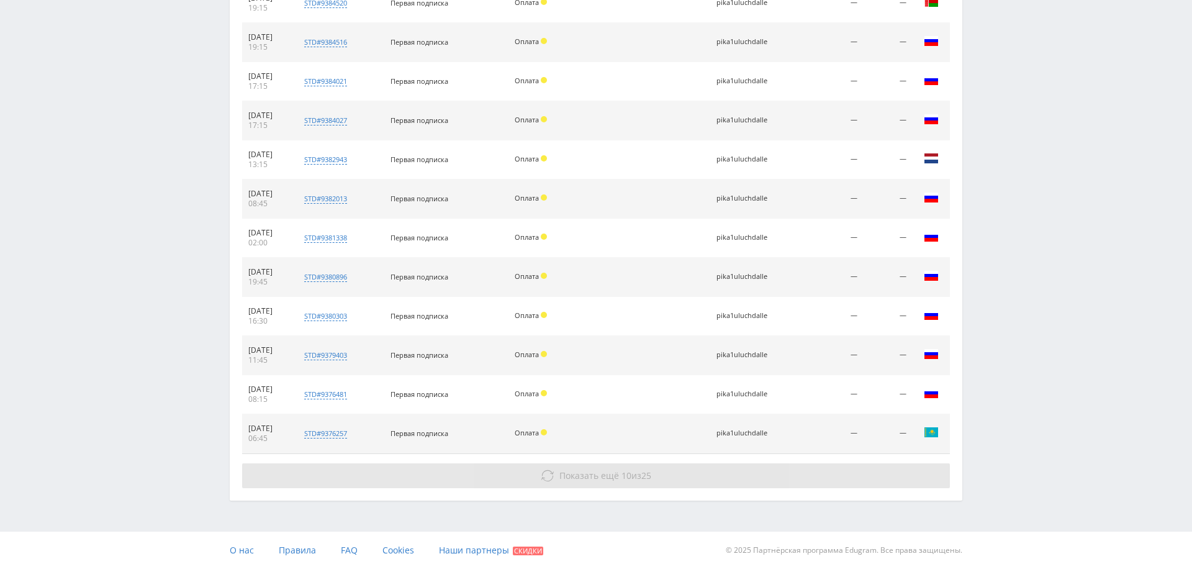
click at [587, 463] on button "Показать ещё 10 из 25" at bounding box center [596, 475] width 708 height 25
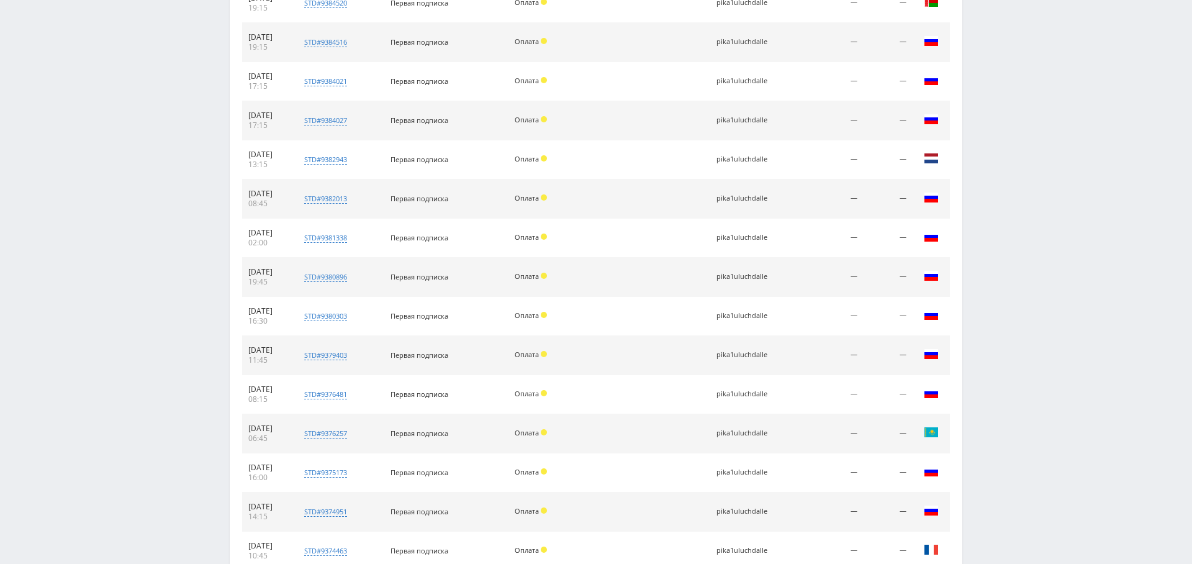
scroll to position [1254, 0]
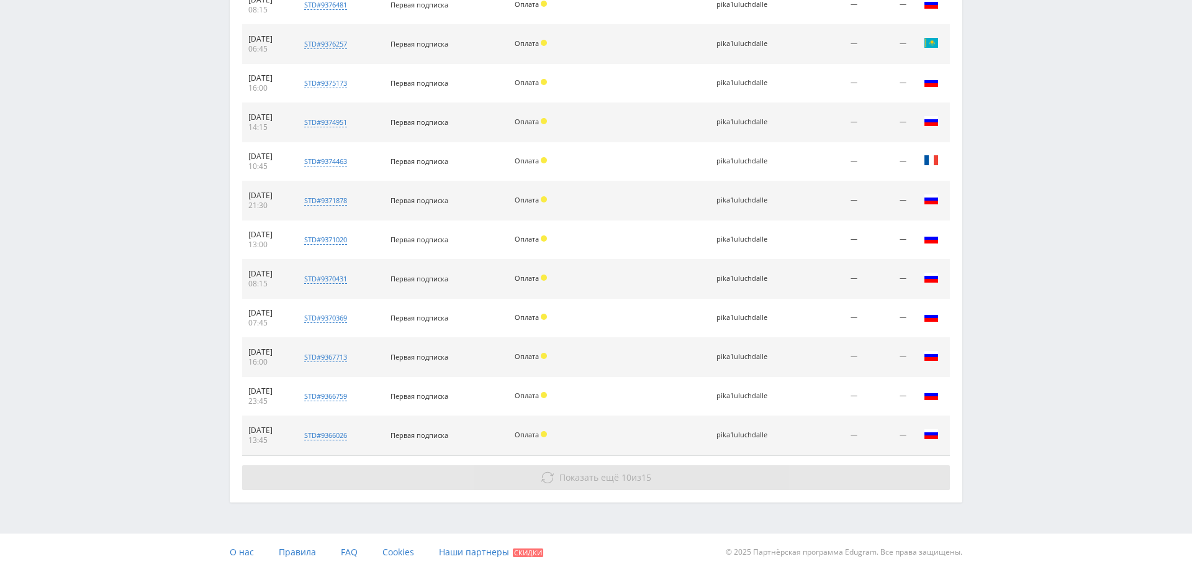
click at [598, 465] on button "Показать ещё 10 из 15" at bounding box center [596, 477] width 708 height 25
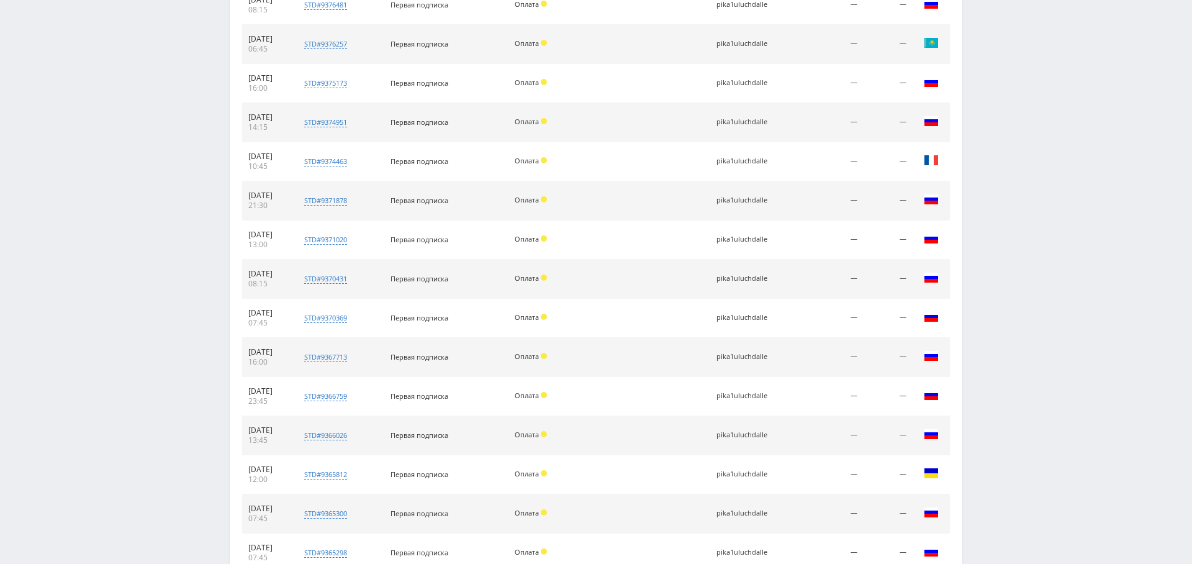
scroll to position [1643, 0]
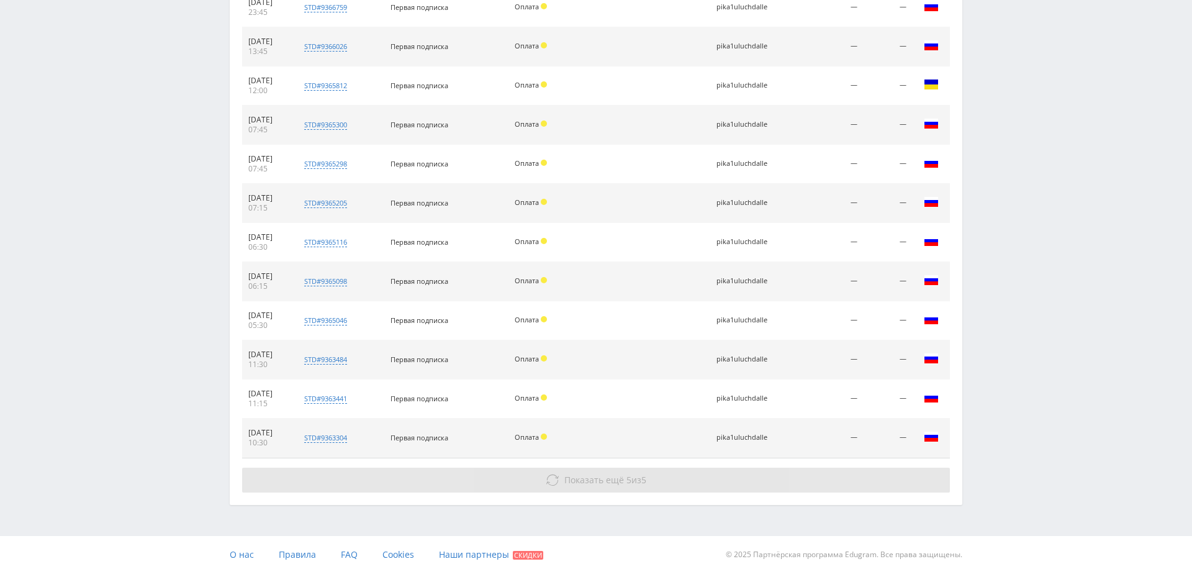
click at [599, 481] on button "Показать ещё 5 из 5" at bounding box center [596, 480] width 708 height 25
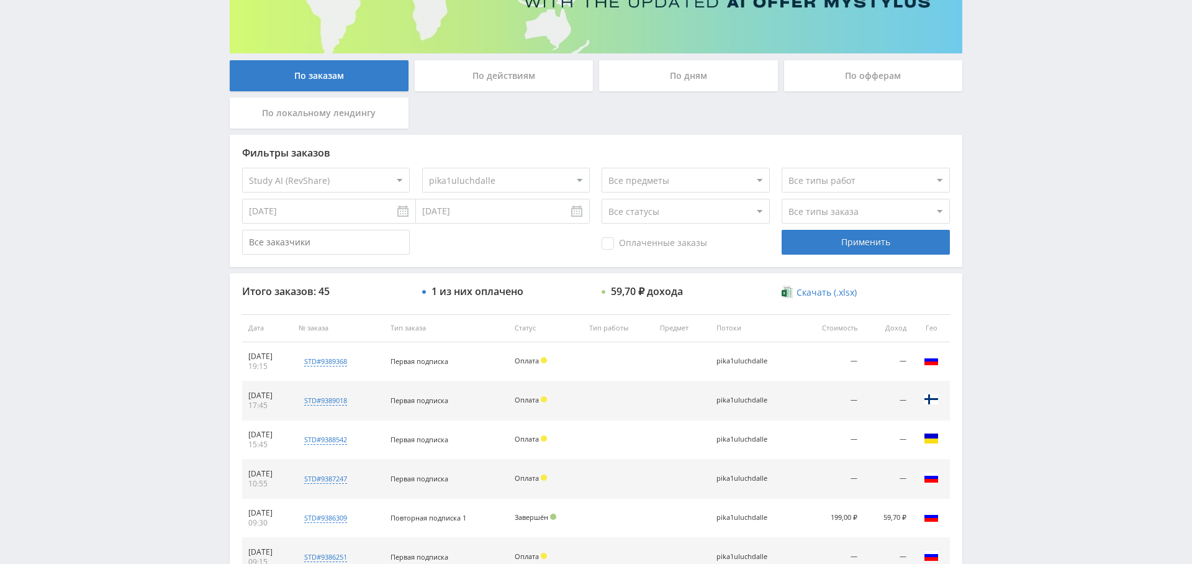
scroll to position [0, 0]
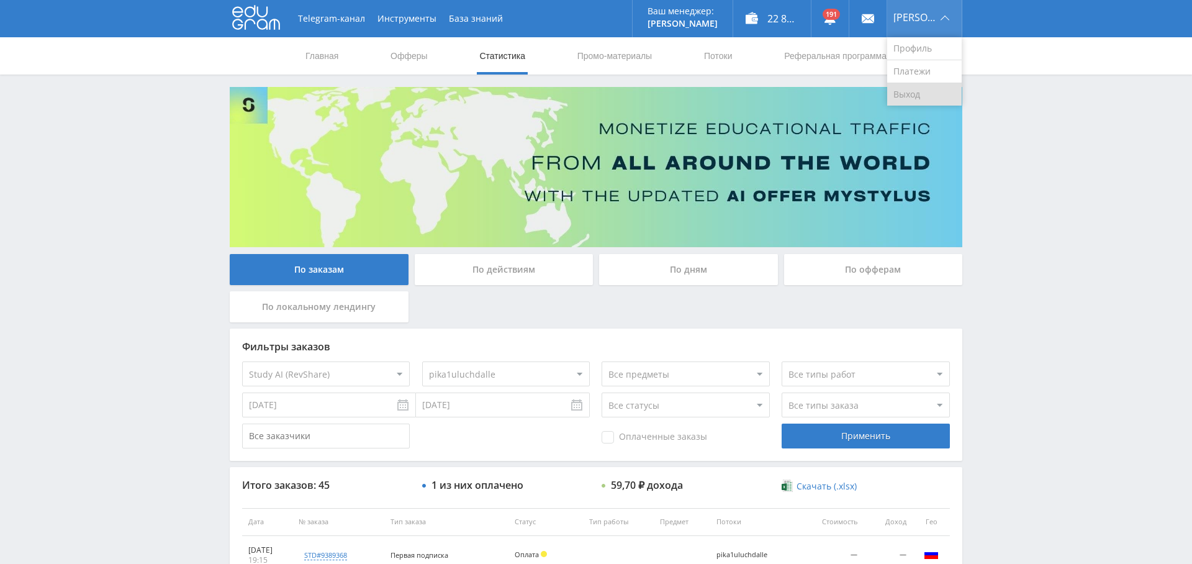
click at [936, 94] on link "Выход" at bounding box center [924, 94] width 75 height 22
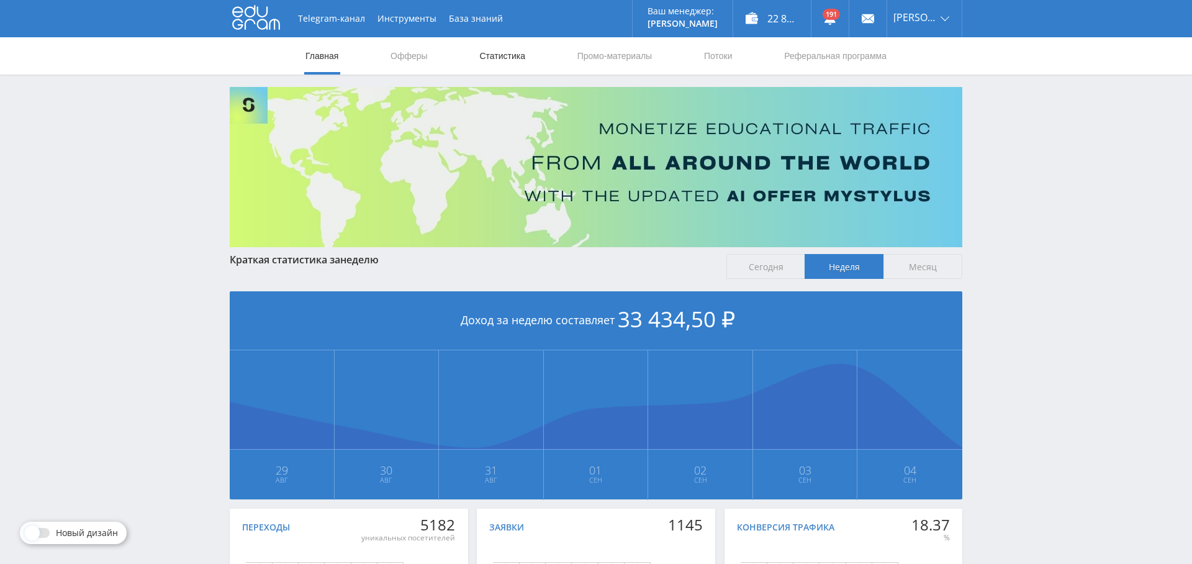
click at [512, 52] on link "Статистика" at bounding box center [502, 55] width 48 height 37
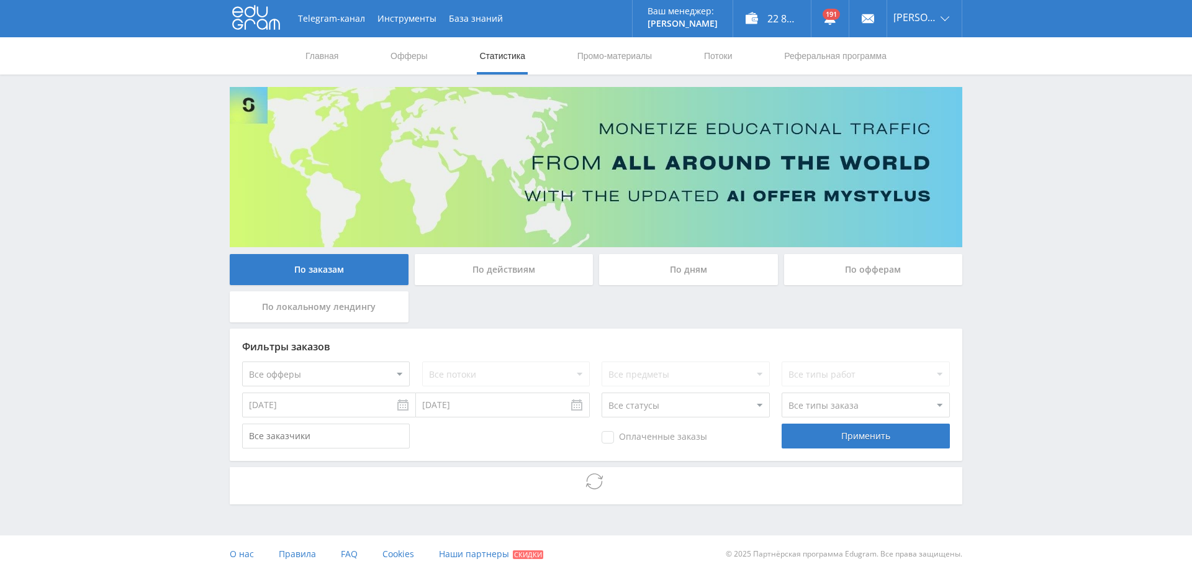
click at [352, 376] on select "Все офферы MyStylus MyStylus - Revshare Кампус AI Studybay Автор24 Studybay Bra…" at bounding box center [326, 373] width 168 height 25
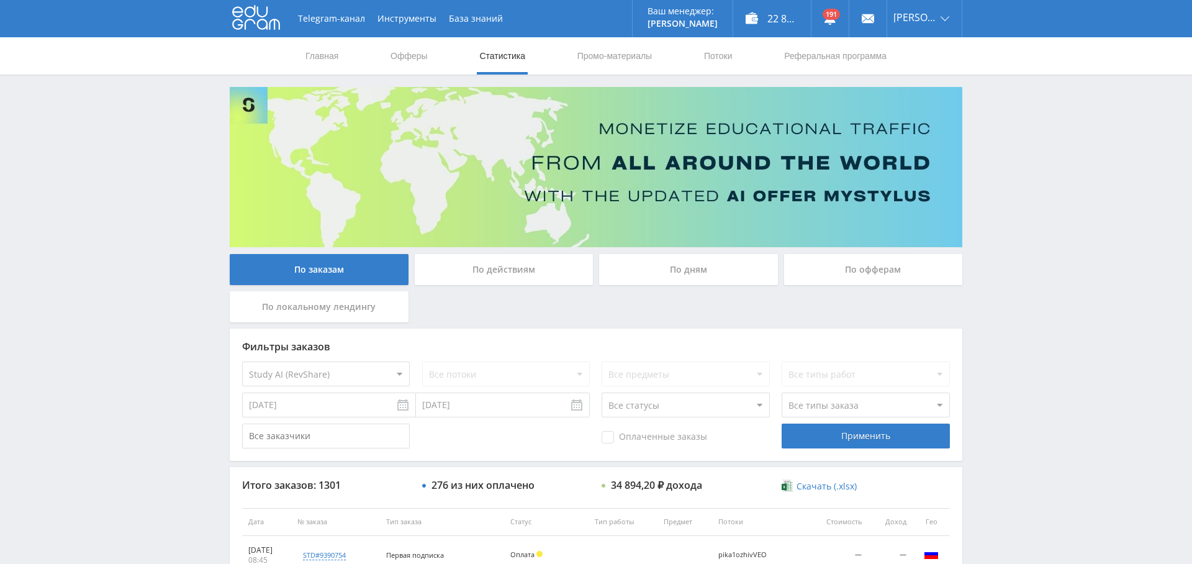
select select "376"
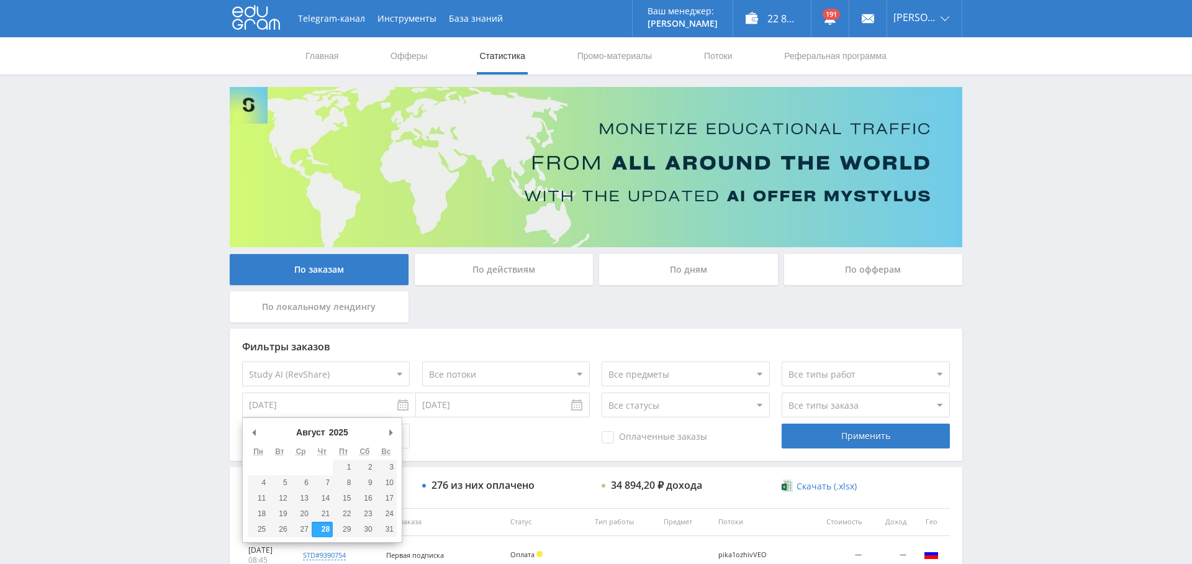
click at [322, 402] on input "[DATE]" at bounding box center [329, 404] width 174 height 25
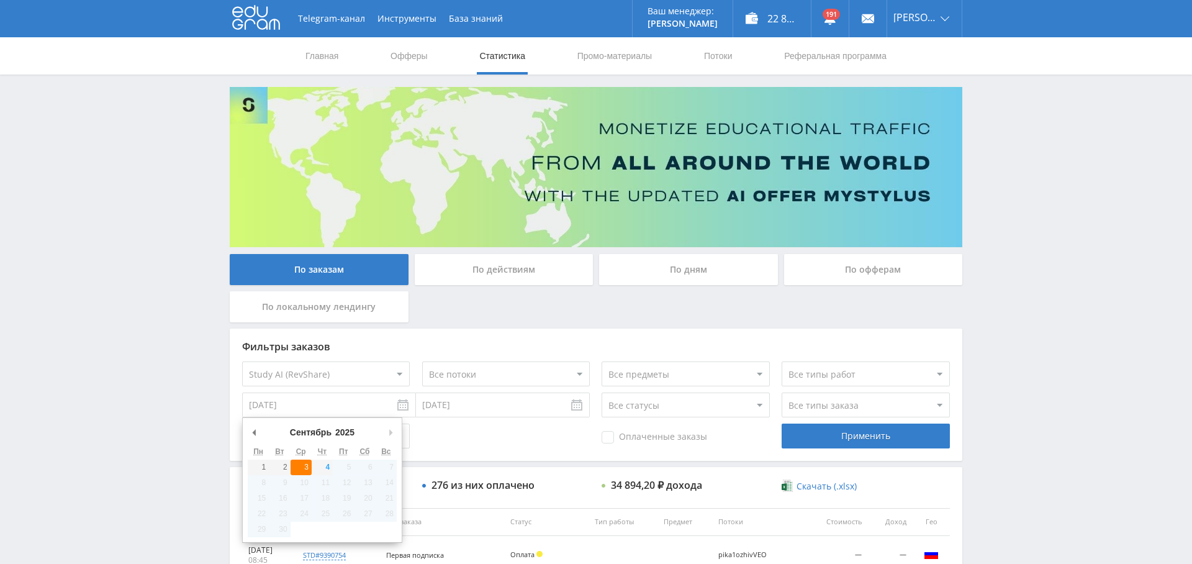
type input "03.09.2025"
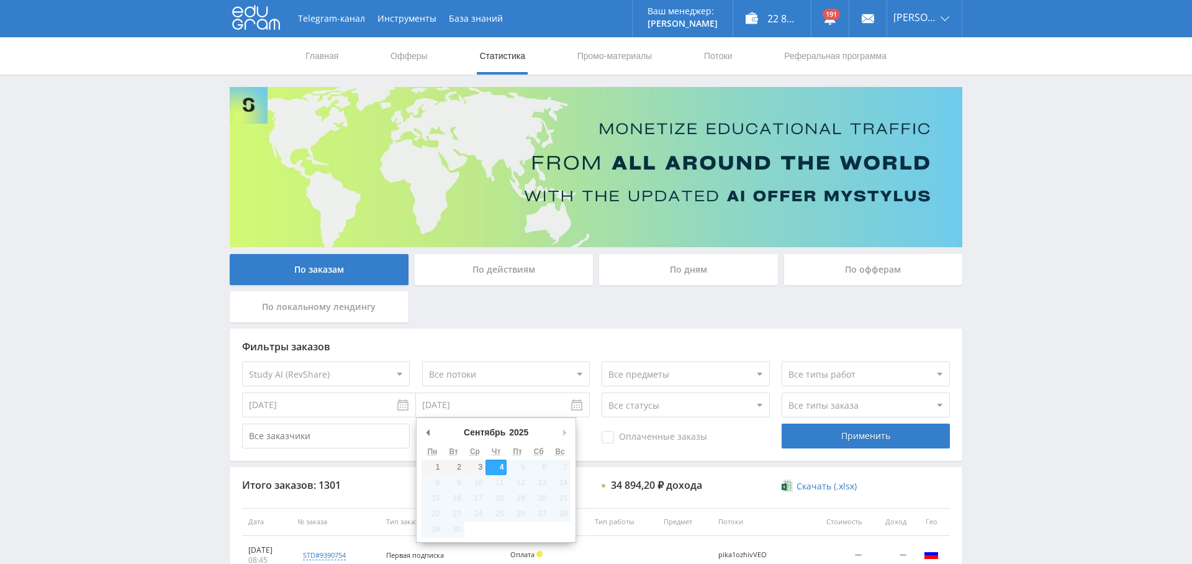
click at [434, 407] on input "[DATE]" at bounding box center [503, 404] width 174 height 25
click at [567, 429] on button "Следующий месяц" at bounding box center [564, 432] width 12 height 19
click at [564, 429] on button "Следующий месяц" at bounding box center [564, 432] width 12 height 19
type input "03.09.2025"
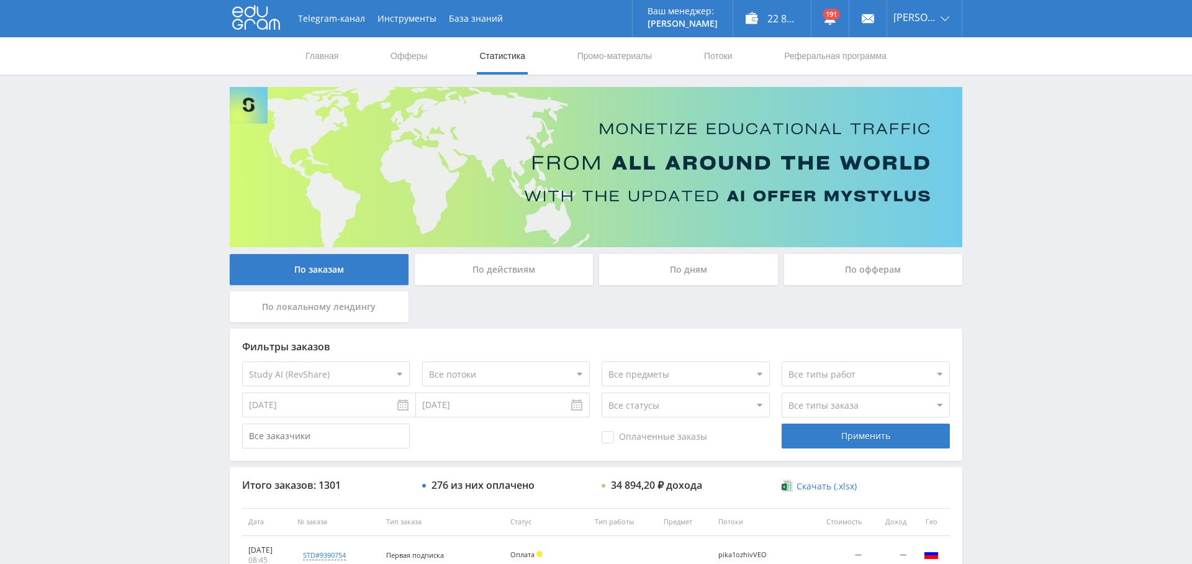
drag, startPoint x: 818, startPoint y: 443, endPoint x: 755, endPoint y: 440, distance: 63.4
click at [818, 443] on div "Применить" at bounding box center [866, 435] width 168 height 25
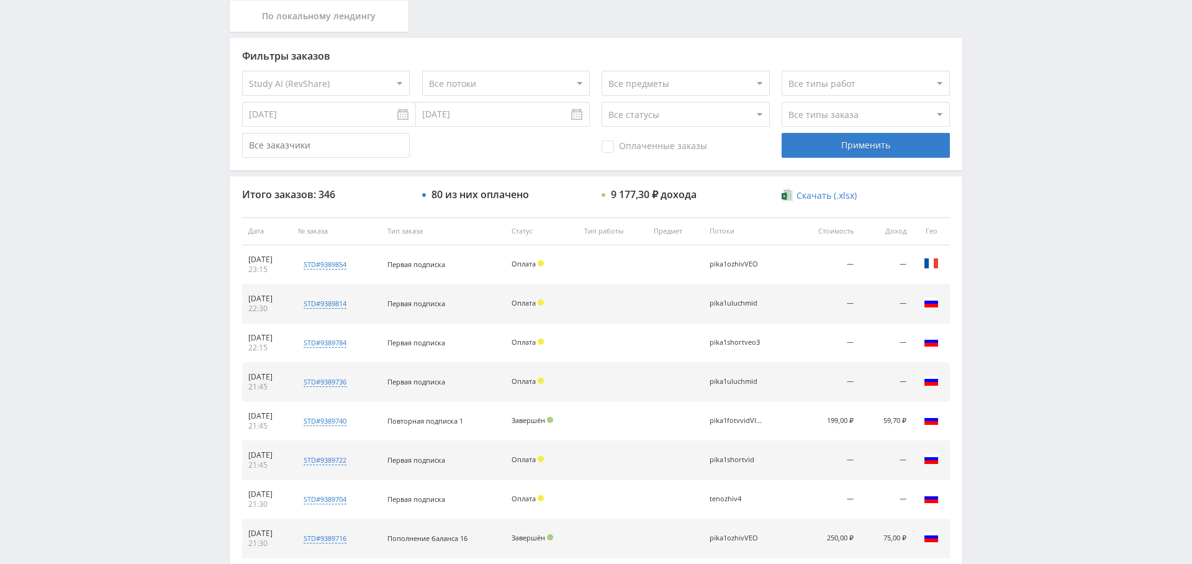
scroll to position [214, 0]
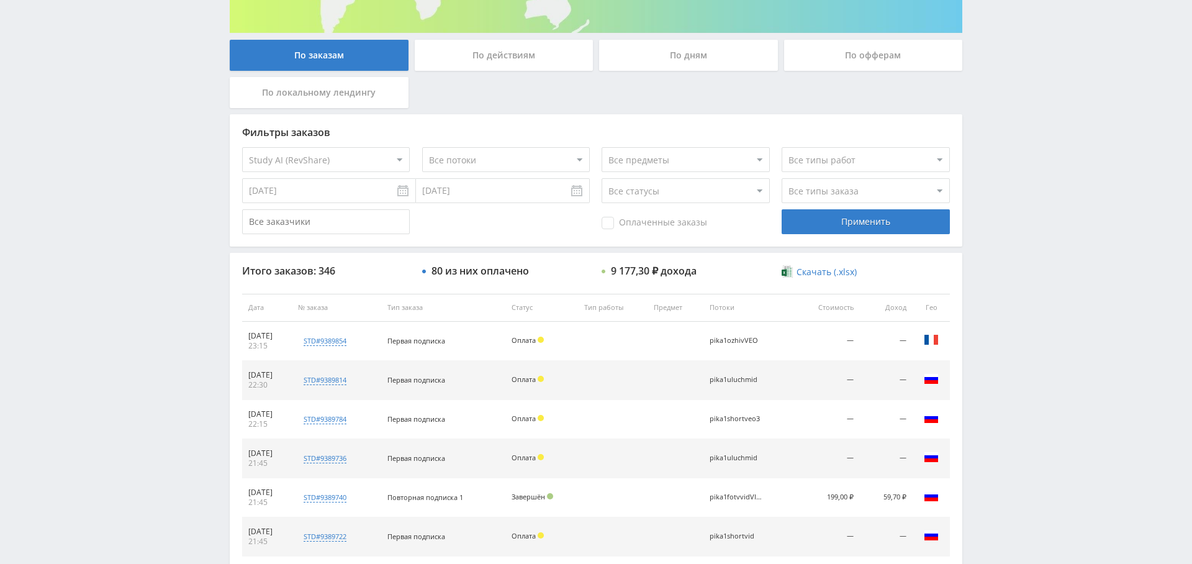
click at [810, 189] on select "Все типы заказа [PERSON_NAME] Новый заказ" at bounding box center [866, 190] width 168 height 25
click at [782, 178] on select "Все типы заказа [PERSON_NAME] Новый заказ" at bounding box center [866, 190] width 168 height 25
click at [645, 227] on span "Оплаченные заказы" at bounding box center [655, 223] width 106 height 12
click at [0, 0] on input "Оплаченные заказы" at bounding box center [0, 0] width 0 height 0
click at [868, 220] on div "Применить" at bounding box center [866, 221] width 168 height 25
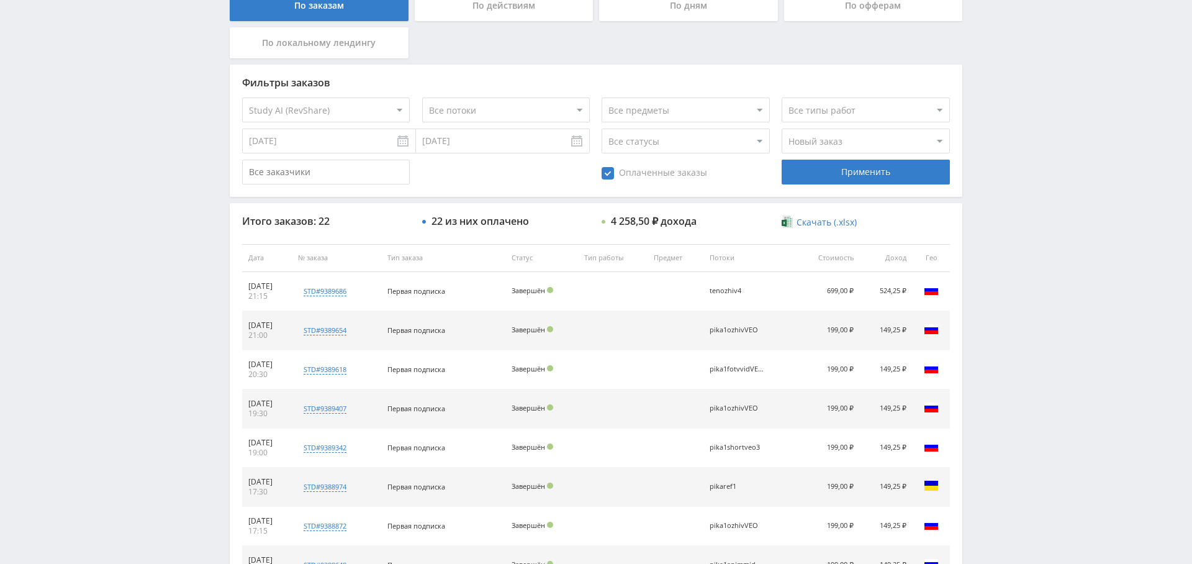
scroll to position [273, 0]
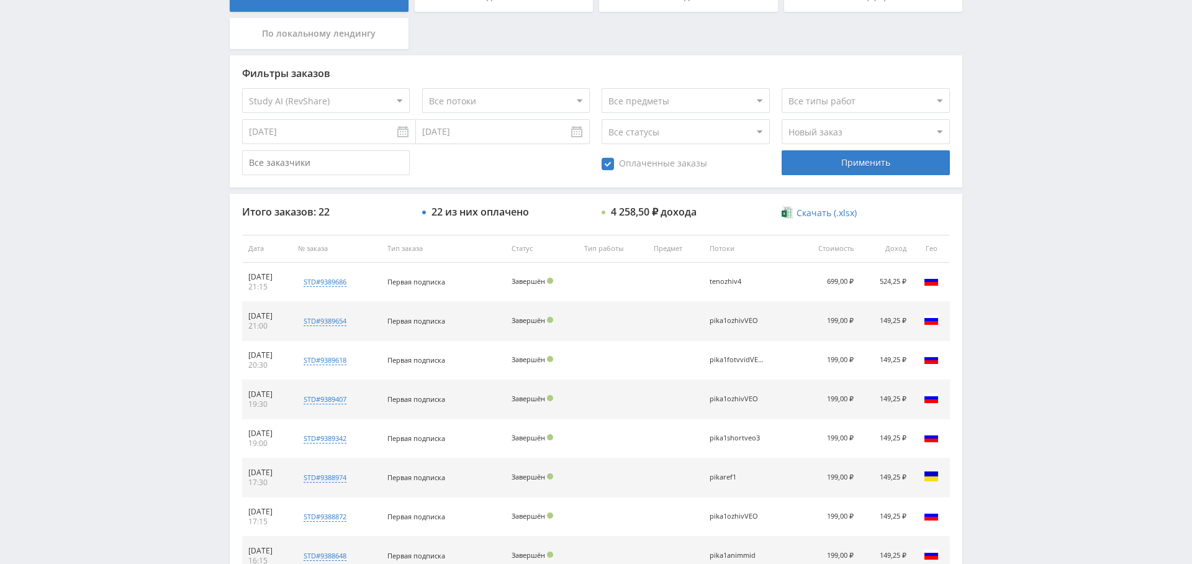
click at [640, 165] on span "Оплаченные заказы" at bounding box center [655, 164] width 106 height 12
click at [0, 0] on input "Оплаченные заказы" at bounding box center [0, 0] width 0 height 0
click at [841, 129] on select "Все типы заказа [PERSON_NAME] Новый заказ" at bounding box center [866, 131] width 168 height 25
click at [782, 119] on select "Все типы заказа [PERSON_NAME] Новый заказ" at bounding box center [866, 131] width 168 height 25
click at [681, 163] on span "Оплаченные заказы" at bounding box center [655, 164] width 106 height 12
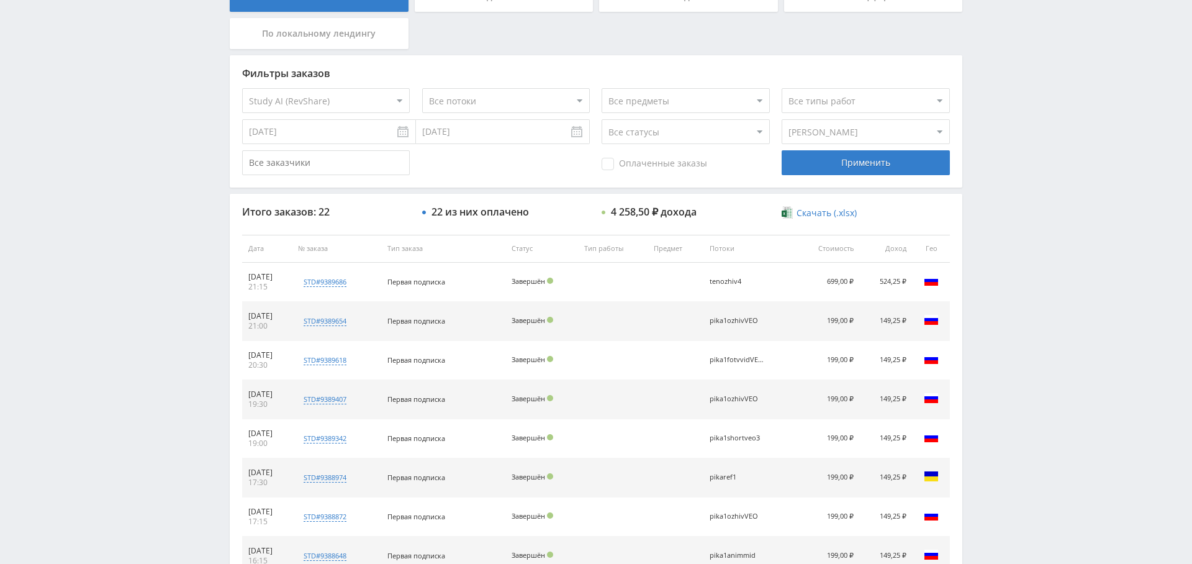
click at [0, 0] on input "Оплаченные заказы" at bounding box center [0, 0] width 0 height 0
drag, startPoint x: 876, startPoint y: 164, endPoint x: 869, endPoint y: 166, distance: 7.7
click at [876, 164] on div "Применить" at bounding box center [866, 162] width 168 height 25
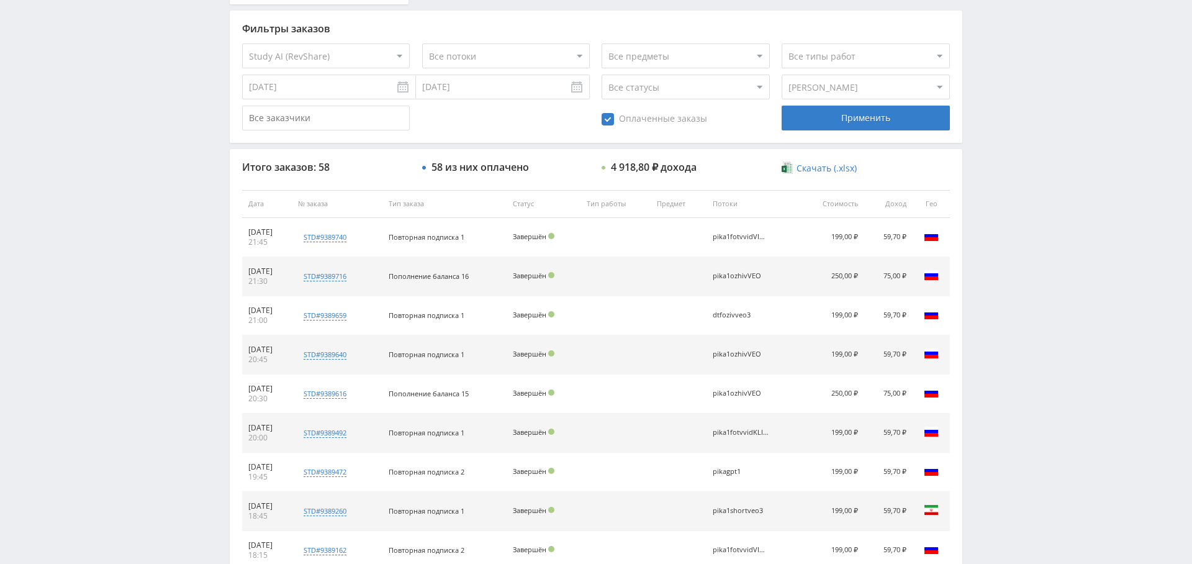
scroll to position [324, 0]
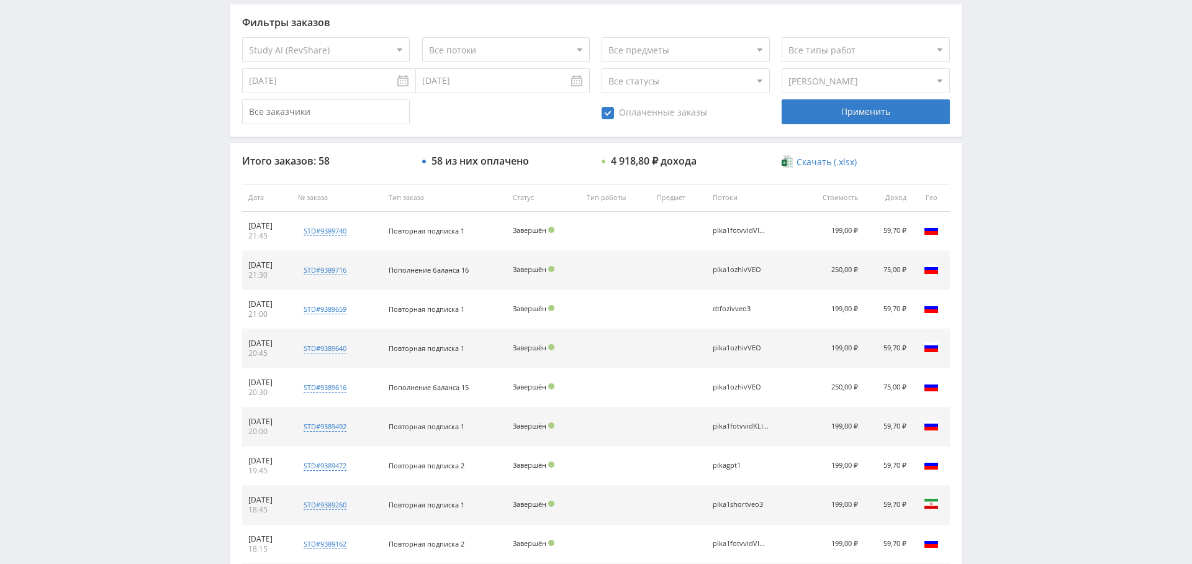
click at [722, 83] on select "Все статусы В аукционе В работе На гарантии Завершен Возврат Черновик" at bounding box center [686, 80] width 168 height 25
click at [837, 39] on select "Все типы работ" at bounding box center [866, 49] width 168 height 25
click at [727, 43] on select "Все предметы" at bounding box center [686, 49] width 168 height 25
click at [692, 81] on select "Все статусы В аукционе В работе На гарантии Завершен Возврат Черновик" at bounding box center [686, 80] width 168 height 25
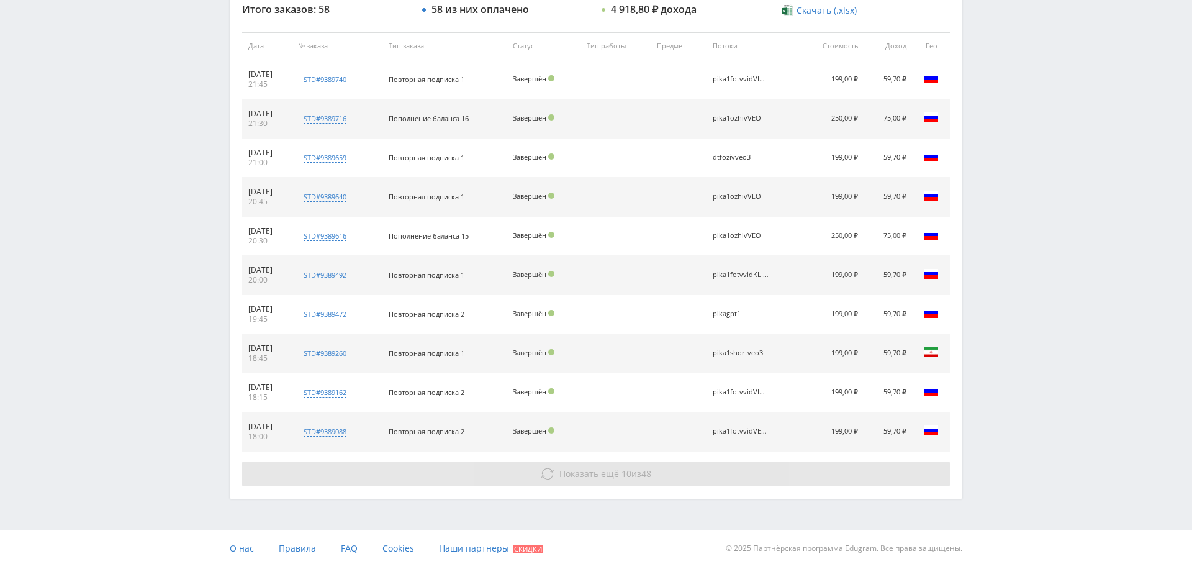
click at [661, 474] on button "Показать ещё 10 из 48" at bounding box center [596, 473] width 708 height 25
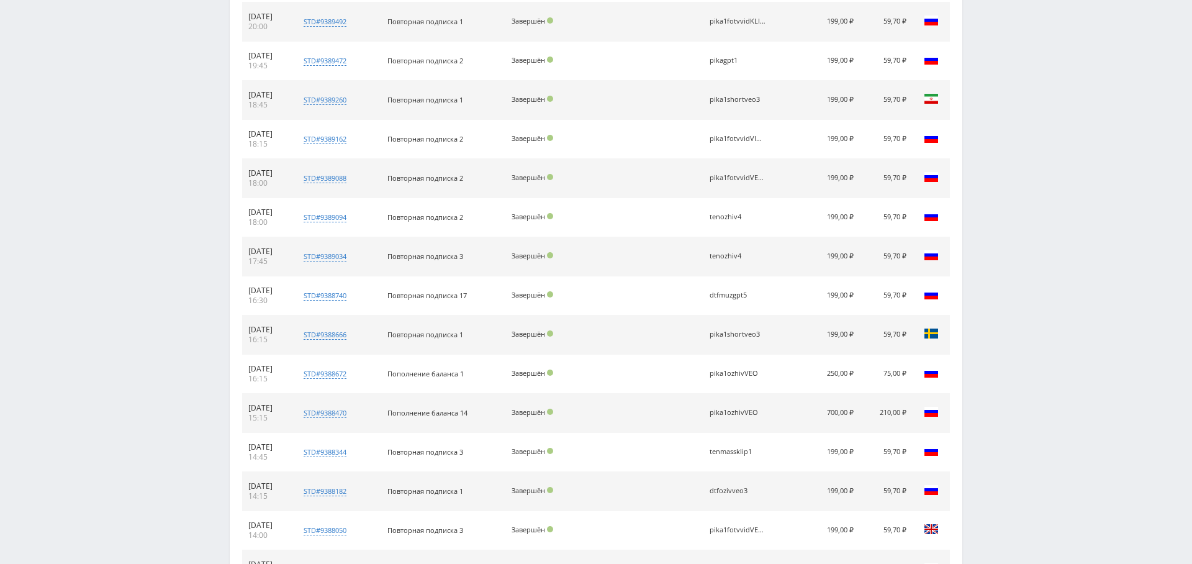
scroll to position [865, 0]
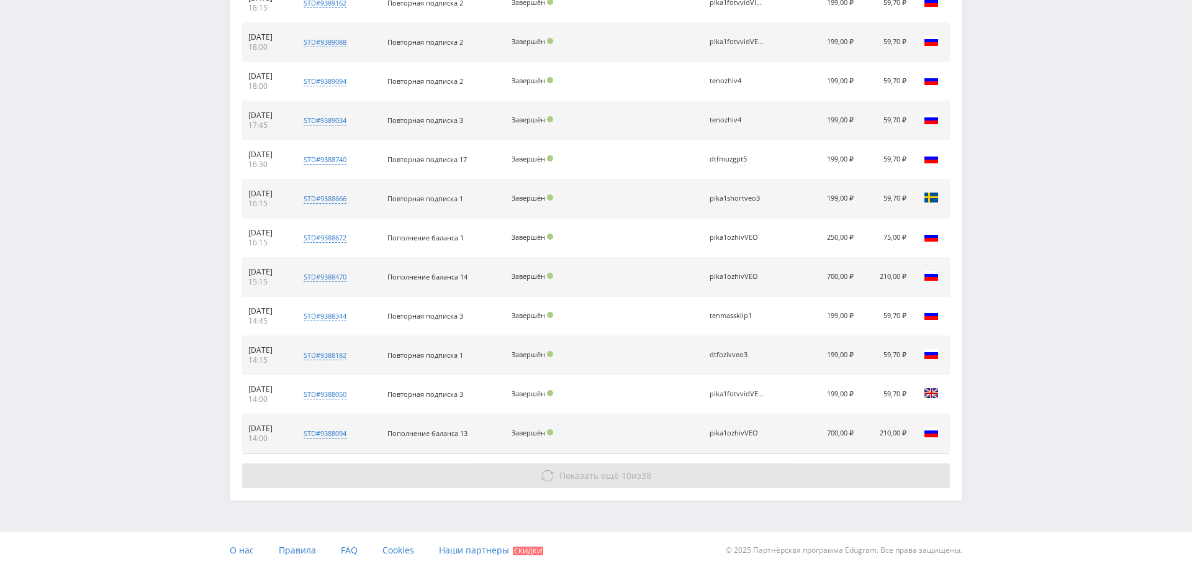
click at [602, 469] on span "Показать ещё" at bounding box center [589, 475] width 60 height 12
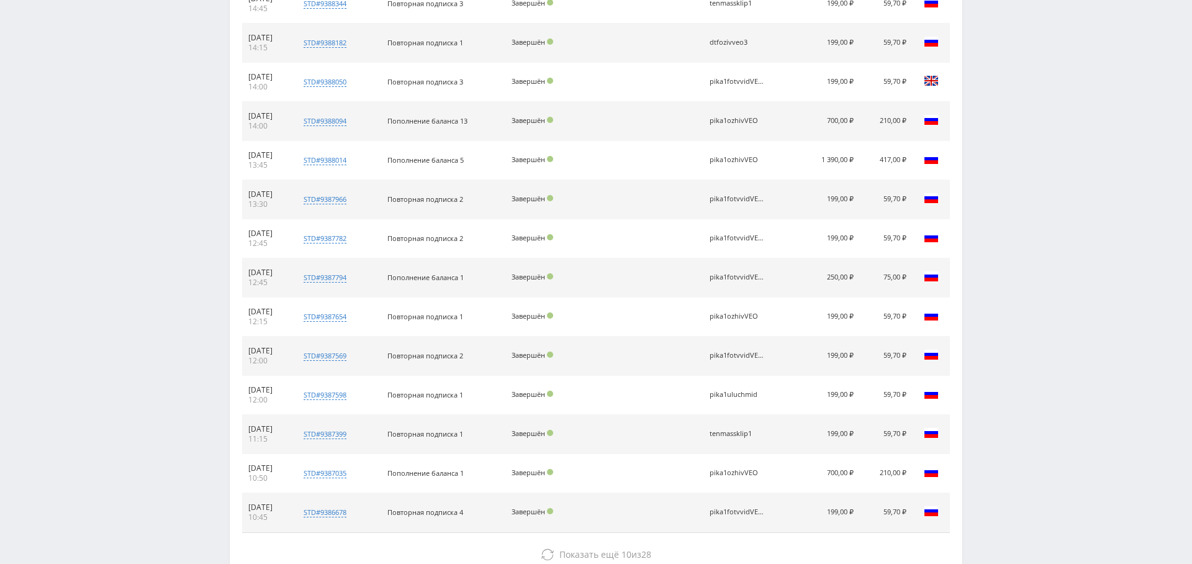
scroll to position [1254, 0]
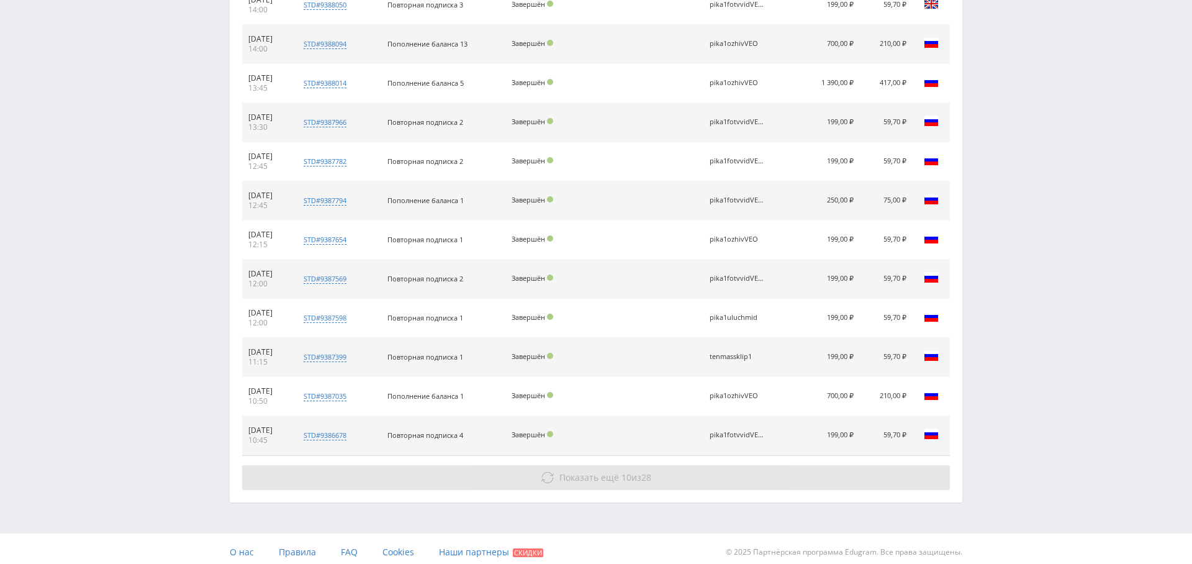
click at [622, 473] on span "10" at bounding box center [627, 477] width 10 height 12
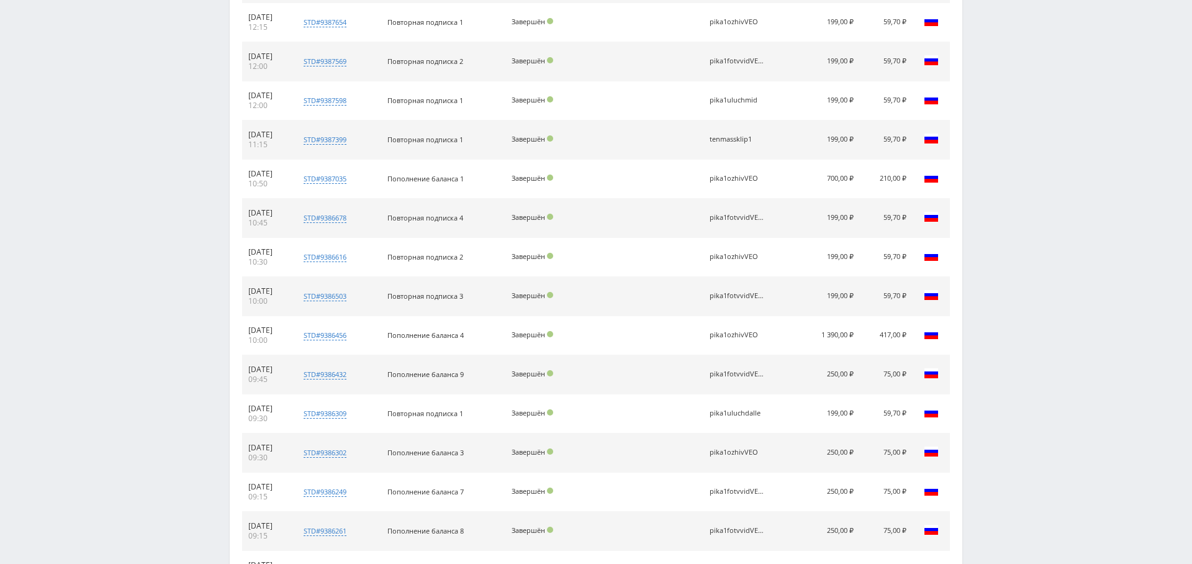
scroll to position [1643, 0]
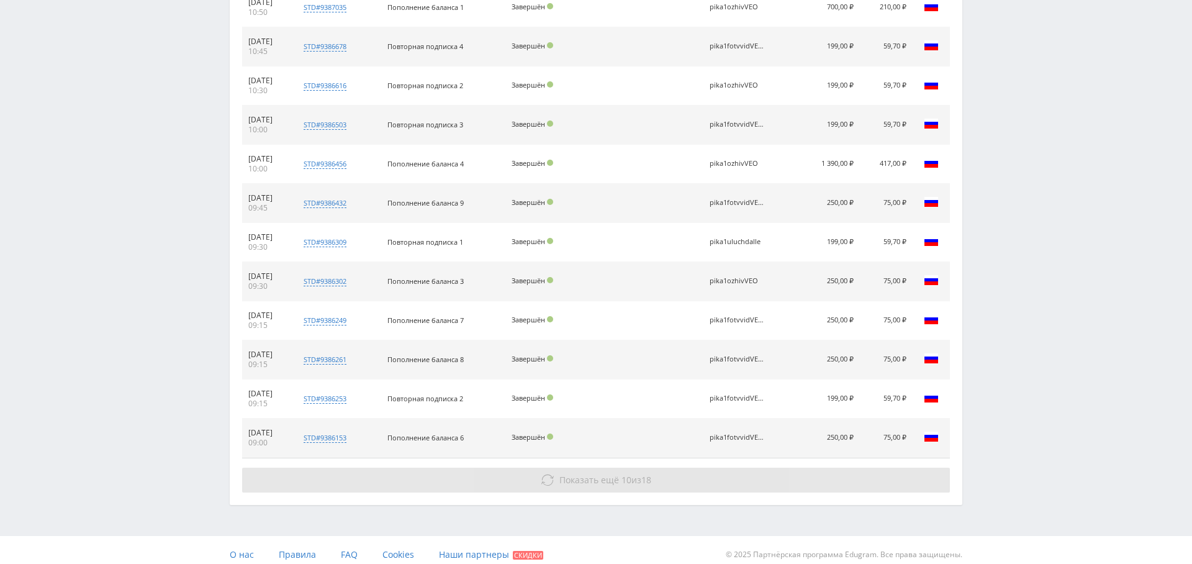
click at [648, 474] on span "18" at bounding box center [646, 480] width 10 height 12
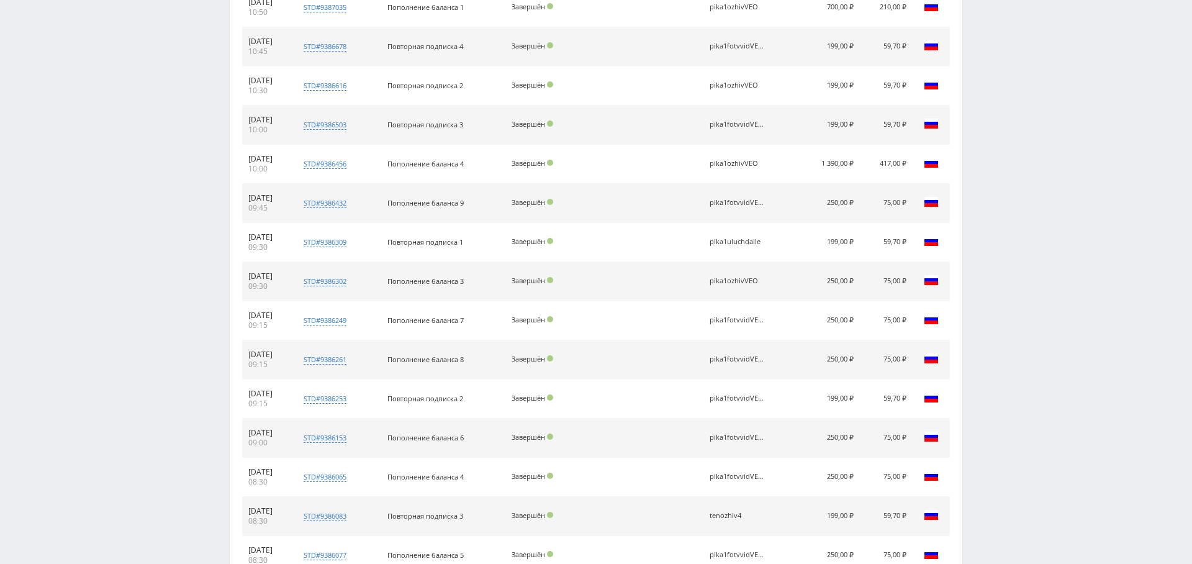
scroll to position [2032, 0]
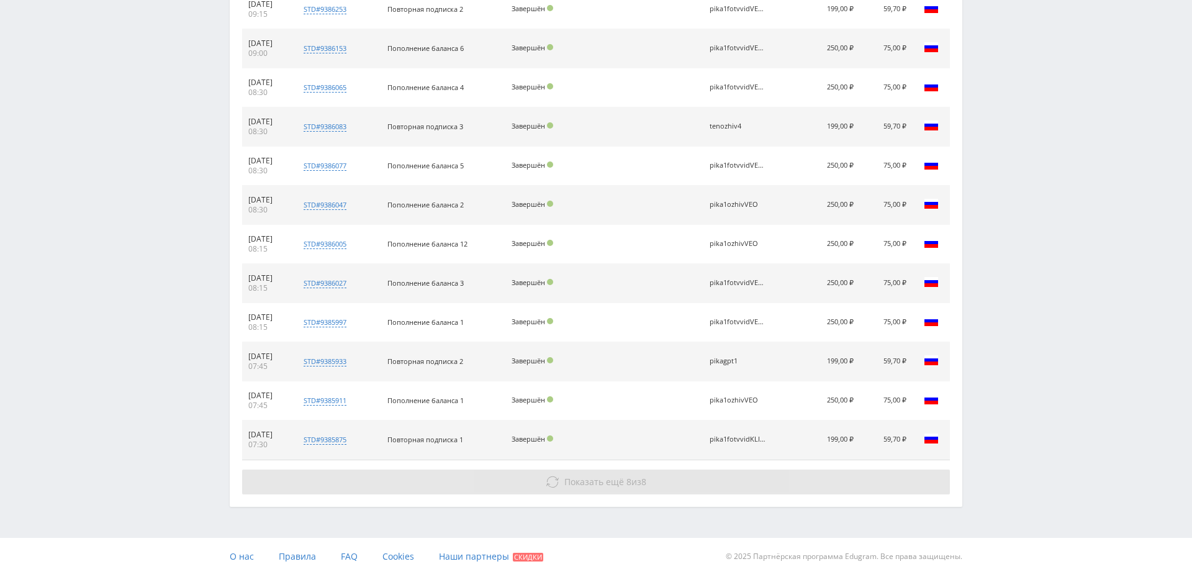
click at [653, 471] on button "Показать ещё 8 из 8" at bounding box center [596, 481] width 708 height 25
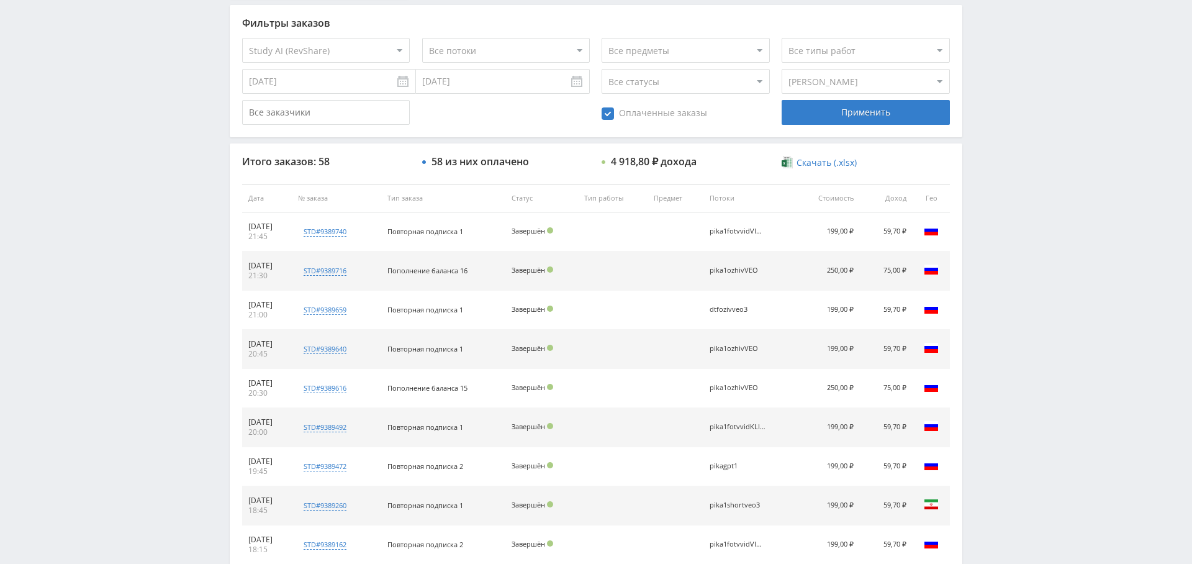
scroll to position [337, 0]
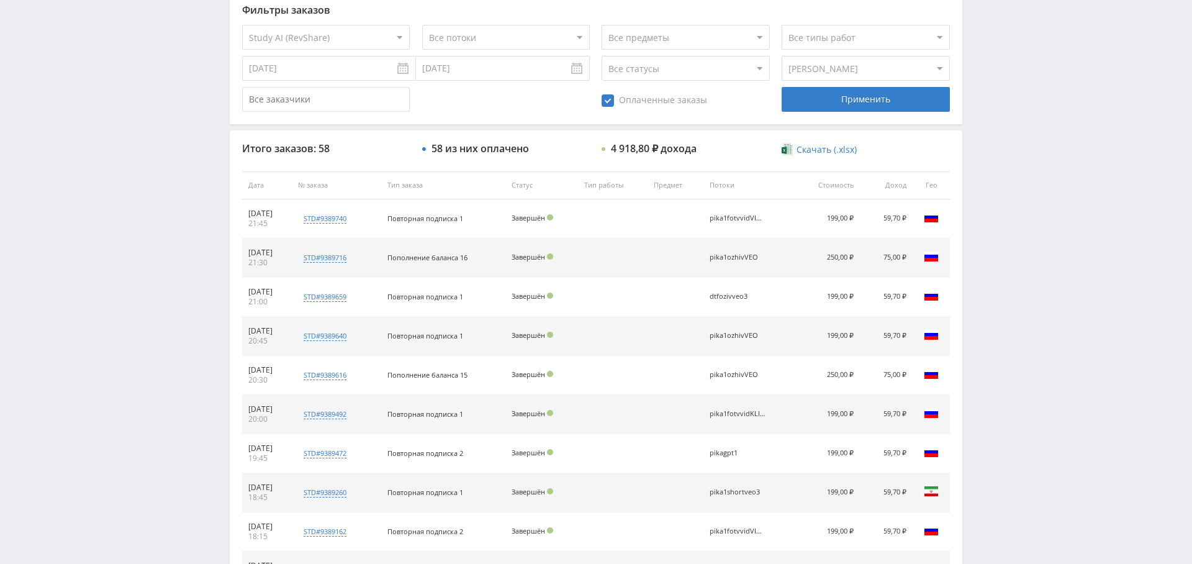
click at [808, 60] on select "Все типы заказа [PERSON_NAME] Новый заказ" at bounding box center [866, 68] width 168 height 25
click at [782, 56] on select "Все типы заказа [PERSON_NAME] Новый заказ" at bounding box center [866, 68] width 168 height 25
click at [818, 69] on select "Все типы заказа [PERSON_NAME] Новый заказ" at bounding box center [866, 68] width 168 height 25
click at [782, 56] on select "Все типы заказа [PERSON_NAME] Новый заказ" at bounding box center [866, 68] width 168 height 25
click at [852, 106] on div "Применить" at bounding box center [866, 99] width 168 height 25
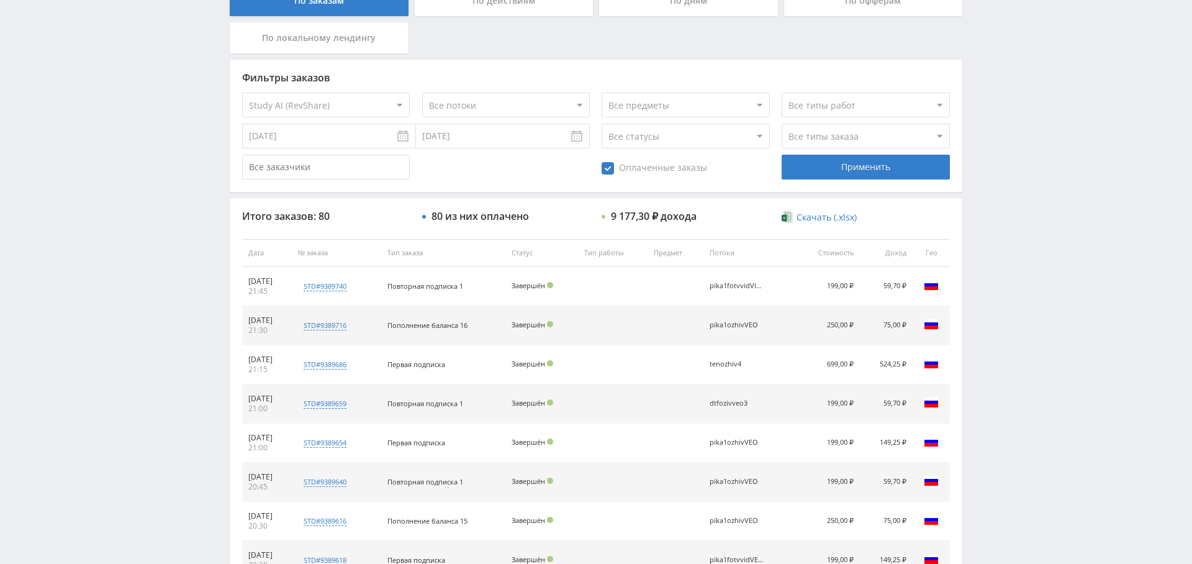
scroll to position [268, 0]
click at [851, 138] on select "Все типы заказа [PERSON_NAME] Новый заказ" at bounding box center [866, 136] width 168 height 25
click at [782, 124] on select "Все типы заказа [PERSON_NAME] Новый заказ" at bounding box center [866, 136] width 168 height 25
click at [869, 127] on select "Все типы заказа [PERSON_NAME] Новый заказ" at bounding box center [866, 136] width 168 height 25
click at [782, 124] on select "Все типы заказа [PERSON_NAME] Новый заказ" at bounding box center [866, 136] width 168 height 25
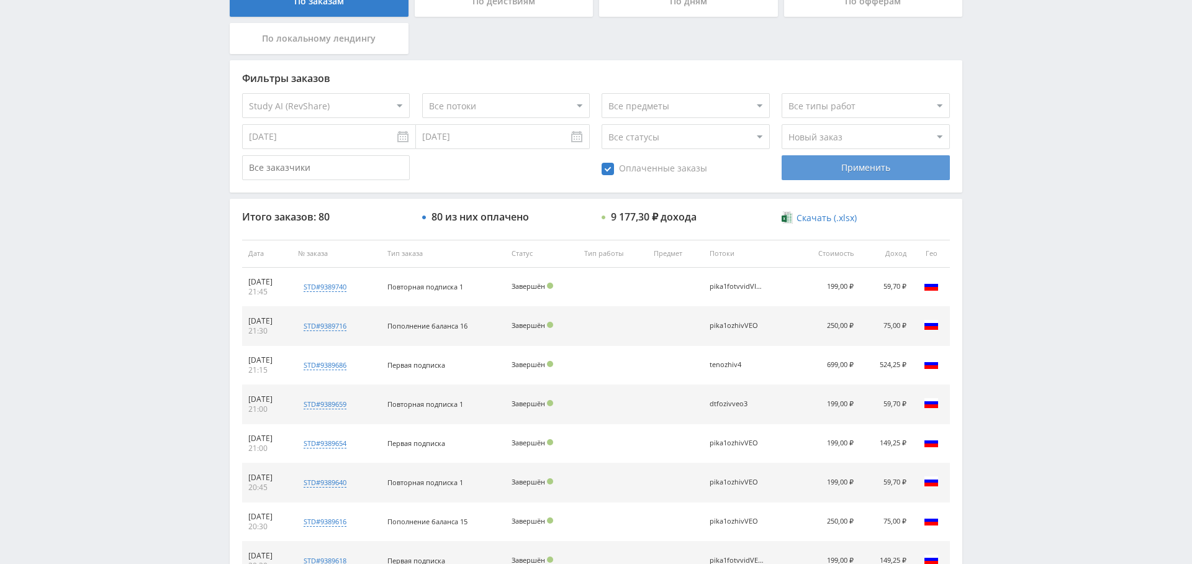
click at [859, 168] on div "Применить" at bounding box center [866, 167] width 168 height 25
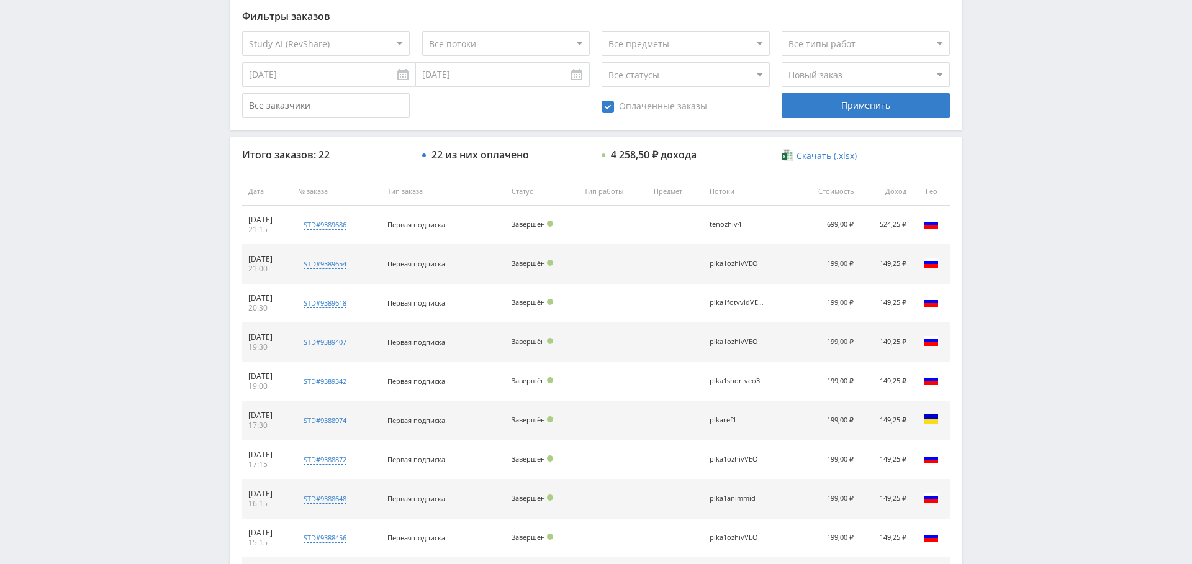
scroll to position [322, 0]
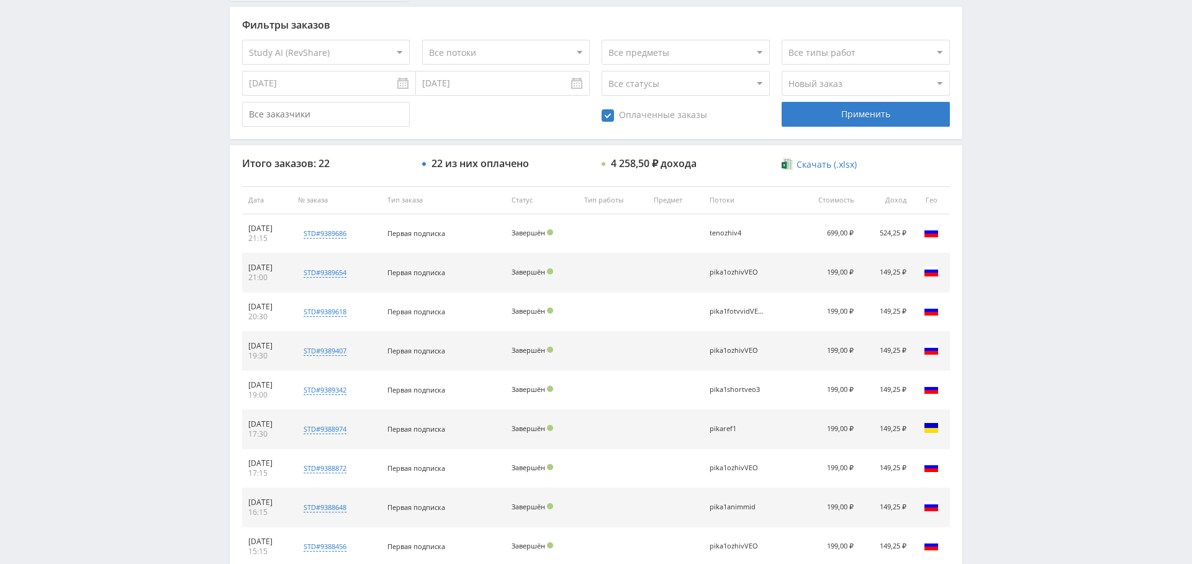
click at [827, 88] on select "Все типы заказа [PERSON_NAME] Новый заказ" at bounding box center [866, 83] width 168 height 25
select select "1"
click at [782, 71] on select "Все типы заказа [PERSON_NAME] Новый заказ" at bounding box center [866, 83] width 168 height 25
click at [864, 117] on div "Применить" at bounding box center [866, 114] width 168 height 25
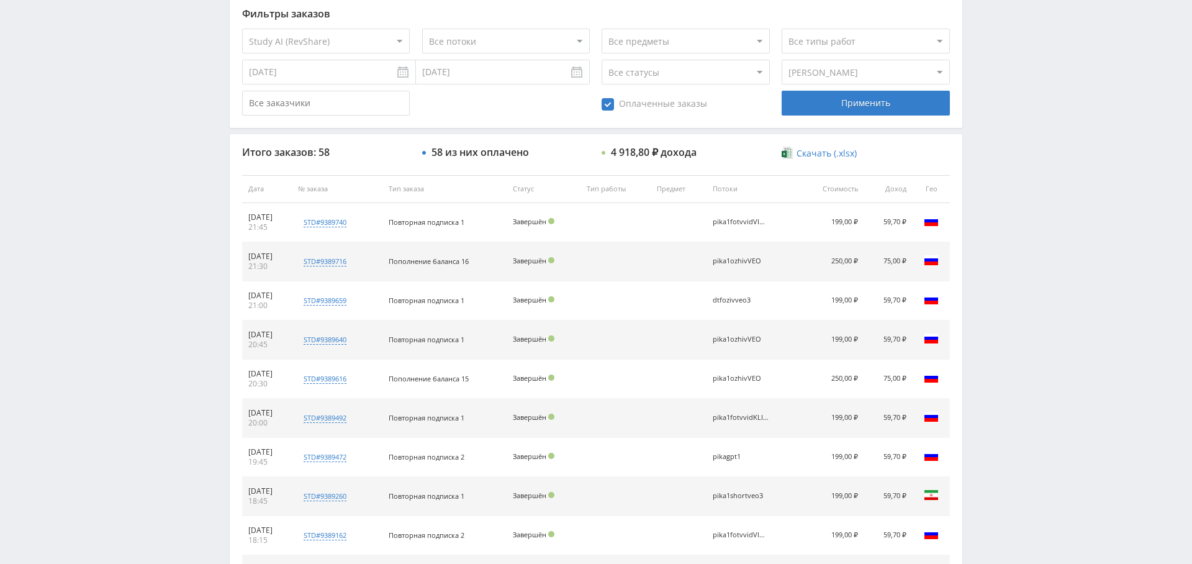
scroll to position [0, 0]
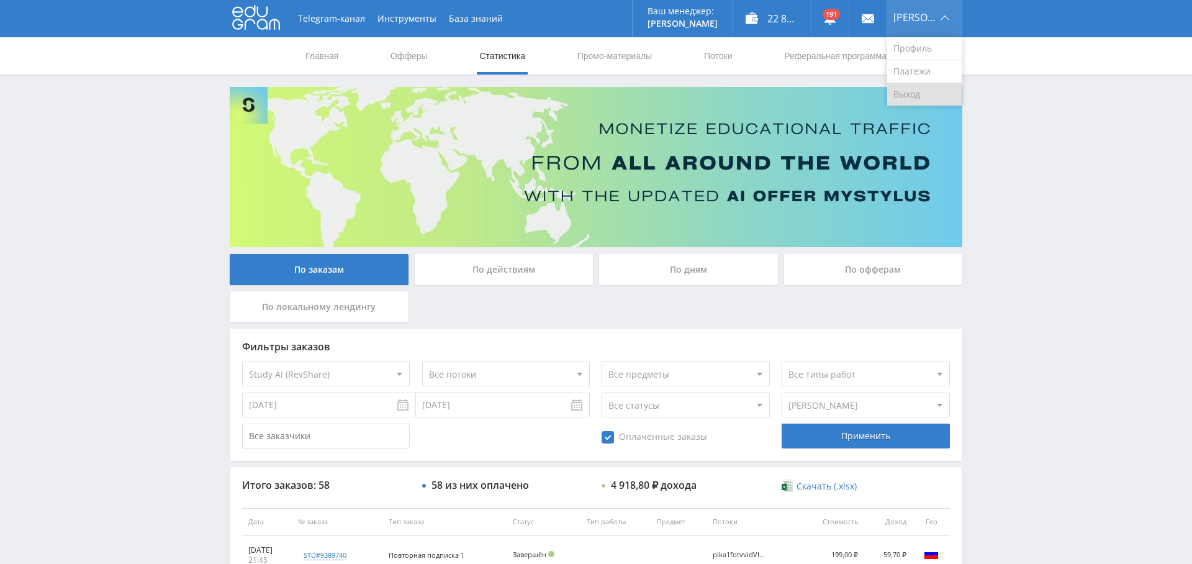
click at [925, 84] on link "Выход" at bounding box center [924, 94] width 75 height 22
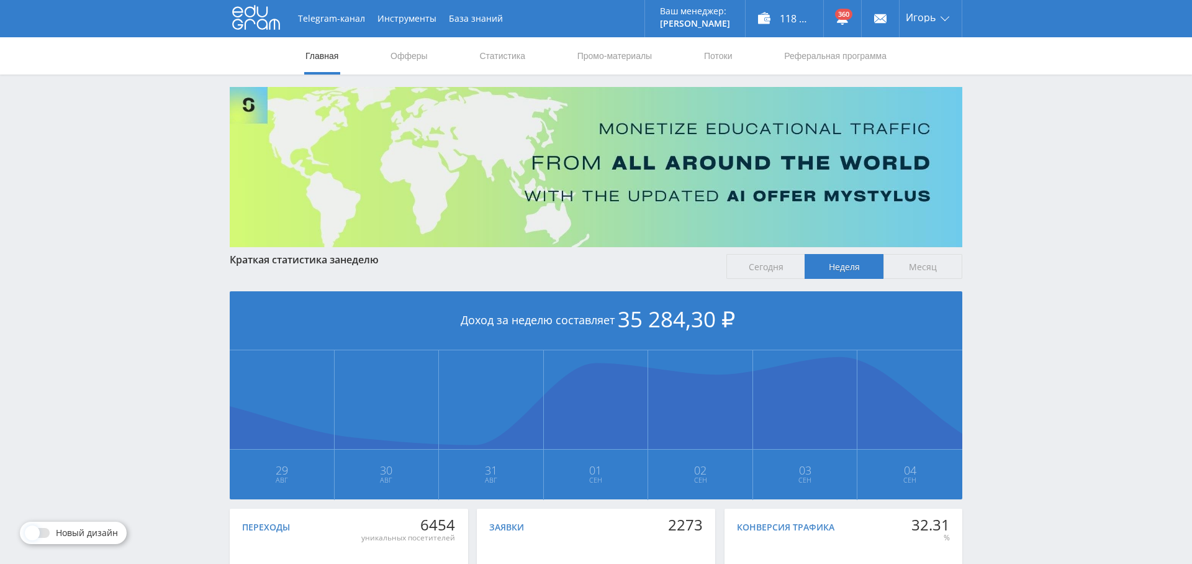
drag, startPoint x: 487, startPoint y: 63, endPoint x: 487, endPoint y: 81, distance: 18.0
click at [487, 63] on link "Статистика" at bounding box center [502, 55] width 48 height 37
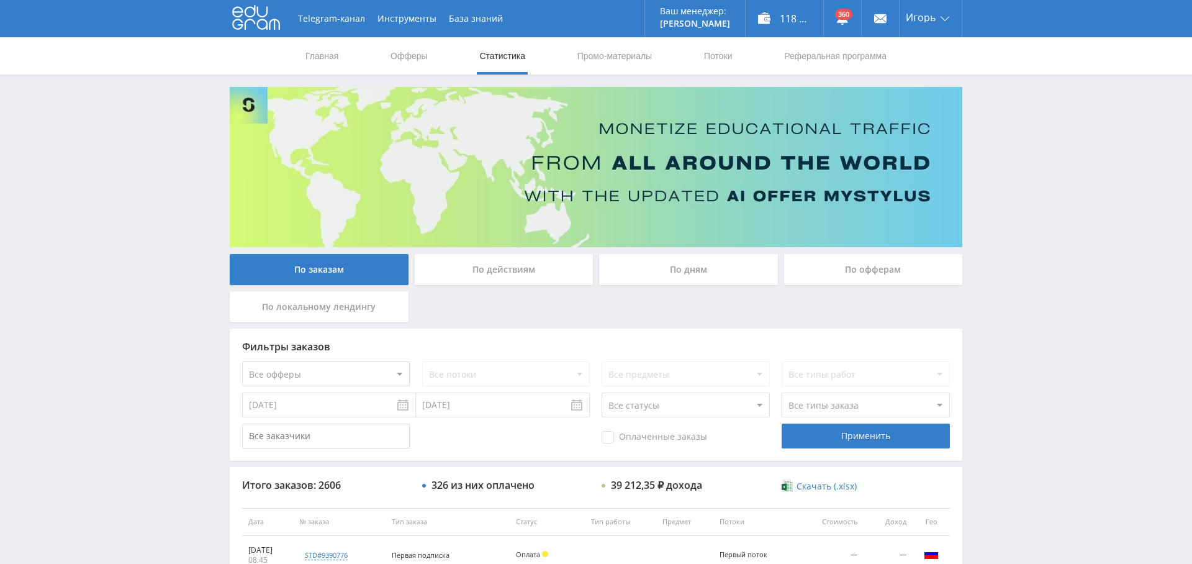
click at [369, 357] on div "Фильтры заказов Все офферы MyStylus MyStylus - Revshare Кампус AI Studybay Авто…" at bounding box center [596, 394] width 733 height 132
click at [370, 371] on select "Все офферы MyStylus MyStylus - Revshare Кампус AI Studybay Автор24 Studybay Bra…" at bounding box center [326, 373] width 168 height 25
select select "376"
click at [346, 404] on input "[DATE]" at bounding box center [329, 404] width 174 height 25
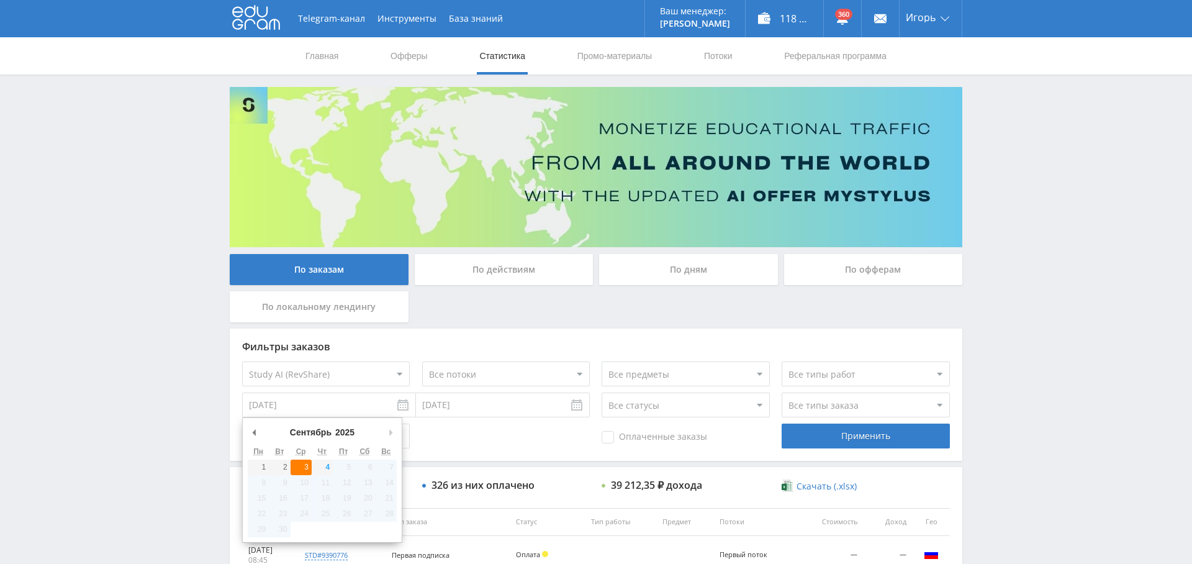
type input "[DATE]"
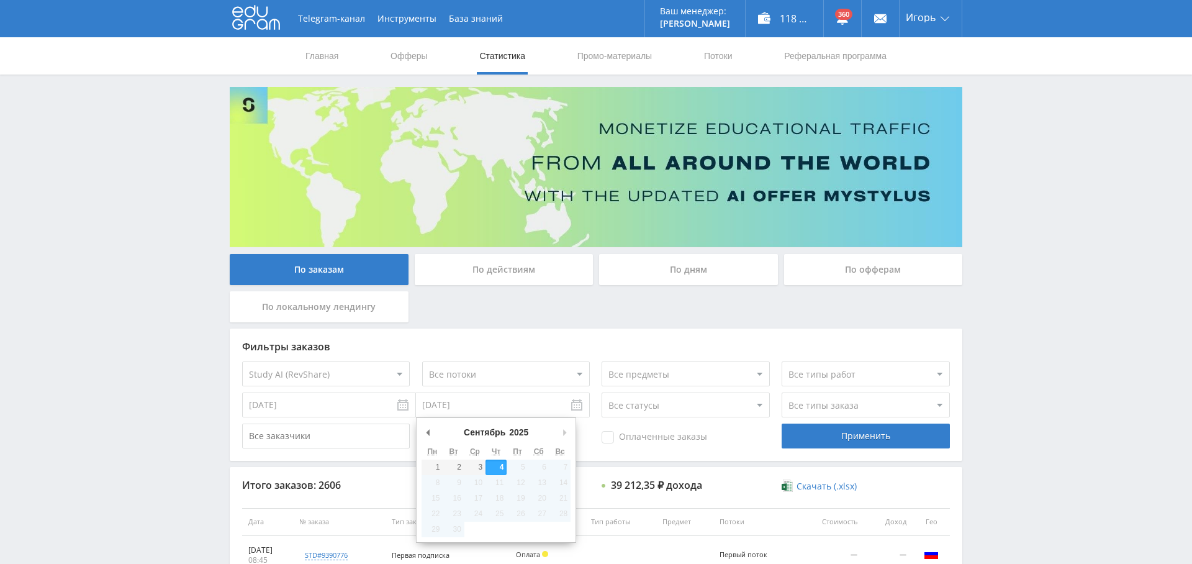
click at [490, 408] on input "[DATE]" at bounding box center [503, 404] width 174 height 25
type input "[DATE]"
drag, startPoint x: 478, startPoint y: 467, endPoint x: 484, endPoint y: 481, distance: 15.6
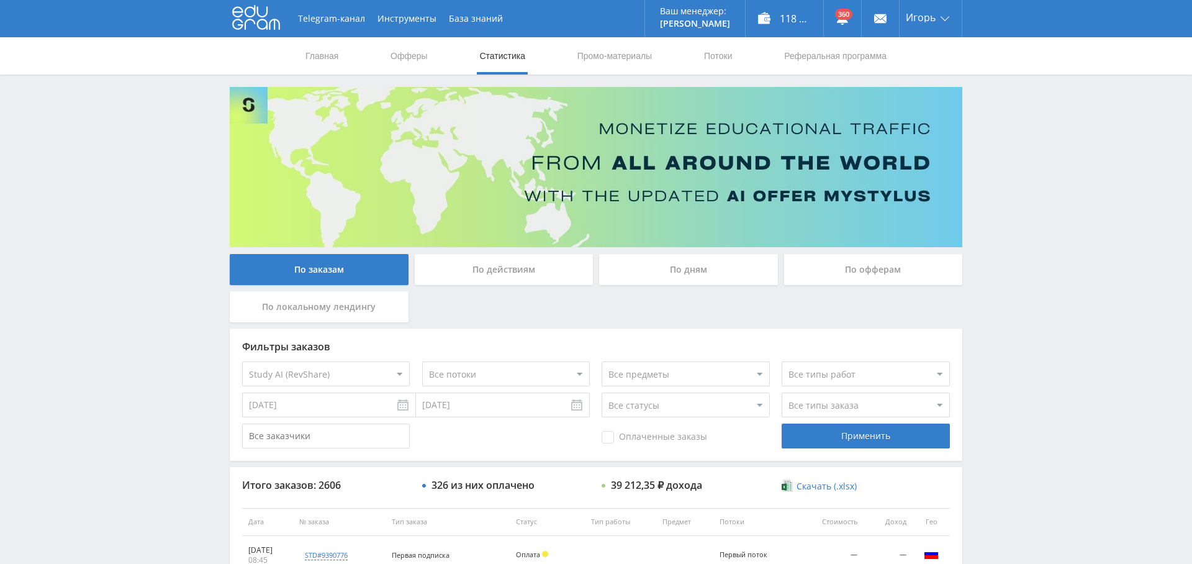
click at [661, 442] on span "Оплаченные заказы" at bounding box center [655, 437] width 106 height 12
click at [0, 0] on input "Оплаченные заказы" at bounding box center [0, 0] width 0 height 0
click at [865, 440] on div "Применить" at bounding box center [866, 435] width 168 height 25
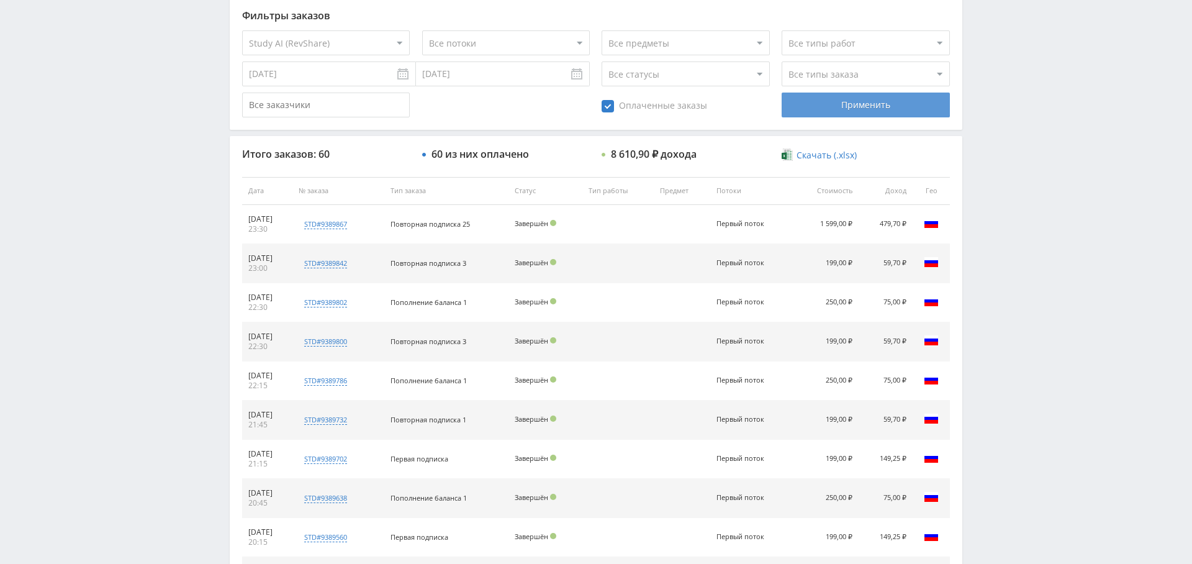
scroll to position [327, 0]
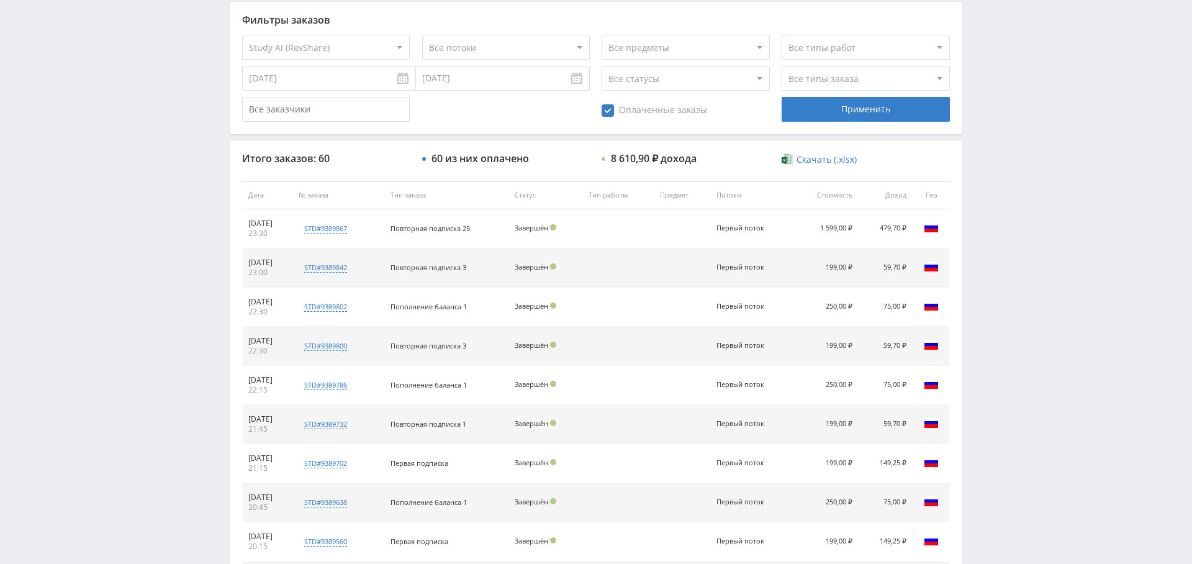
click at [902, 75] on select "Все типы заказа Ребилл Новый заказ" at bounding box center [866, 78] width 168 height 25
click at [782, 66] on select "Все типы заказа Ребилл Новый заказ" at bounding box center [866, 78] width 168 height 25
click at [881, 106] on div "Применить" at bounding box center [866, 109] width 168 height 25
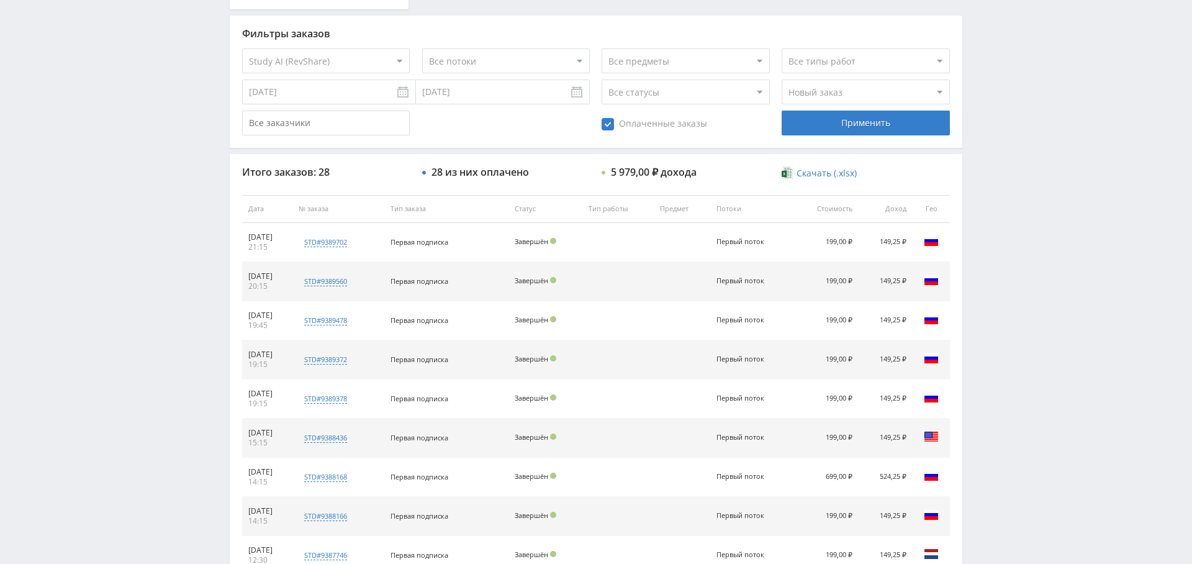
scroll to position [331, 0]
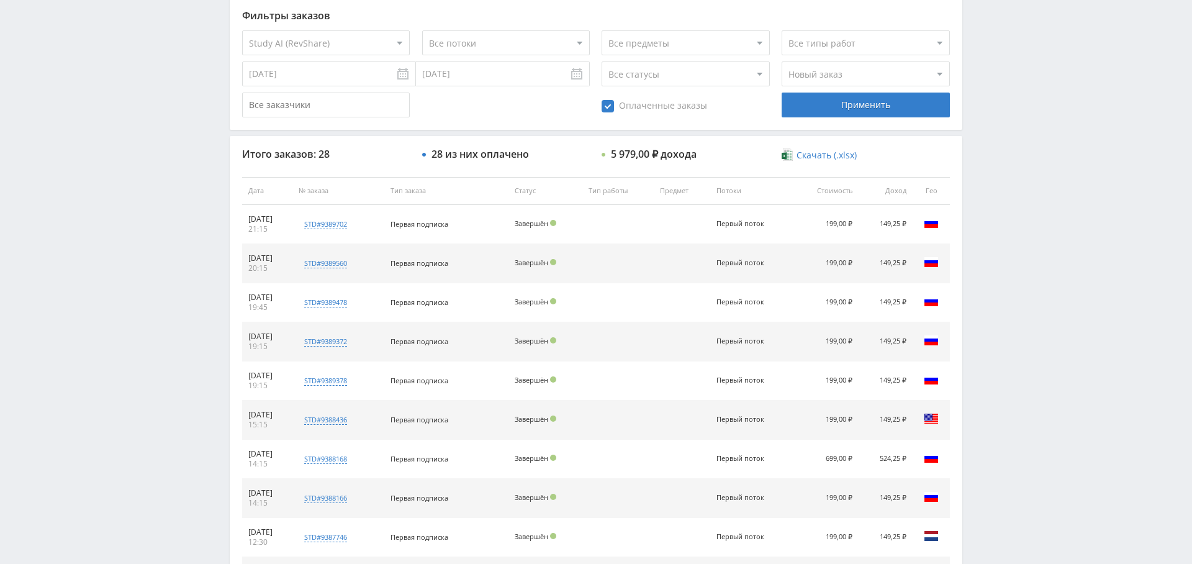
click at [819, 70] on select "Все типы заказа Ребилл Новый заказ" at bounding box center [866, 73] width 168 height 25
click at [782, 61] on select "Все типы заказа Ребилл Новый заказ" at bounding box center [866, 73] width 168 height 25
click at [871, 102] on div "Применить" at bounding box center [866, 105] width 168 height 25
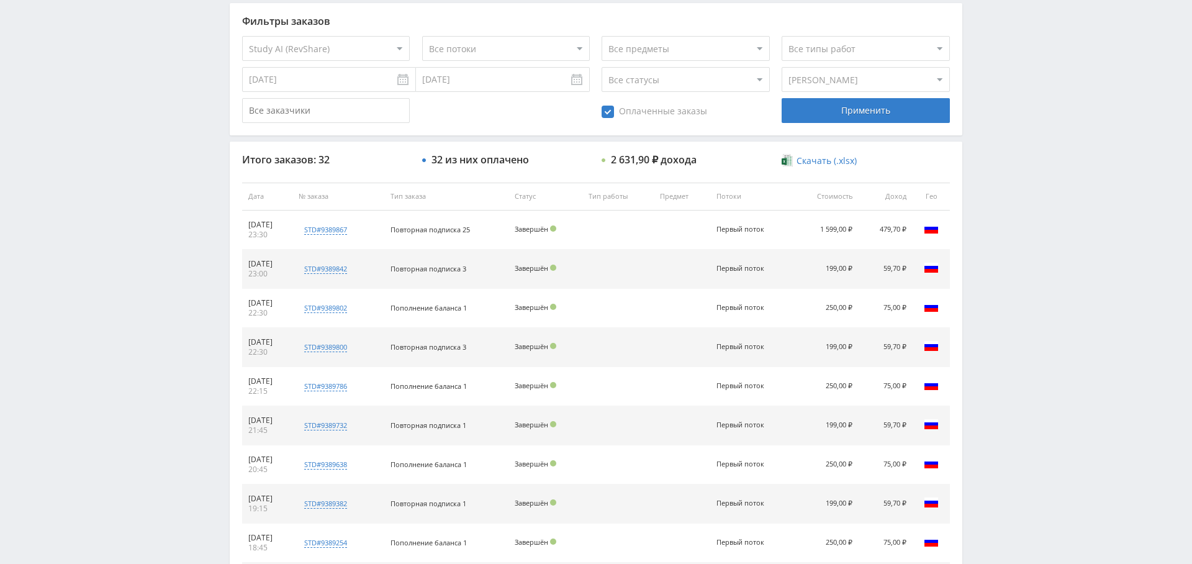
scroll to position [322, 0]
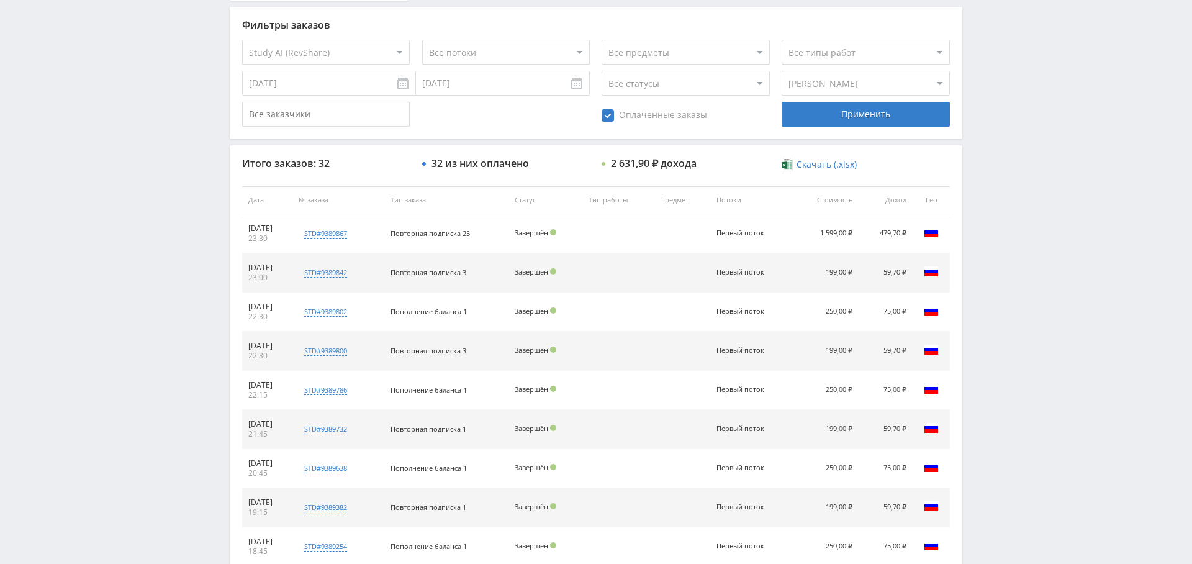
click at [890, 73] on select "Все типы заказа Ребилл Новый заказ" at bounding box center [866, 83] width 168 height 25
select select "2"
click at [782, 71] on select "Все типы заказа Ребилл Новый заказ" at bounding box center [866, 83] width 168 height 25
click at [863, 112] on div "Применить" at bounding box center [866, 114] width 168 height 25
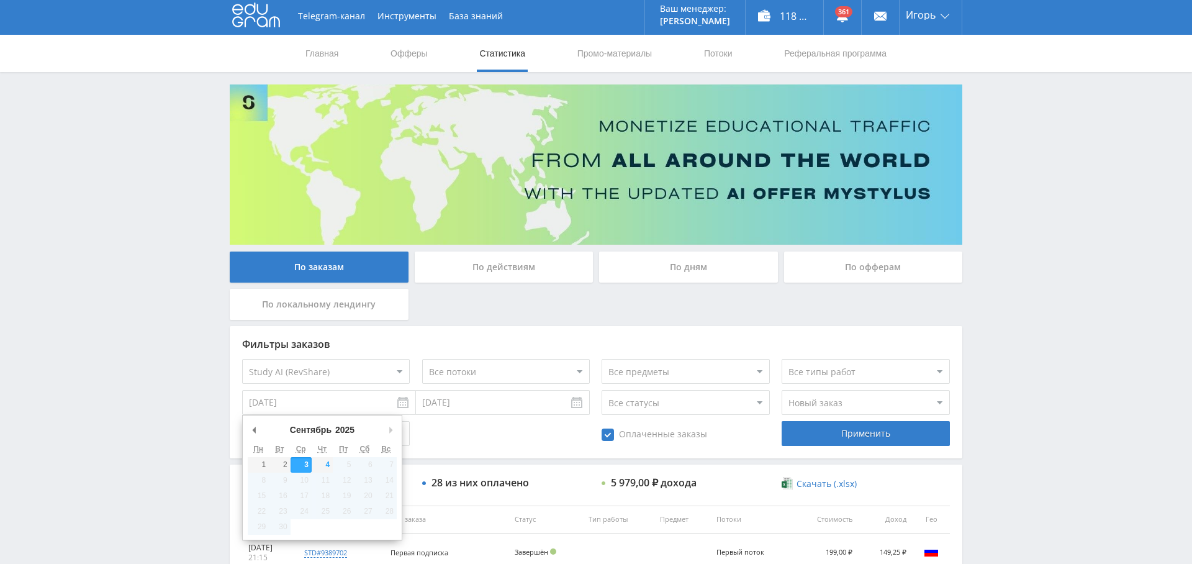
click at [316, 412] on input "03.09.2025" at bounding box center [329, 402] width 174 height 25
type input "[DATE]"
drag, startPoint x: 326, startPoint y: 458, endPoint x: 374, endPoint y: 446, distance: 49.9
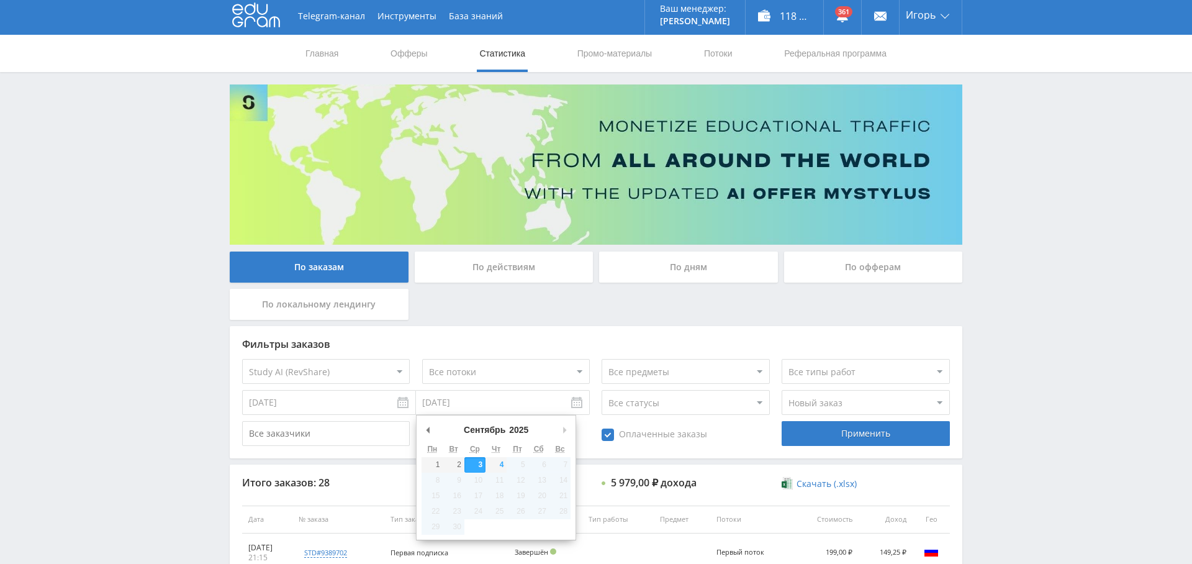
drag, startPoint x: 433, startPoint y: 401, endPoint x: 444, endPoint y: 409, distance: 13.4
click at [433, 401] on input "[DATE]" at bounding box center [503, 402] width 174 height 25
click at [505, 463] on tr "1 2 3 4 5 6 7" at bounding box center [496, 465] width 149 height 16
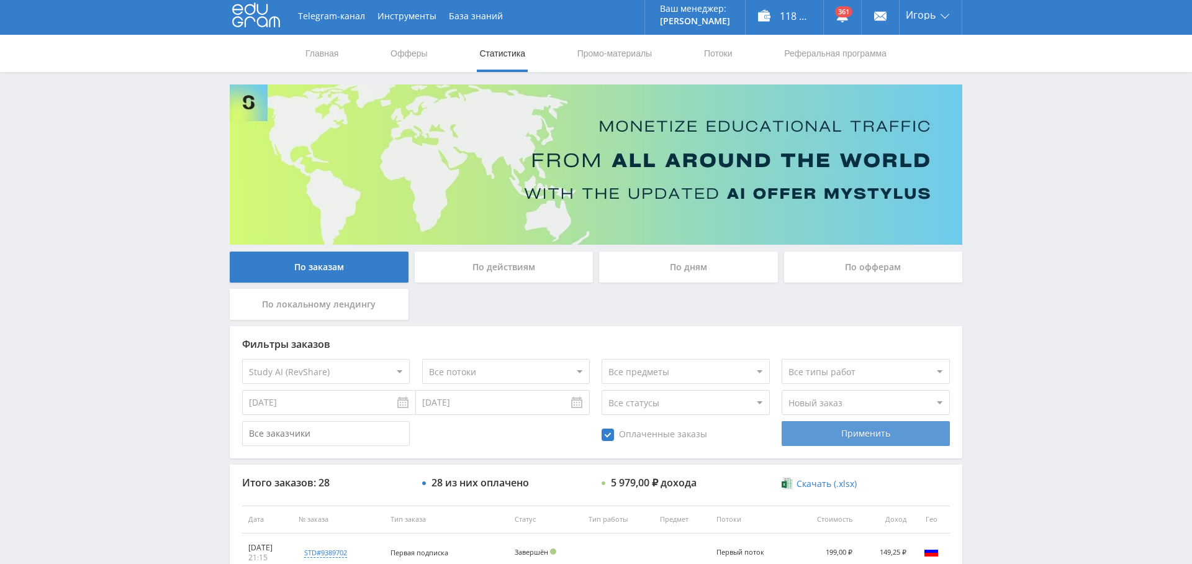
click at [872, 431] on div "Применить" at bounding box center [866, 433] width 168 height 25
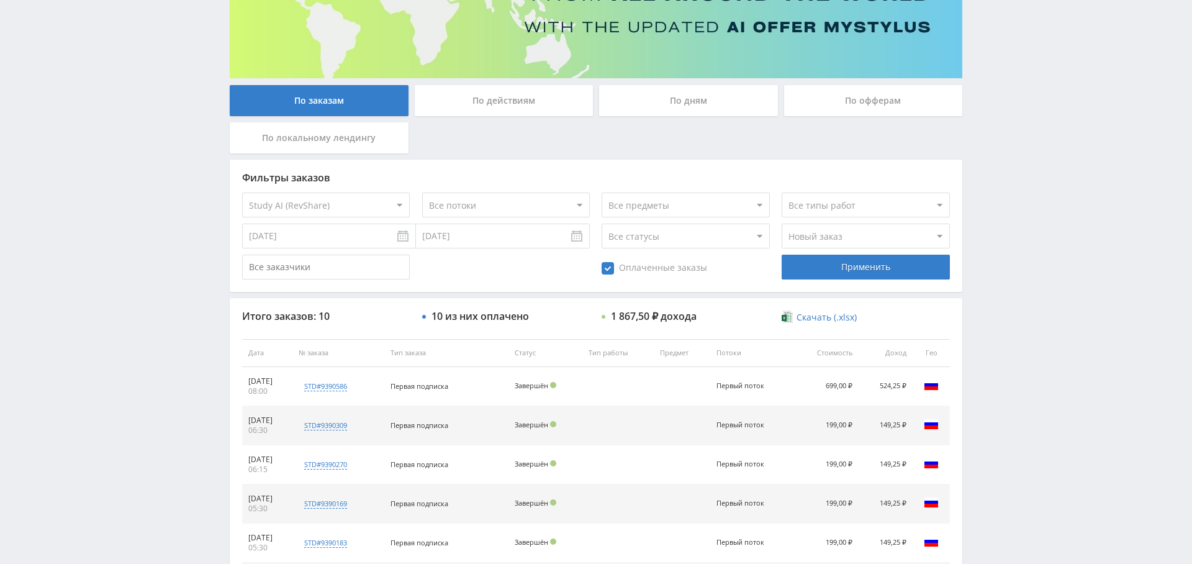
scroll to position [170, 0]
click at [848, 240] on select "Все типы заказа [PERSON_NAME] Новый заказ" at bounding box center [866, 235] width 168 height 25
click at [782, 223] on select "Все типы заказа [PERSON_NAME] Новый заказ" at bounding box center [866, 235] width 168 height 25
click at [863, 268] on div "Применить" at bounding box center [866, 266] width 168 height 25
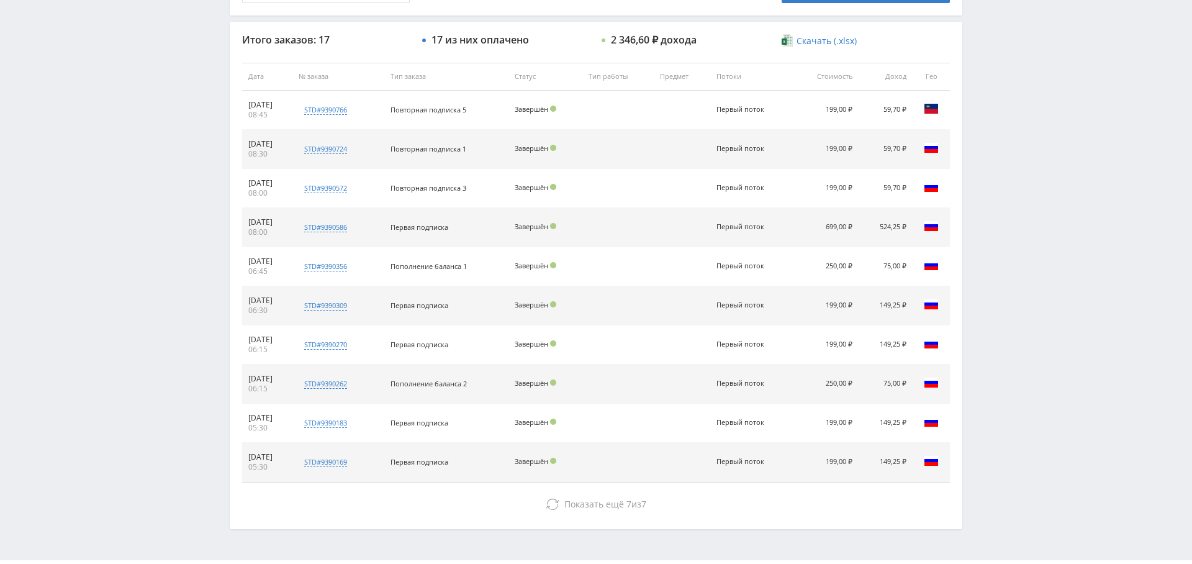
scroll to position [476, 0]
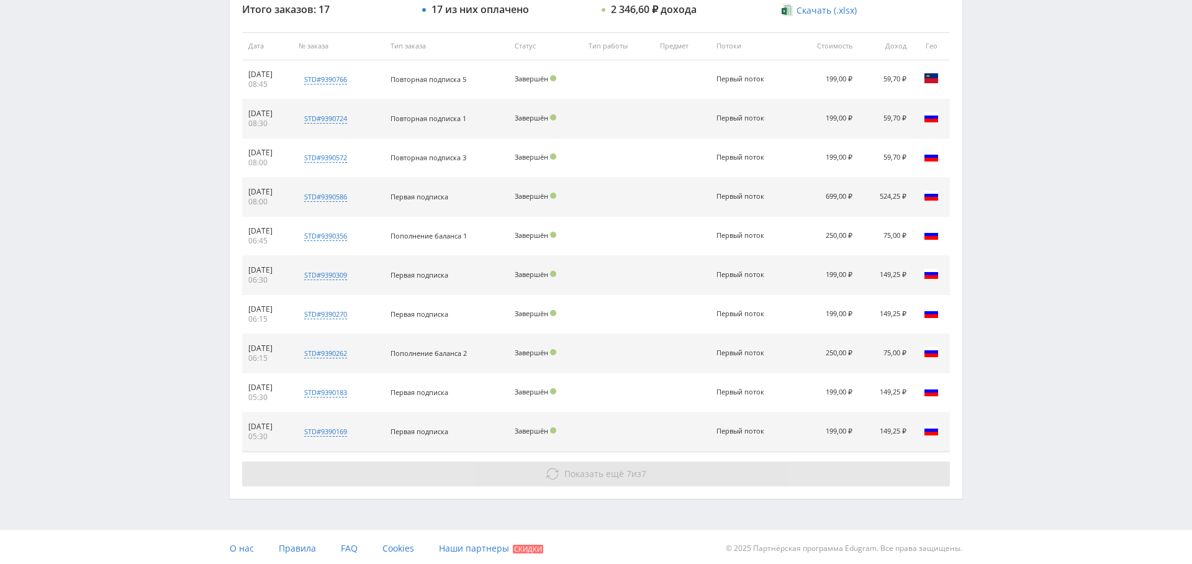
click at [635, 474] on span "Показать ещё 7 из 7" at bounding box center [605, 474] width 82 height 12
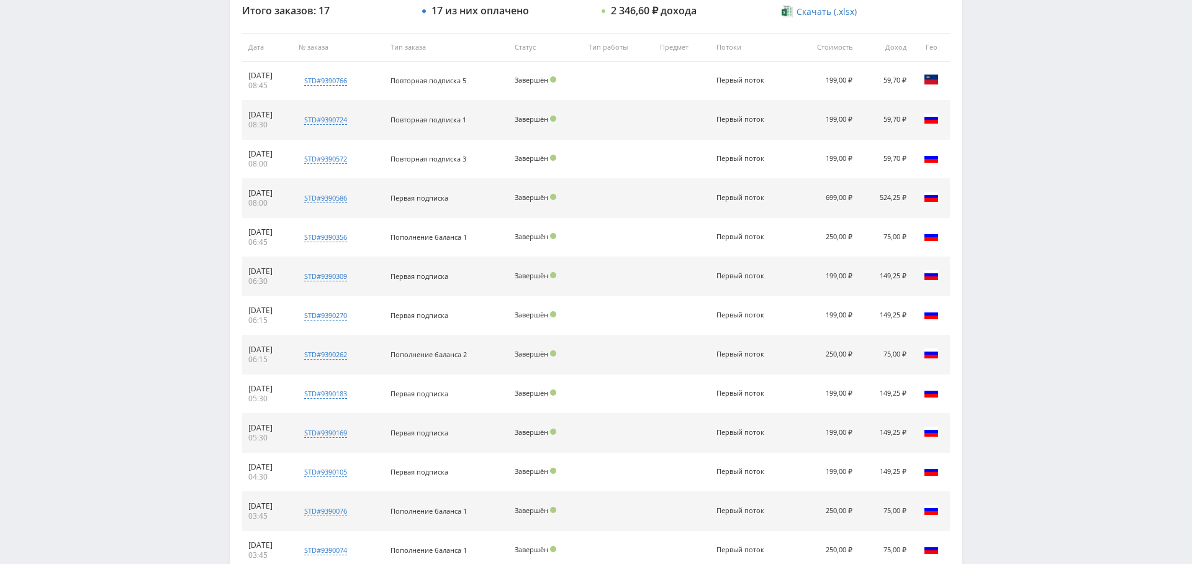
scroll to position [0, 0]
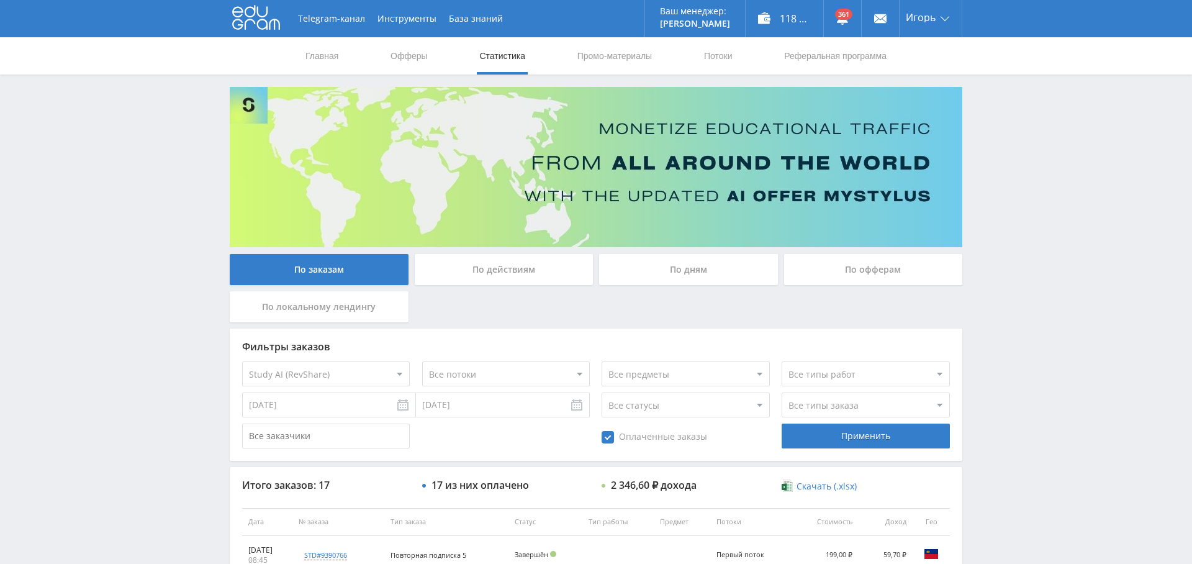
click at [854, 409] on select "Все типы заказа [PERSON_NAME] Новый заказ" at bounding box center [866, 404] width 168 height 25
select select "2"
click at [782, 392] on select "Все типы заказа [PERSON_NAME] Новый заказ" at bounding box center [866, 404] width 168 height 25
click at [874, 436] on div "Применить" at bounding box center [866, 435] width 168 height 25
click at [928, 91] on link "Выход" at bounding box center [931, 94] width 62 height 22
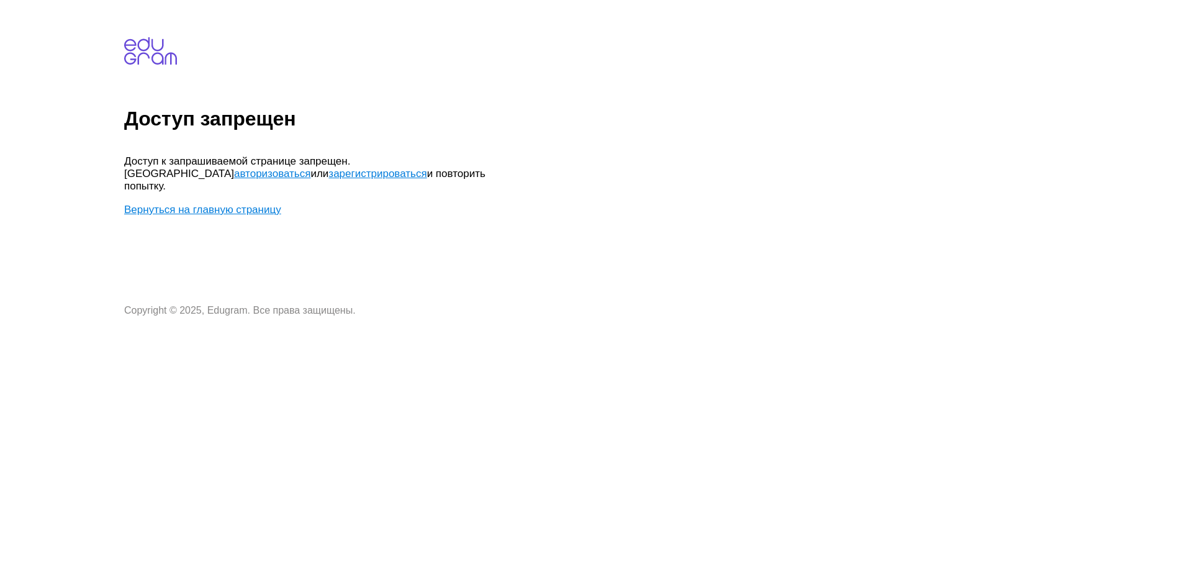
click at [310, 168] on link "авторизоваться" at bounding box center [272, 174] width 76 height 12
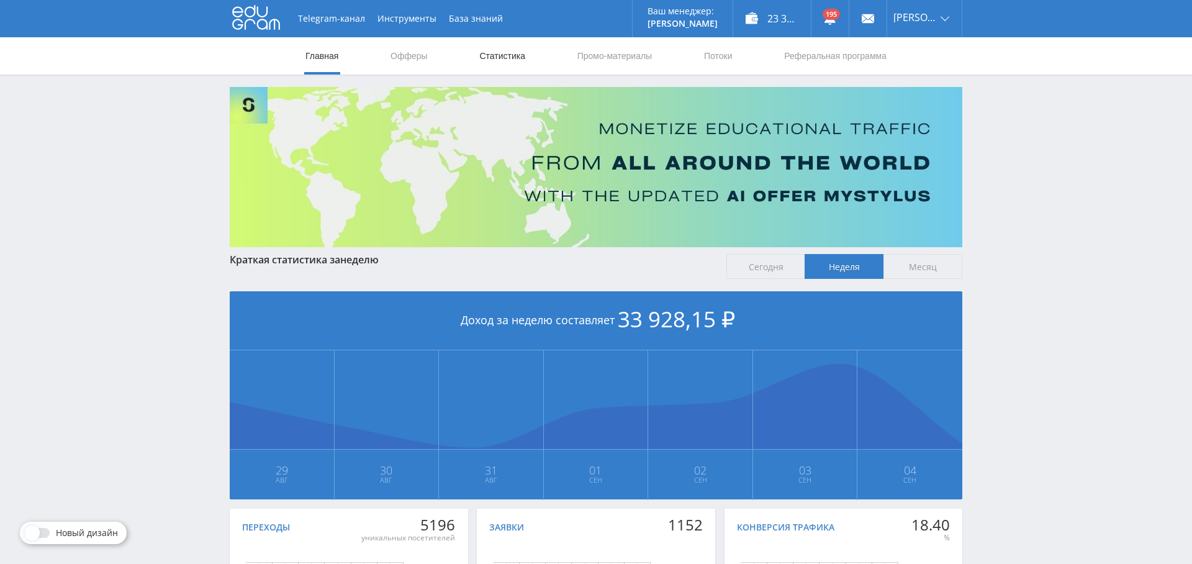
click at [506, 54] on link "Статистика" at bounding box center [502, 55] width 48 height 37
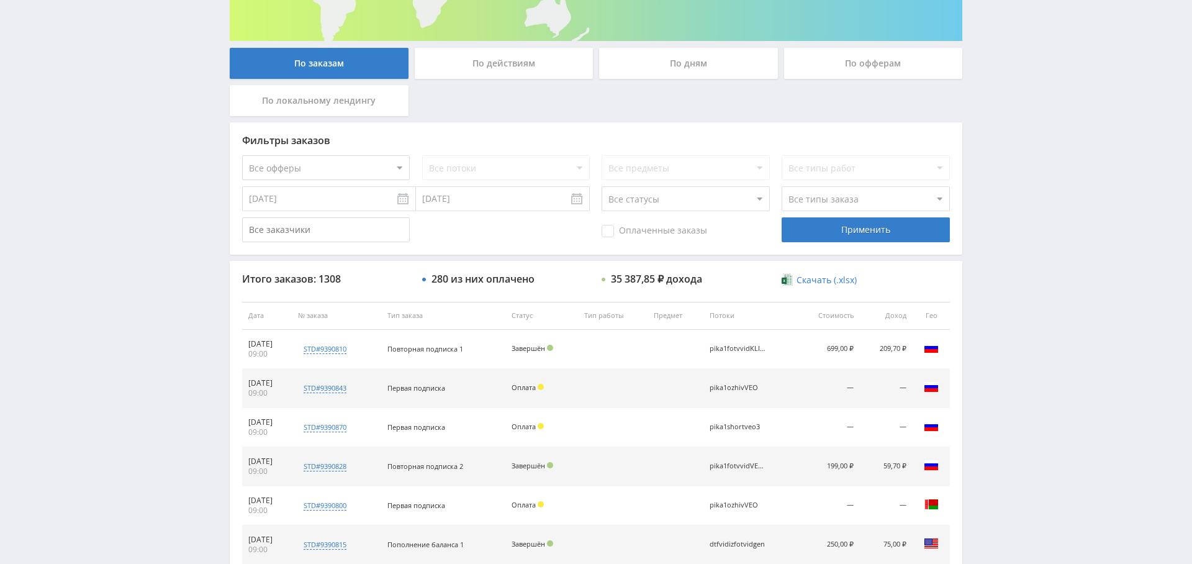
scroll to position [226, 0]
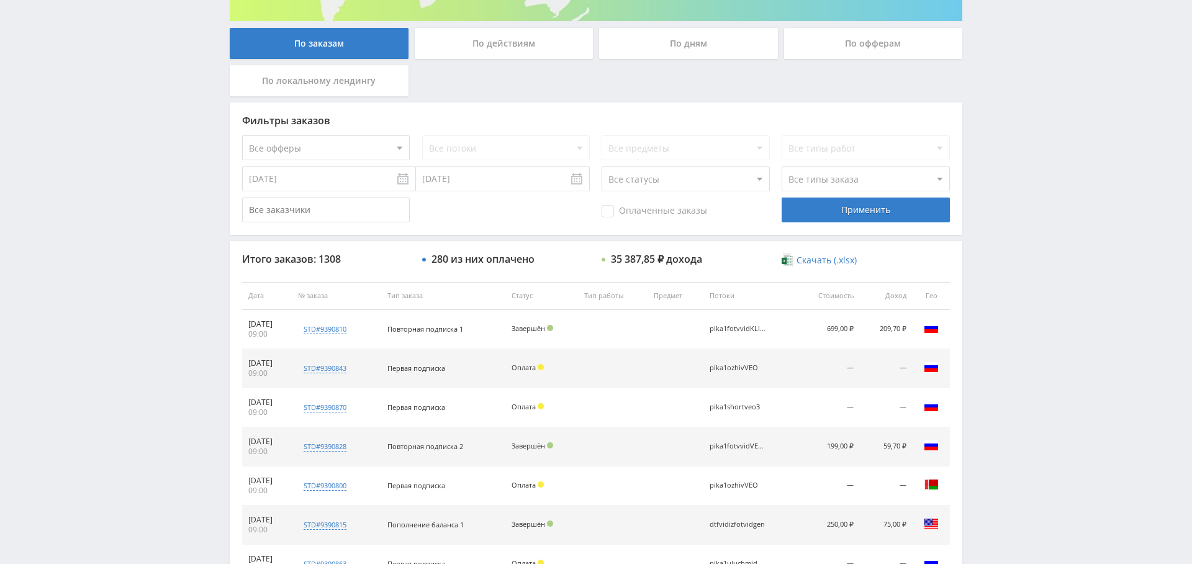
click at [346, 184] on input "[DATE]" at bounding box center [329, 178] width 174 height 25
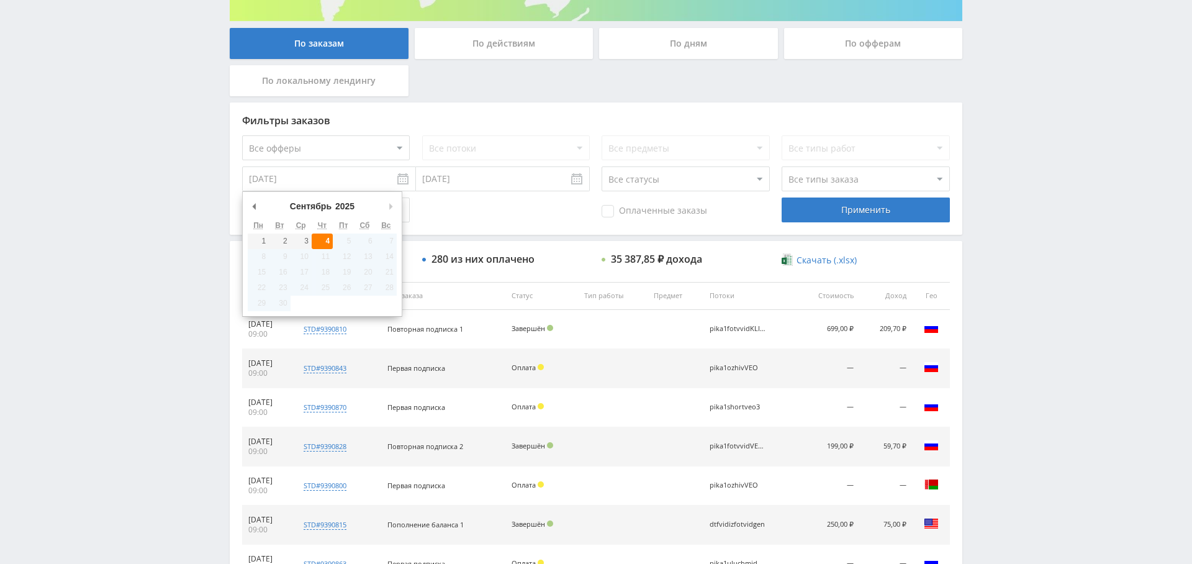
type input "[DATE]"
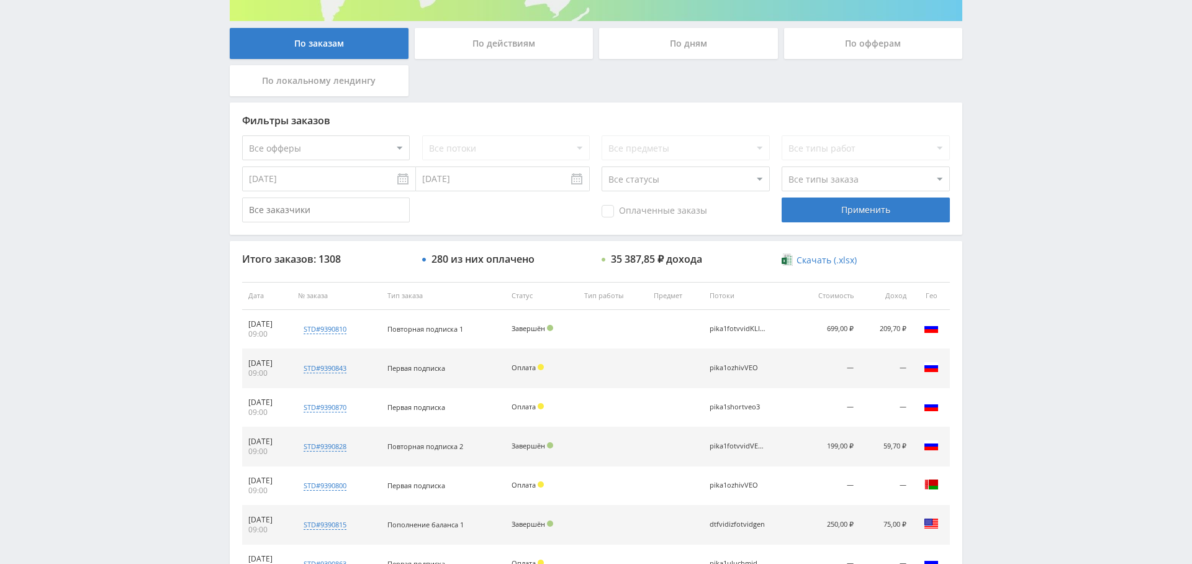
click at [489, 212] on div "Оплаченные заказы Применить" at bounding box center [596, 209] width 708 height 25
drag, startPoint x: 651, startPoint y: 209, endPoint x: 721, endPoint y: 209, distance: 69.5
click at [651, 209] on span "Оплаченные заказы" at bounding box center [655, 211] width 106 height 12
click at [0, 0] on input "Оплаченные заказы" at bounding box center [0, 0] width 0 height 0
click at [848, 209] on div "Применить" at bounding box center [866, 209] width 168 height 25
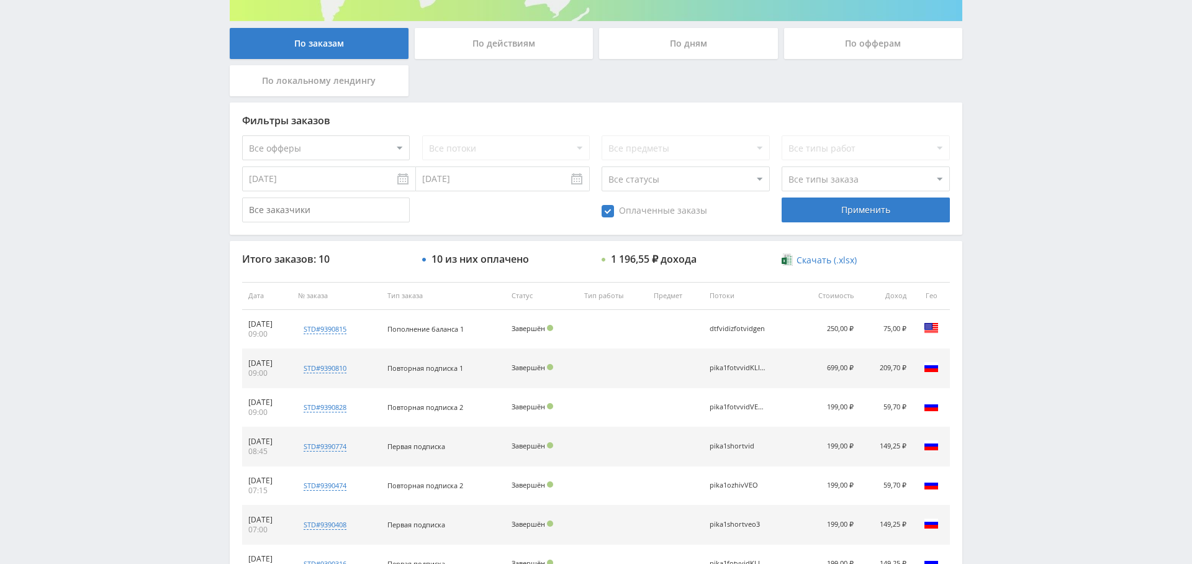
click at [836, 173] on select "Все типы заказа [PERSON_NAME] Новый заказ" at bounding box center [866, 178] width 168 height 25
click at [782, 166] on select "Все типы заказа [PERSON_NAME] Новый заказ" at bounding box center [866, 178] width 168 height 25
click at [850, 204] on div "Применить" at bounding box center [866, 209] width 168 height 25
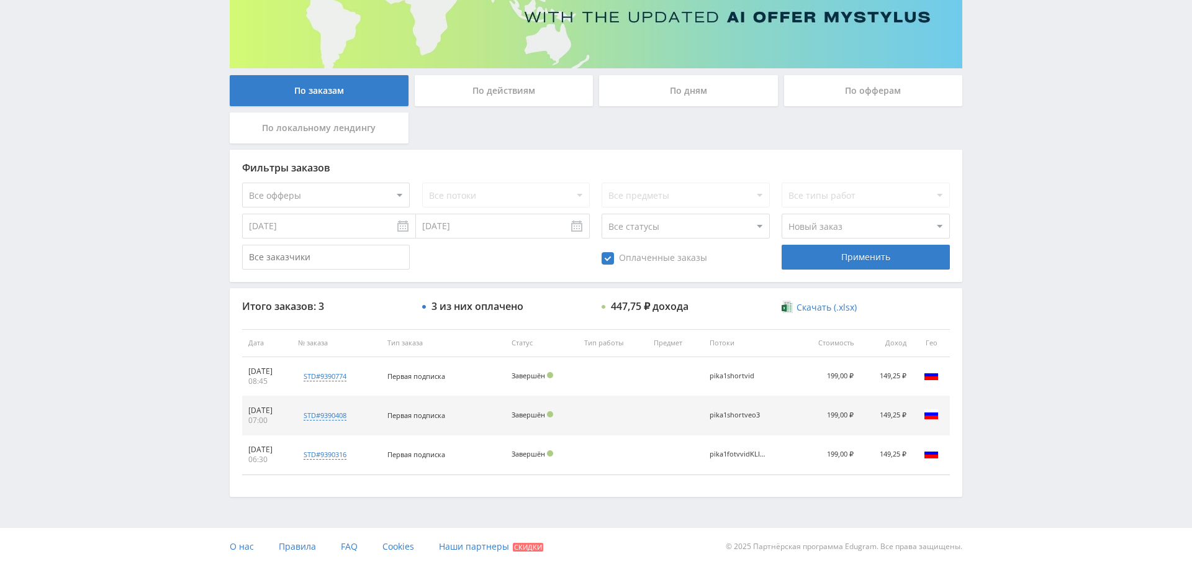
scroll to position [0, 0]
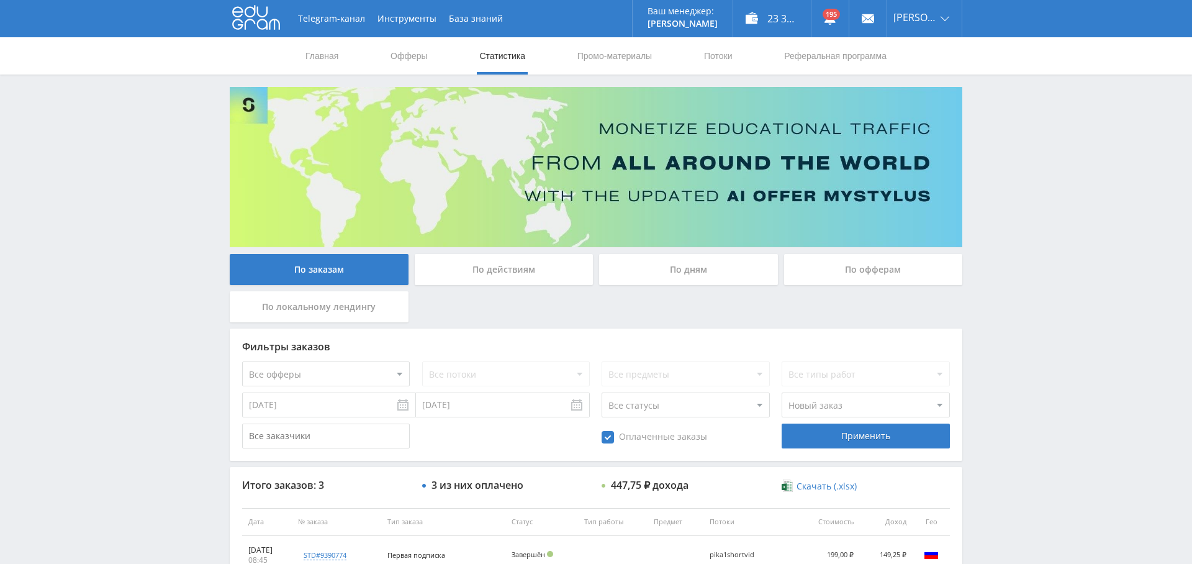
click at [840, 399] on select "Все типы заказа [PERSON_NAME] Новый заказ" at bounding box center [866, 404] width 168 height 25
select select "0"
click at [782, 392] on select "Все типы заказа [PERSON_NAME] Новый заказ" at bounding box center [866, 404] width 168 height 25
click at [860, 441] on div "Применить" at bounding box center [866, 435] width 168 height 25
click at [935, 86] on link "Выход" at bounding box center [924, 94] width 75 height 22
